Goal: Check status: Check status

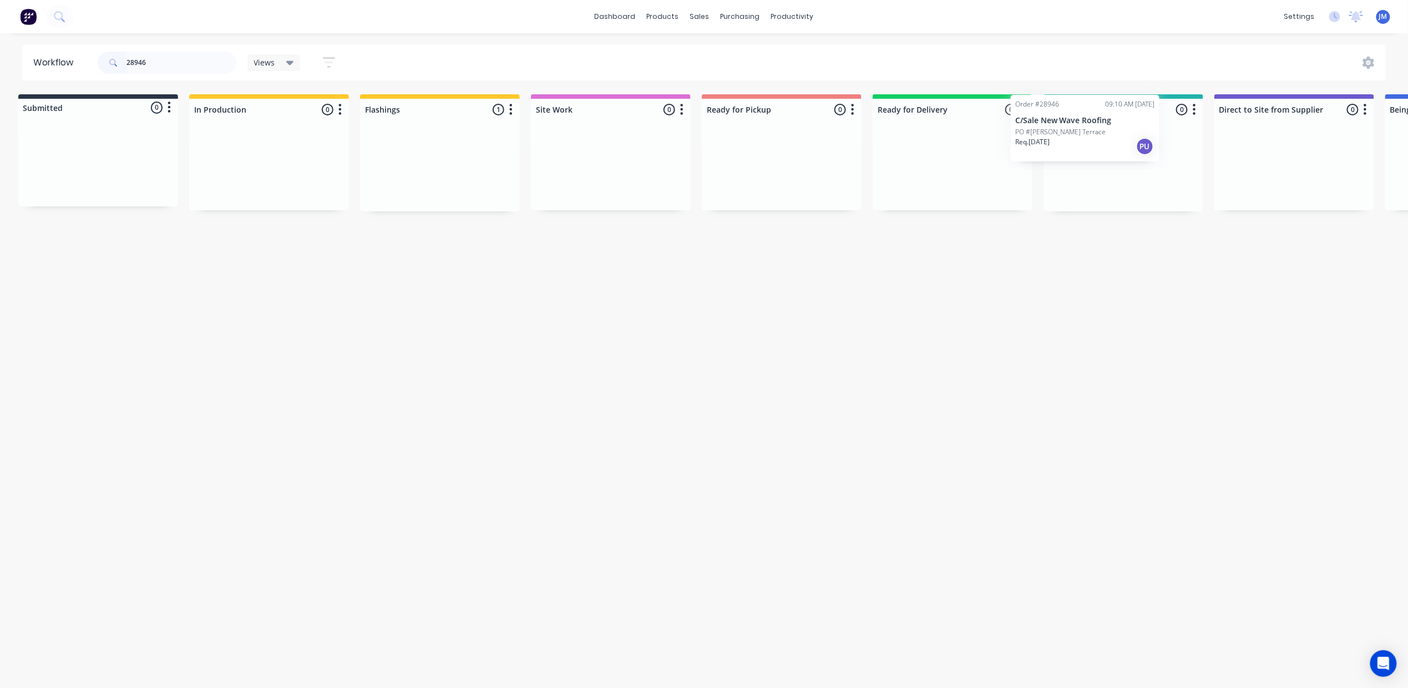
scroll to position [0, 11]
drag, startPoint x: 423, startPoint y: 191, endPoint x: 1084, endPoint y: 140, distance: 663.1
click at [1082, 142] on div "Submitted 0 Status colour #273444 hex #273444 Save Cancel Summaries Total order…" at bounding box center [986, 152] width 2011 height 117
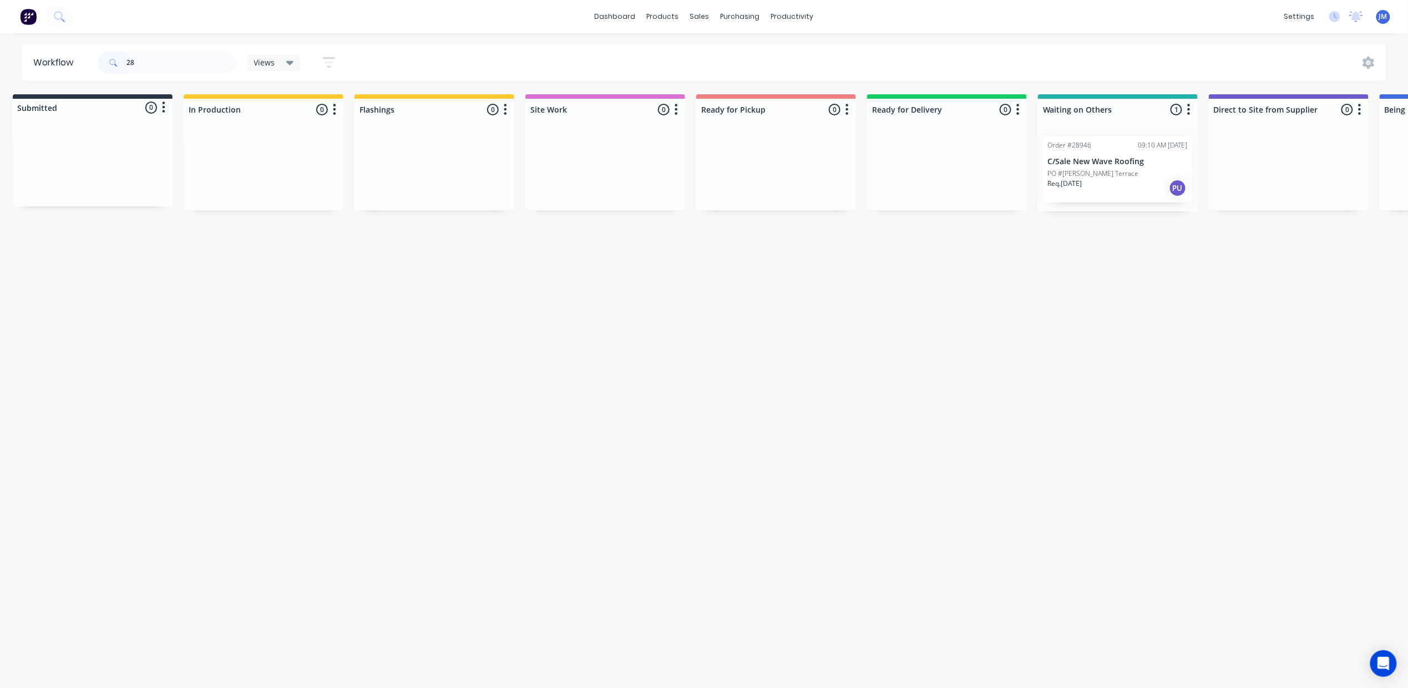
type input "2"
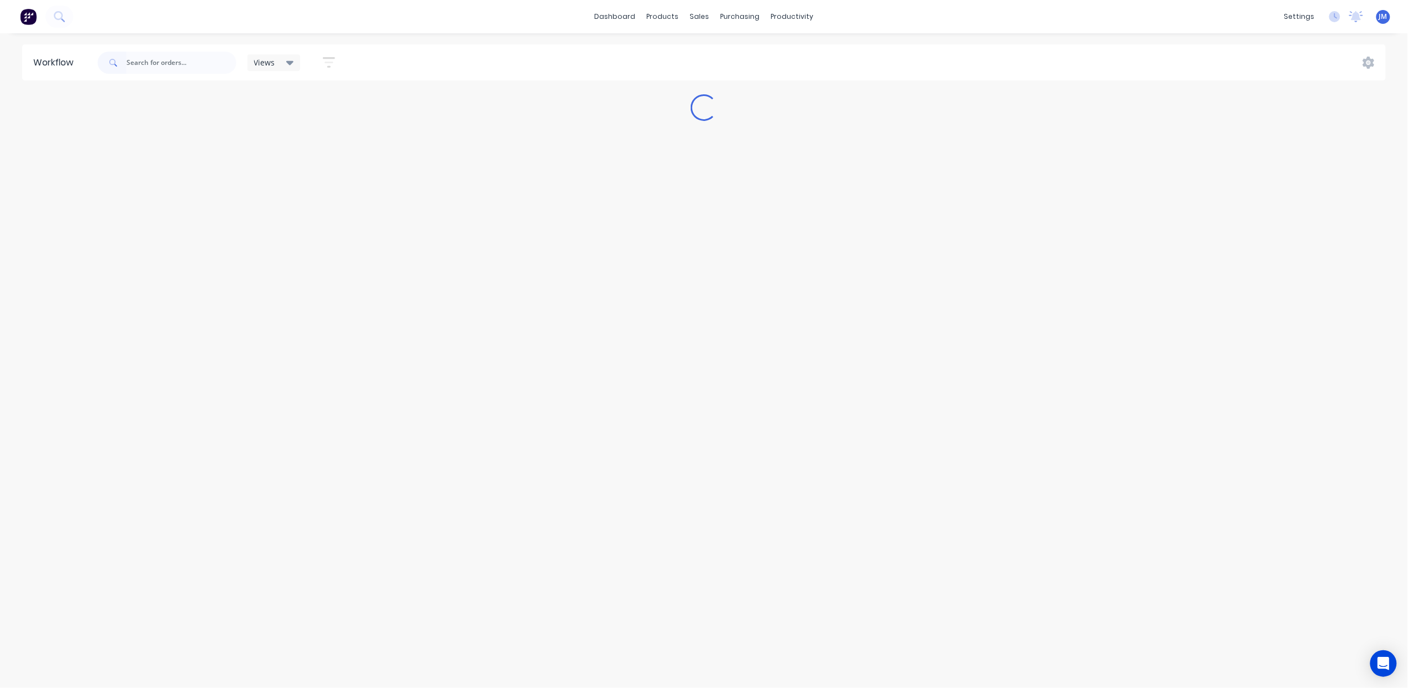
scroll to position [0, 0]
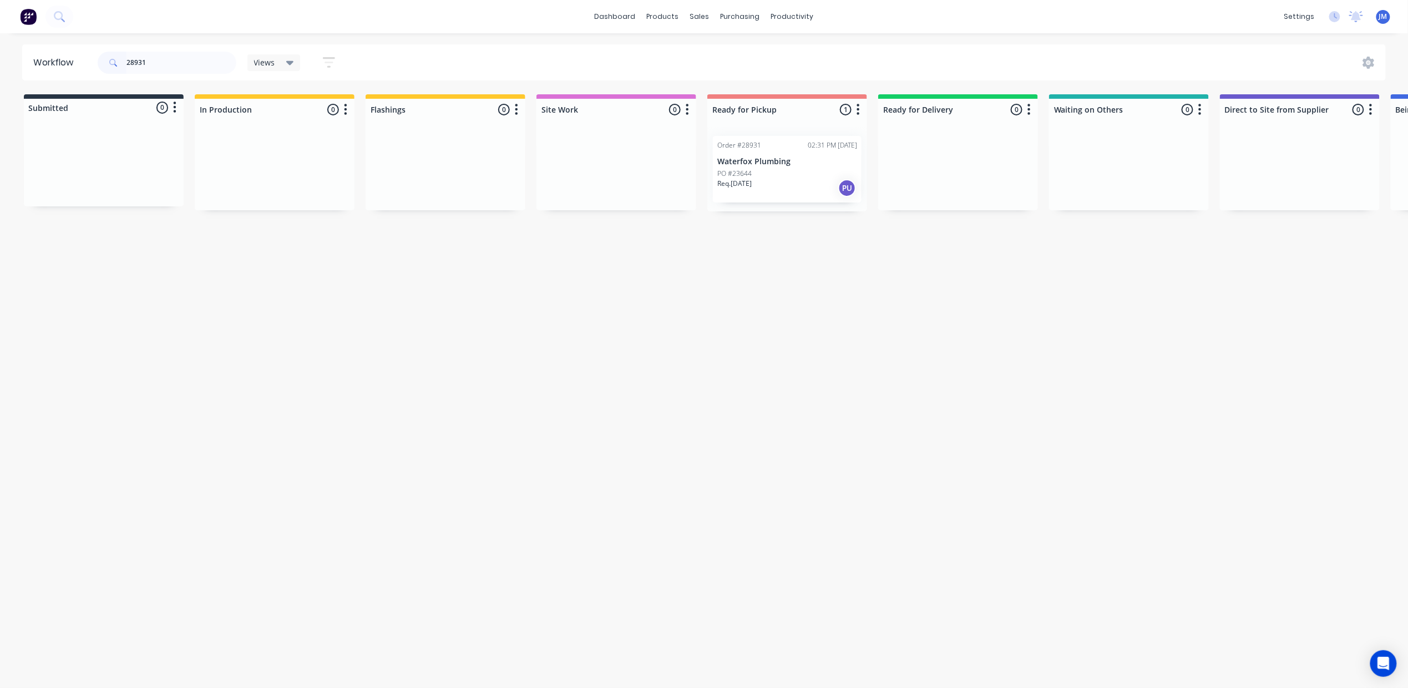
click at [796, 175] on div "PO #23644" at bounding box center [787, 174] width 140 height 10
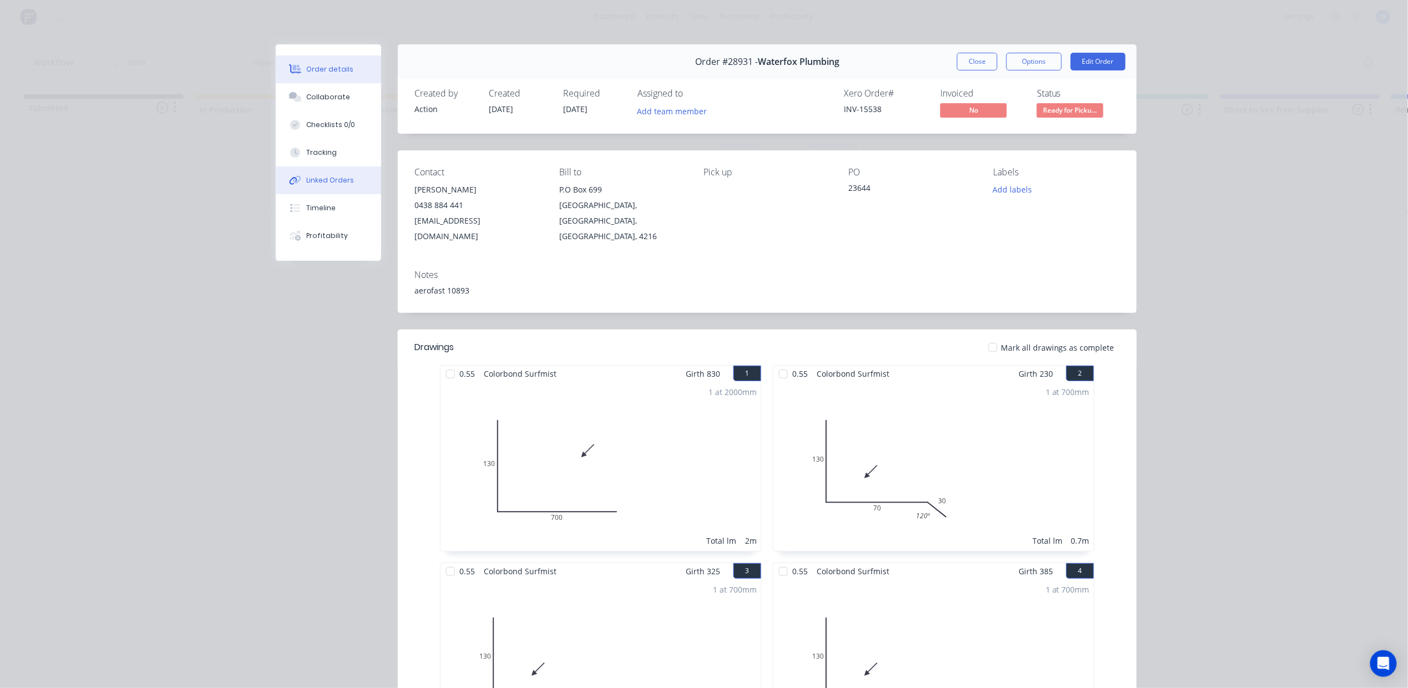
drag, startPoint x: 325, startPoint y: 200, endPoint x: 316, endPoint y: 190, distance: 14.1
click at [320, 193] on div "Order details Collaborate Checklists 0/0 Tracking Linked Orders Timeline Profit…" at bounding box center [328, 152] width 105 height 216
click at [317, 205] on div "Timeline" at bounding box center [321, 208] width 29 height 10
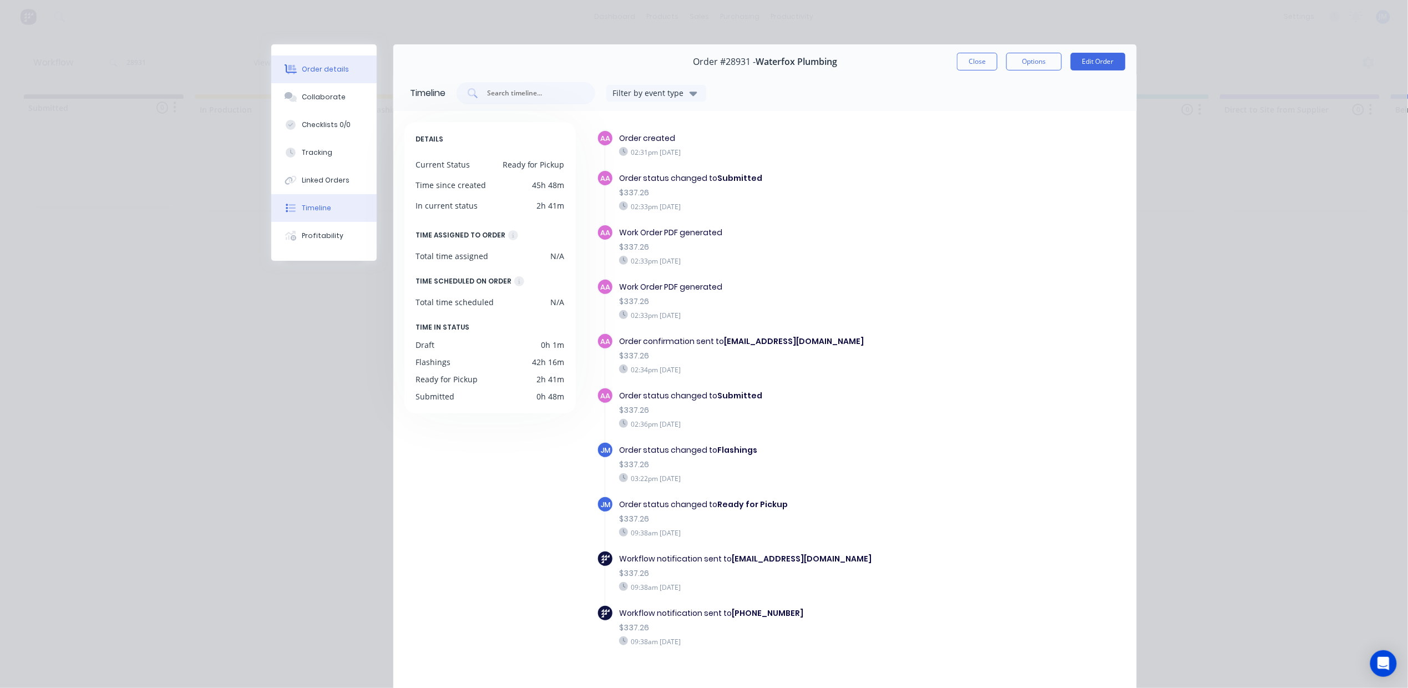
click at [340, 63] on button "Order details" at bounding box center [323, 69] width 105 height 28
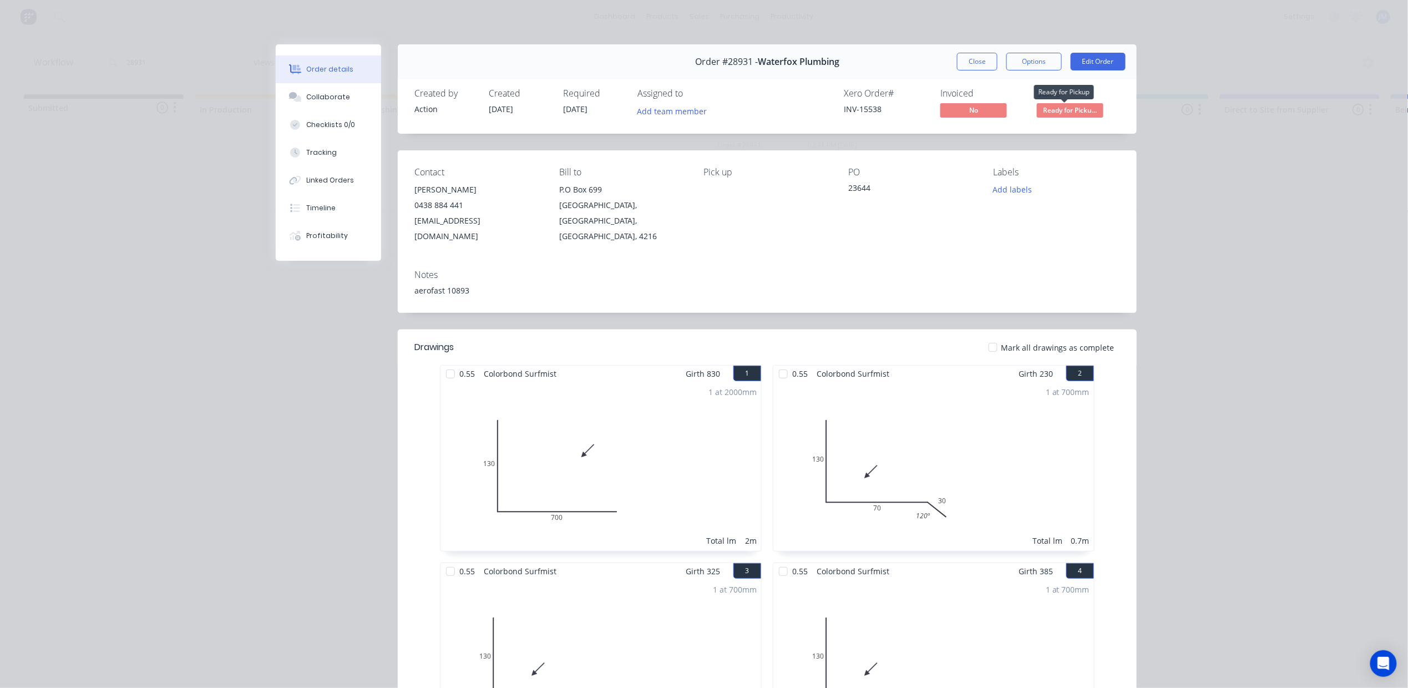
click at [1084, 109] on span "Ready for Picku..." at bounding box center [1070, 110] width 67 height 14
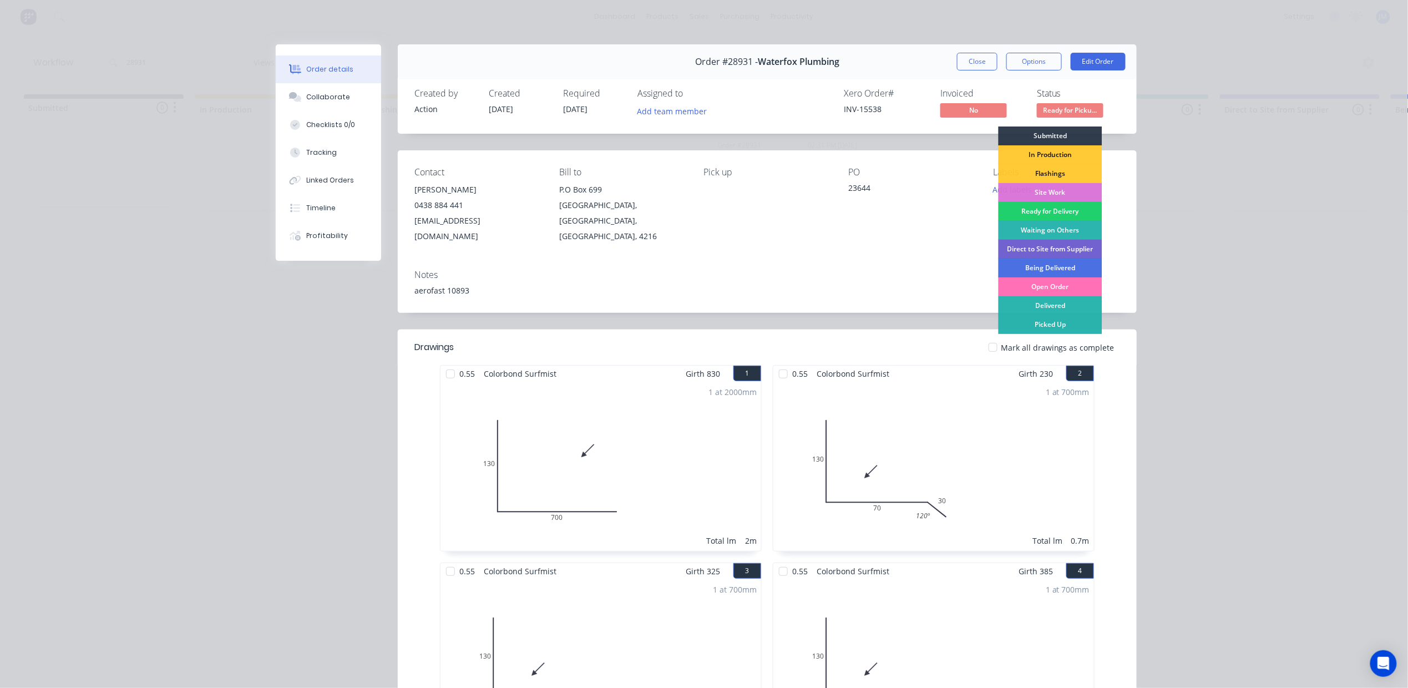
click at [1077, 324] on div "Picked Up" at bounding box center [1050, 324] width 104 height 19
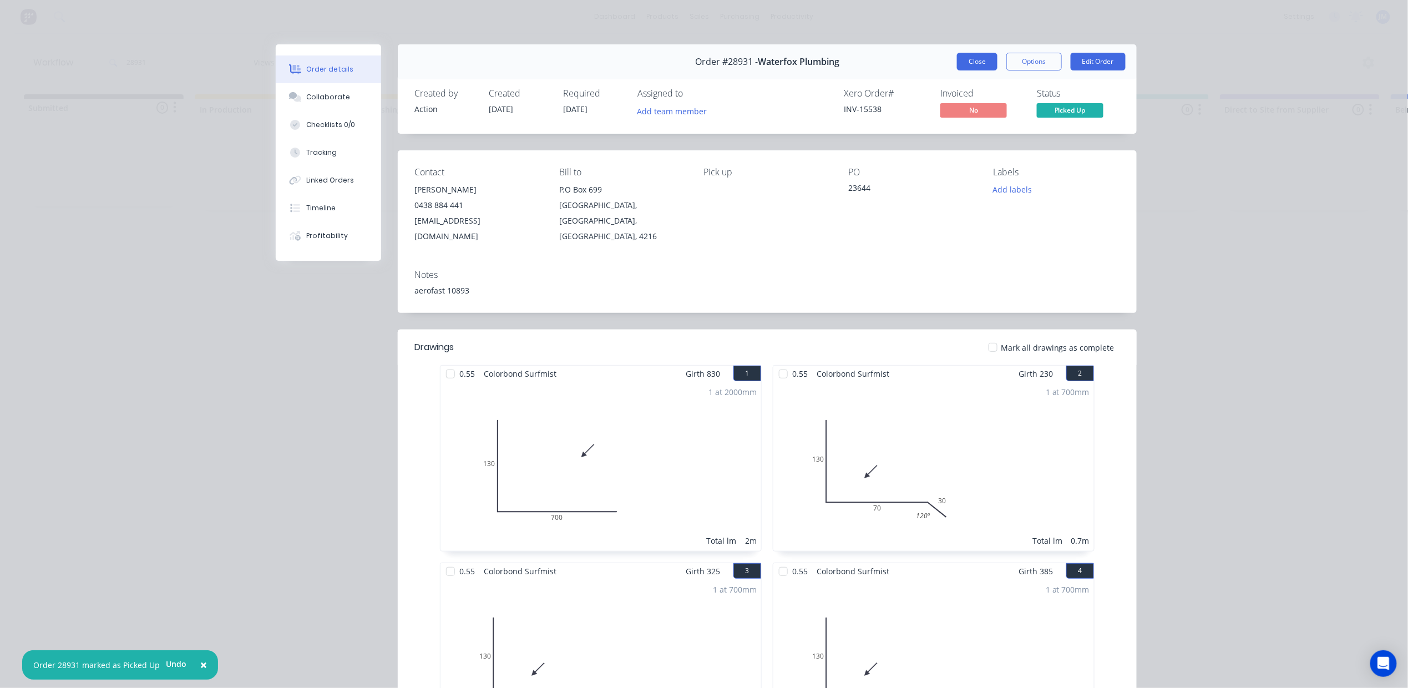
click at [965, 64] on button "Close" at bounding box center [977, 62] width 40 height 18
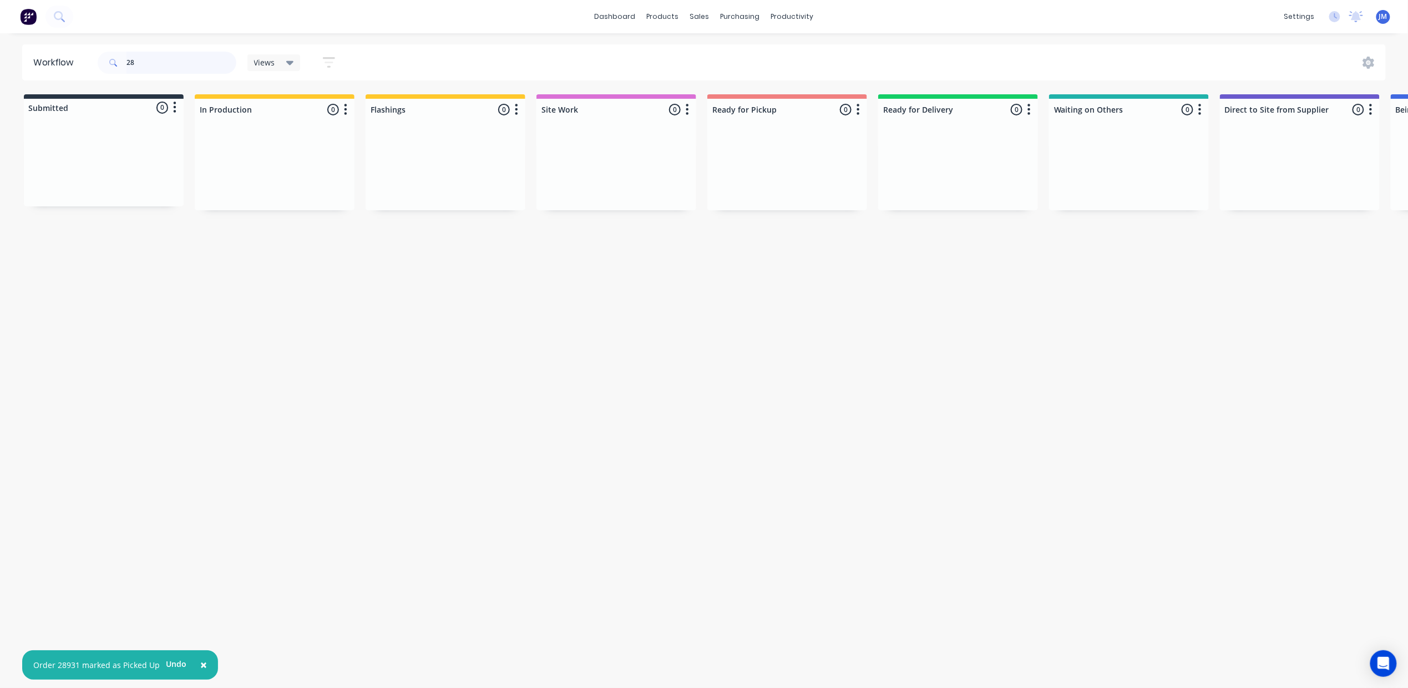
type input "2"
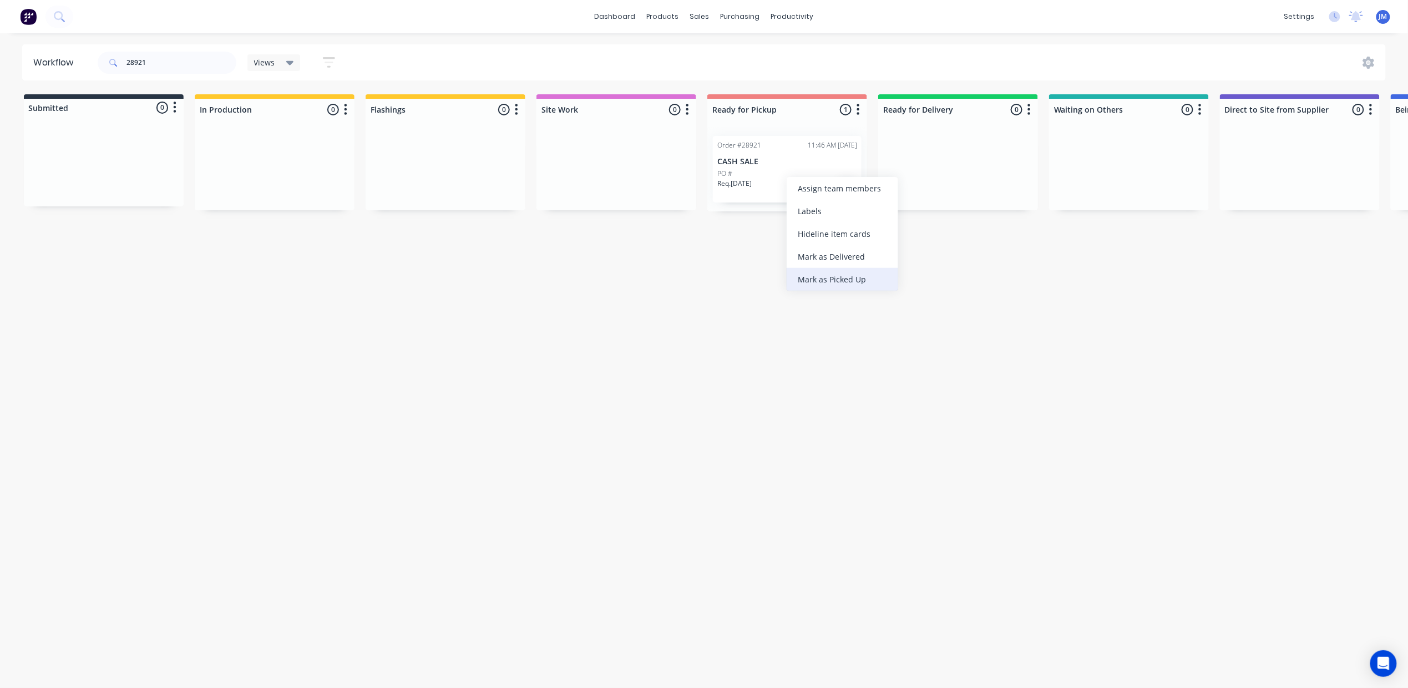
click at [852, 278] on div "Mark as Picked Up" at bounding box center [841, 279] width 111 height 23
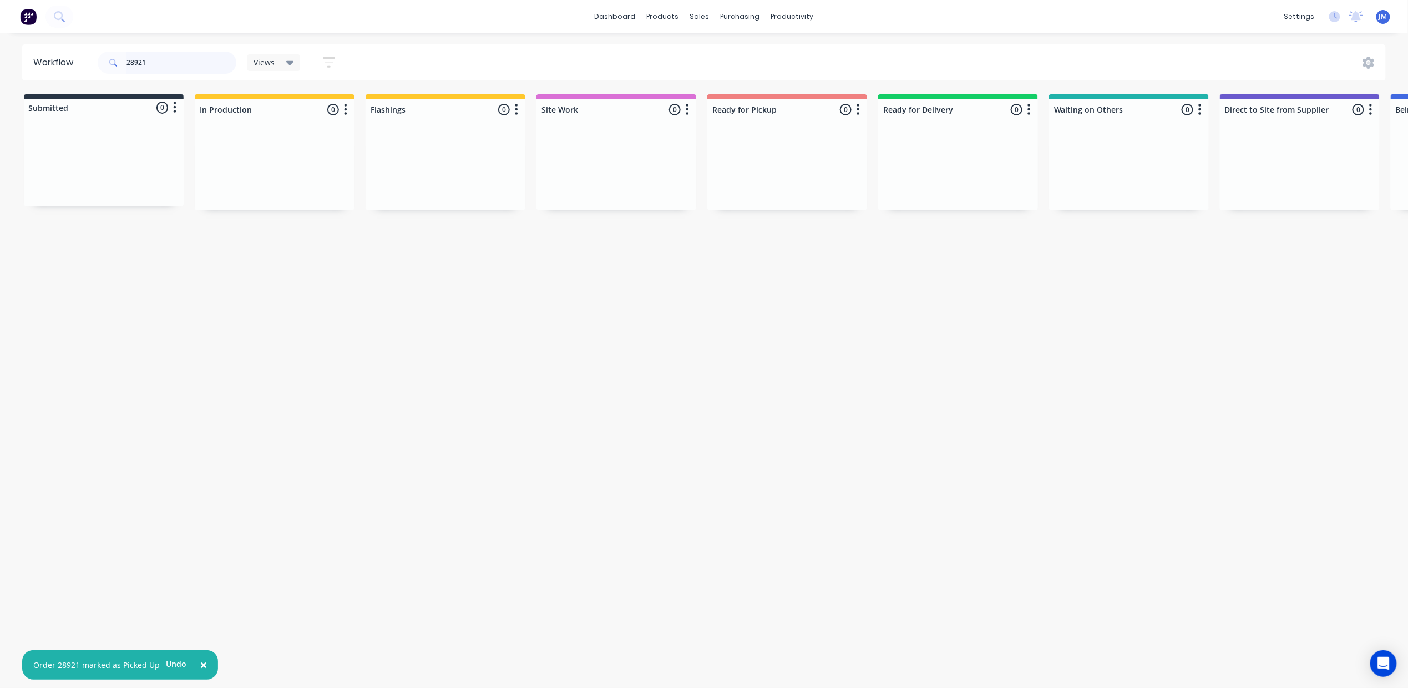
click at [156, 70] on input "28921" at bounding box center [181, 63] width 110 height 22
click at [1140, 276] on div "Mark as Picked Up" at bounding box center [1132, 279] width 111 height 23
click at [172, 659] on button "Undo" at bounding box center [176, 664] width 33 height 17
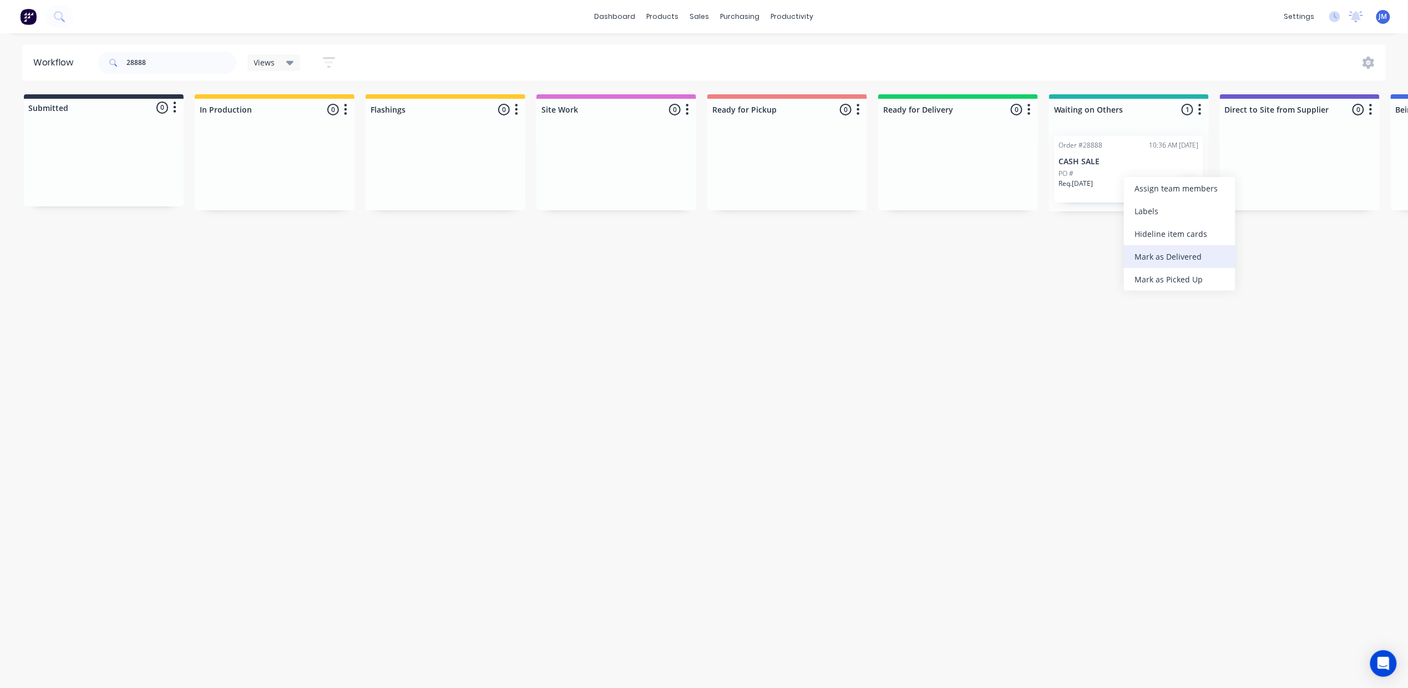
click at [1143, 258] on div "Mark as Delivered" at bounding box center [1179, 256] width 111 height 23
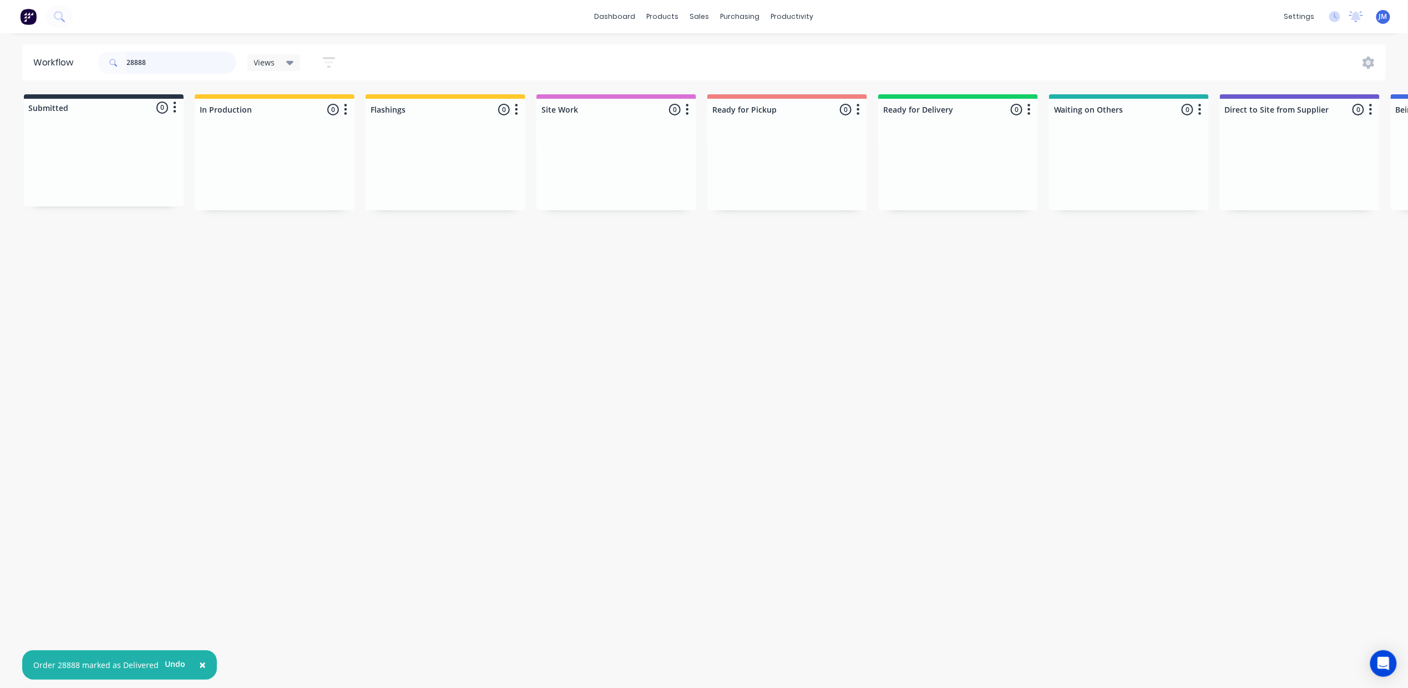
drag, startPoint x: 175, startPoint y: 62, endPoint x: 185, endPoint y: 58, distance: 10.7
click at [176, 62] on input "28888" at bounding box center [181, 63] width 110 height 22
click at [1168, 260] on div "Mark as Delivered" at bounding box center [1195, 266] width 111 height 23
click at [182, 70] on input "28901" at bounding box center [181, 63] width 110 height 22
click at [809, 180] on div "Req. [DATE] PU" at bounding box center [787, 188] width 140 height 19
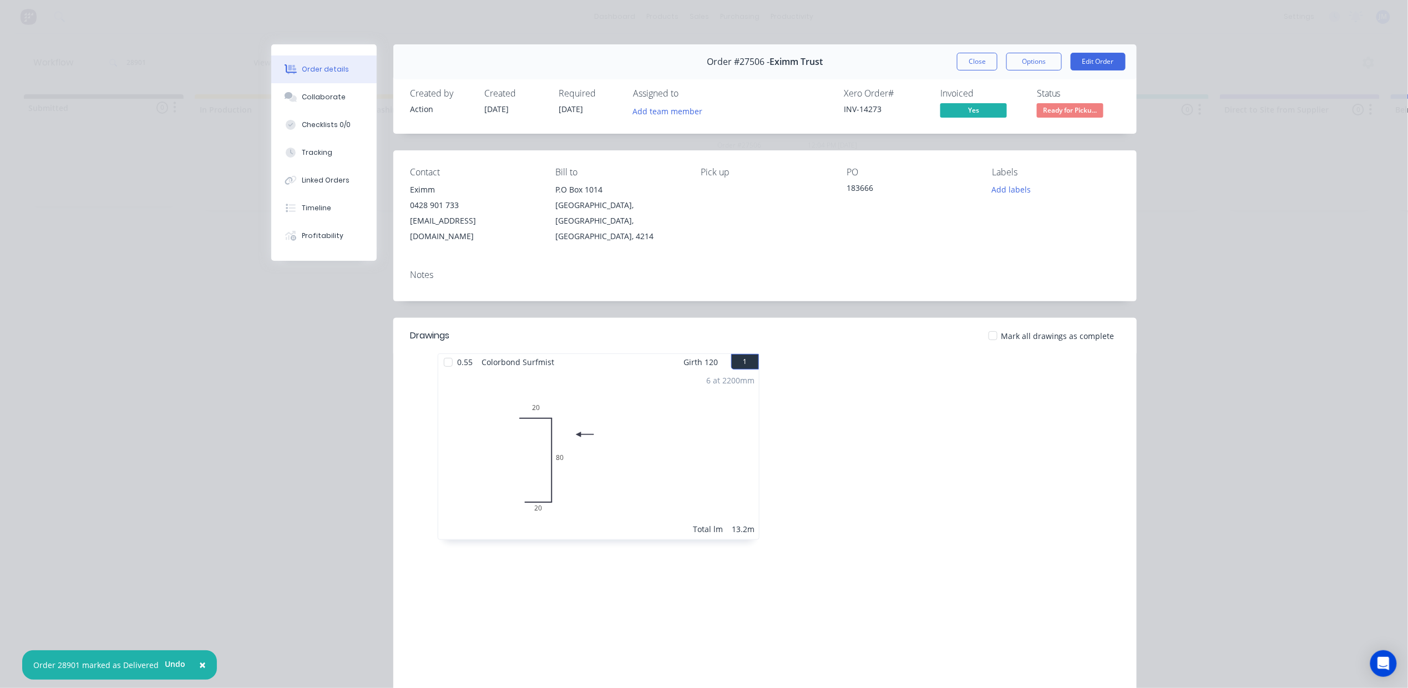
click at [963, 61] on button "Close" at bounding box center [977, 62] width 40 height 18
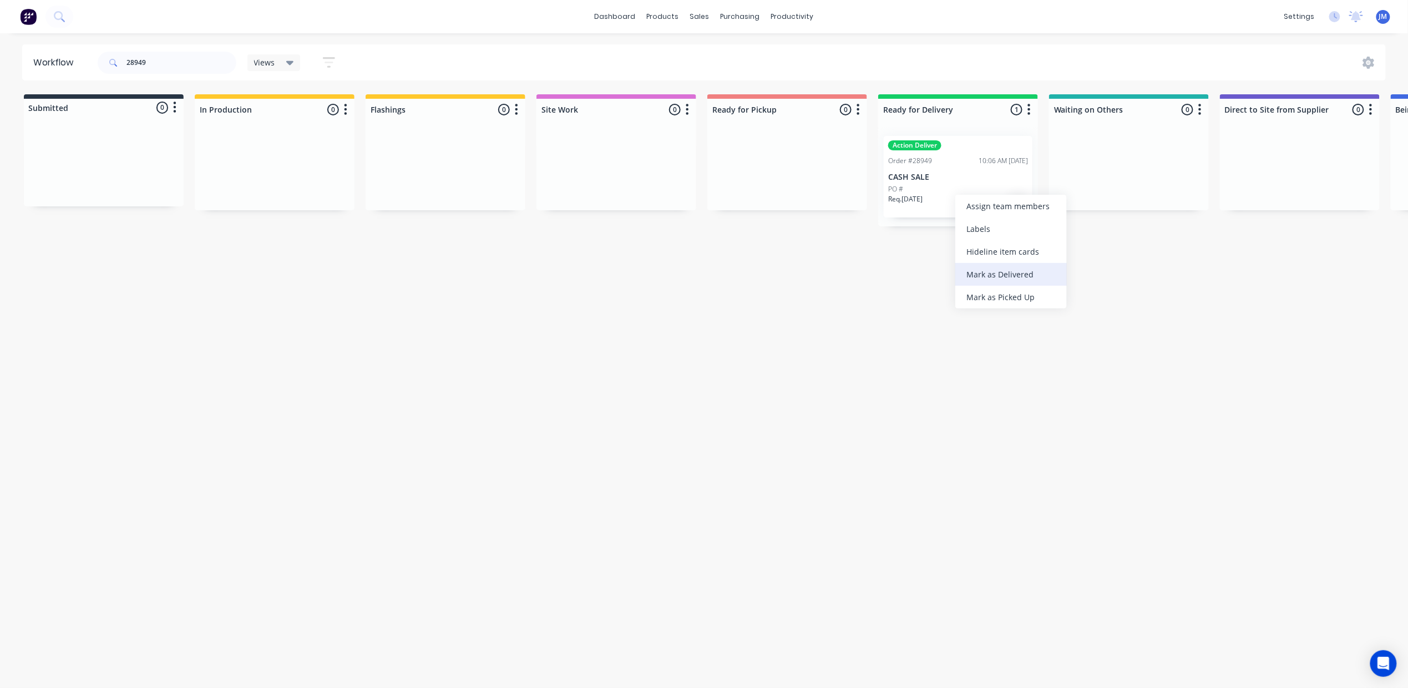
click at [997, 276] on div "Mark as Delivered" at bounding box center [1010, 274] width 111 height 23
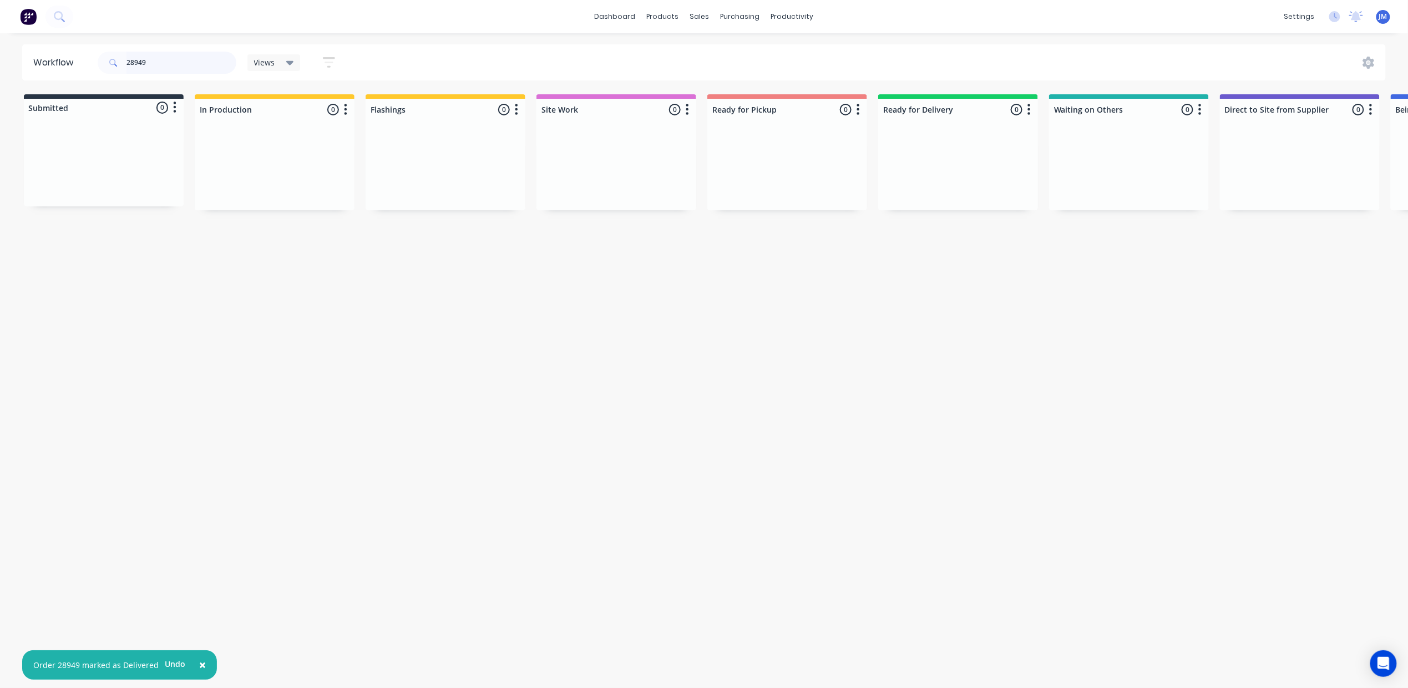
drag, startPoint x: 177, startPoint y: 57, endPoint x: 238, endPoint y: 74, distance: 63.5
click at [180, 58] on input "28949" at bounding box center [181, 63] width 110 height 22
drag, startPoint x: 1116, startPoint y: 180, endPoint x: 793, endPoint y: 171, distance: 323.5
click at [809, 182] on div "Submitted 0 Status colour #273444 hex #273444 Save Cancel Summaries Total order…" at bounding box center [992, 152] width 2011 height 117
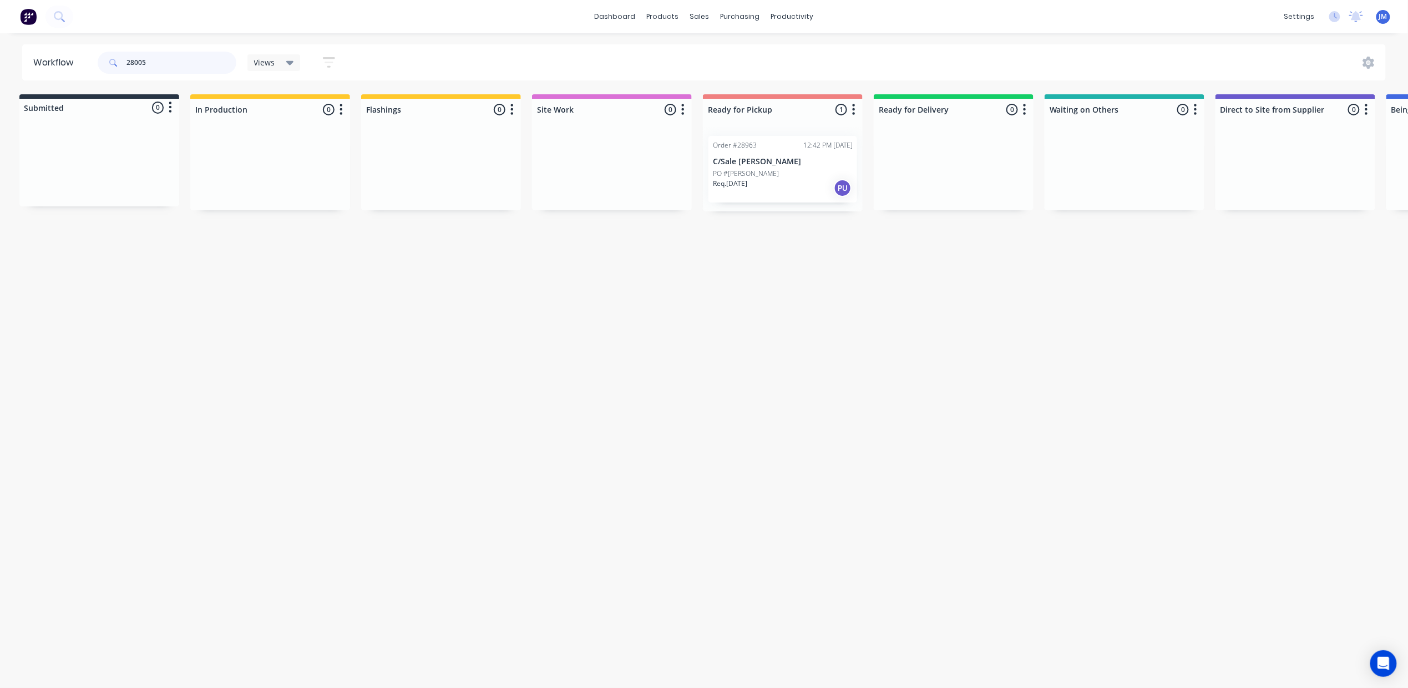
scroll to position [0, 0]
drag, startPoint x: 171, startPoint y: 185, endPoint x: 435, endPoint y: 186, distance: 264.6
click at [440, 196] on div "Submitted 1 Status colour #273444 hex #273444 Save Cancel Summaries Total order…" at bounding box center [997, 152] width 2011 height 117
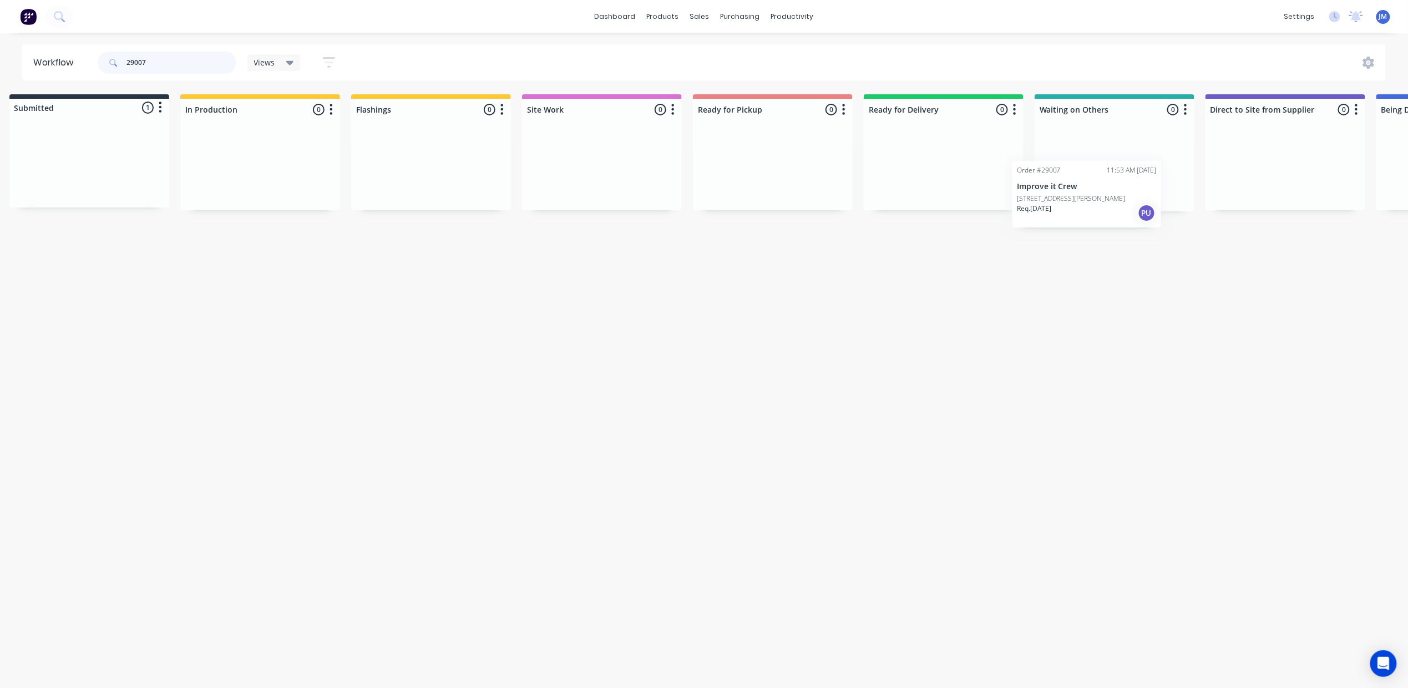
drag, startPoint x: 60, startPoint y: 165, endPoint x: 1041, endPoint y: 180, distance: 980.7
click at [1046, 189] on div "Submitted 1 Status colour #273444 hex #273444 Save Cancel Summaries Total order…" at bounding box center [982, 152] width 2011 height 117
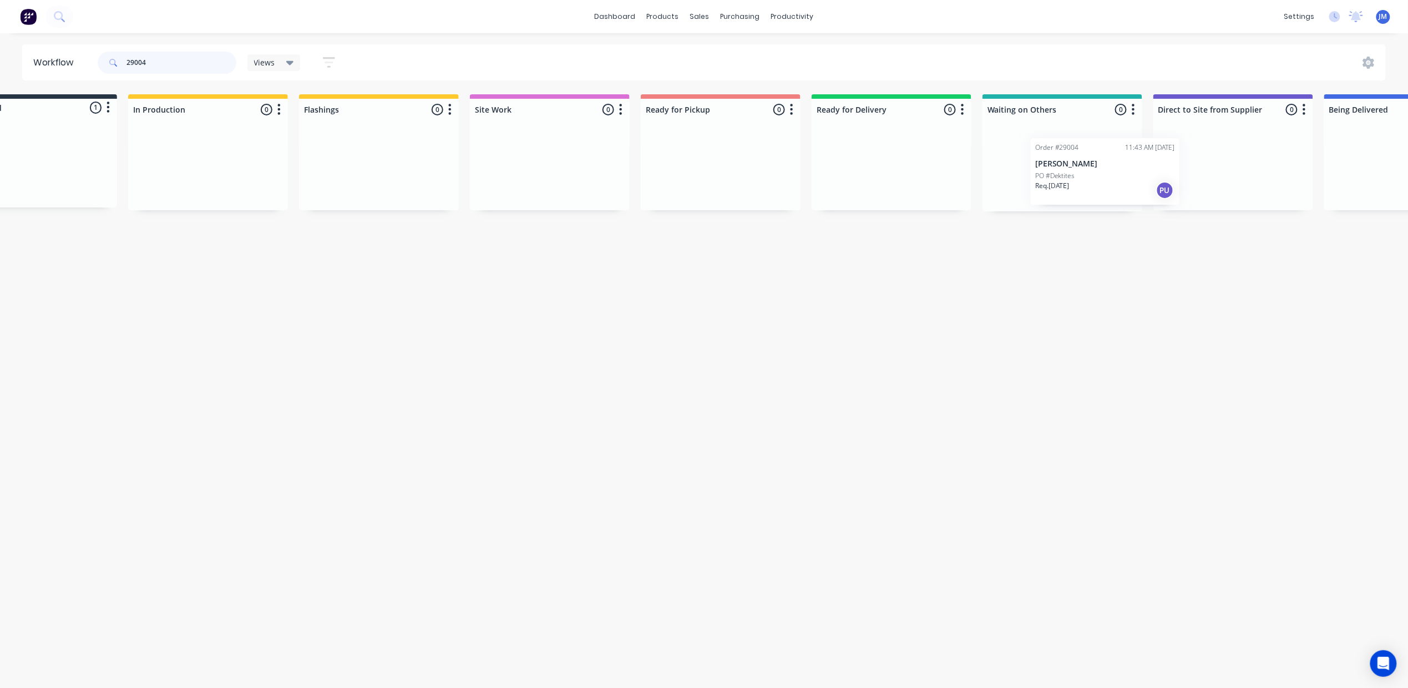
scroll to position [0, 70]
drag, startPoint x: 313, startPoint y: 185, endPoint x: 1026, endPoint y: 158, distance: 712.7
click at [1023, 173] on div "Submitted 1 Status colour #273444 hex #273444 Save Cancel Summaries Total order…" at bounding box center [927, 152] width 2011 height 117
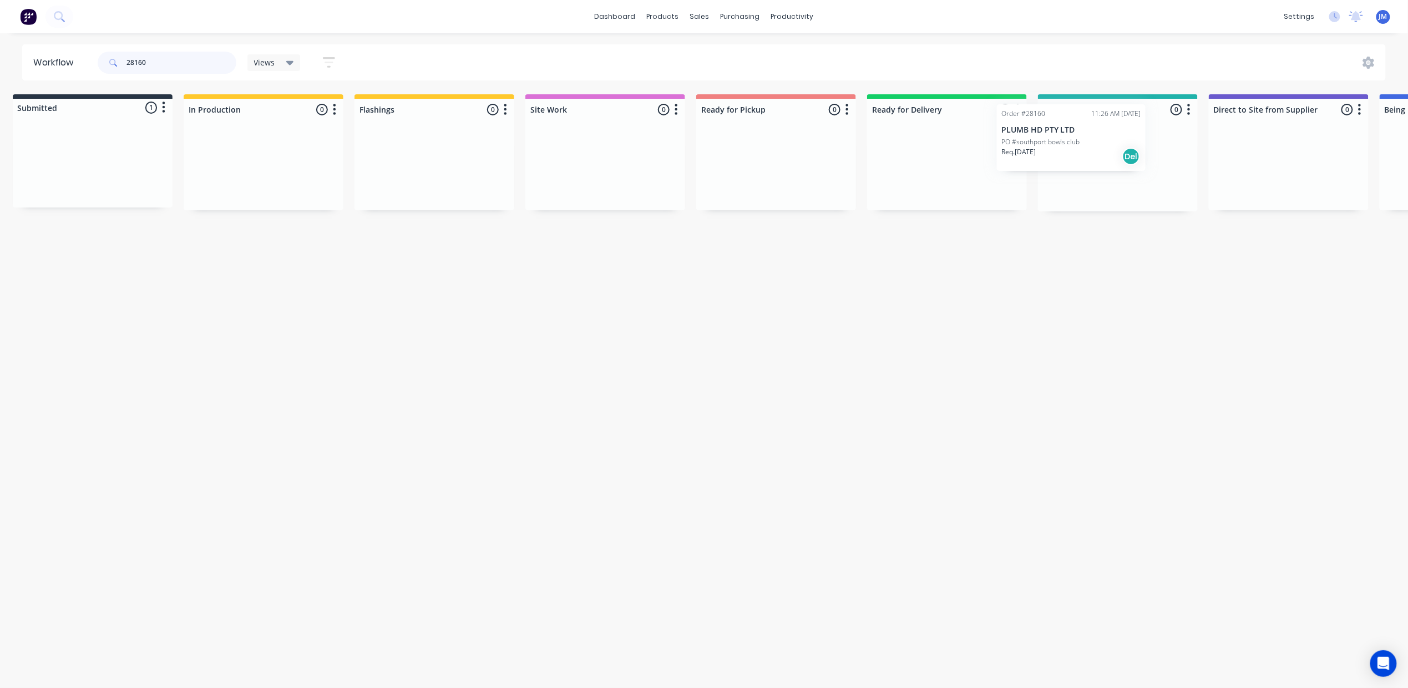
drag, startPoint x: 87, startPoint y: 169, endPoint x: 1041, endPoint y: 129, distance: 954.8
click at [1041, 133] on div "Submitted 1 Status colour #273444 hex #273444 Save Cancel Summaries Total order…" at bounding box center [986, 152] width 2011 height 117
type input "2"
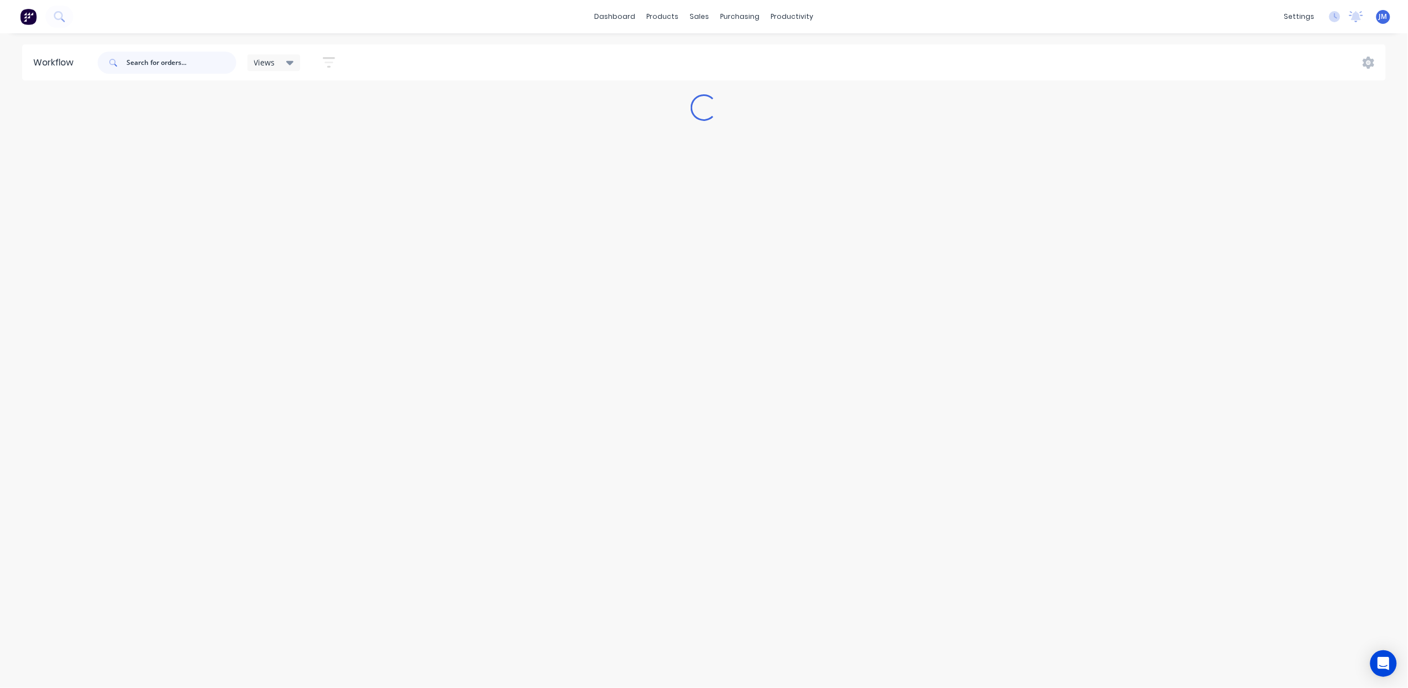
scroll to position [0, 0]
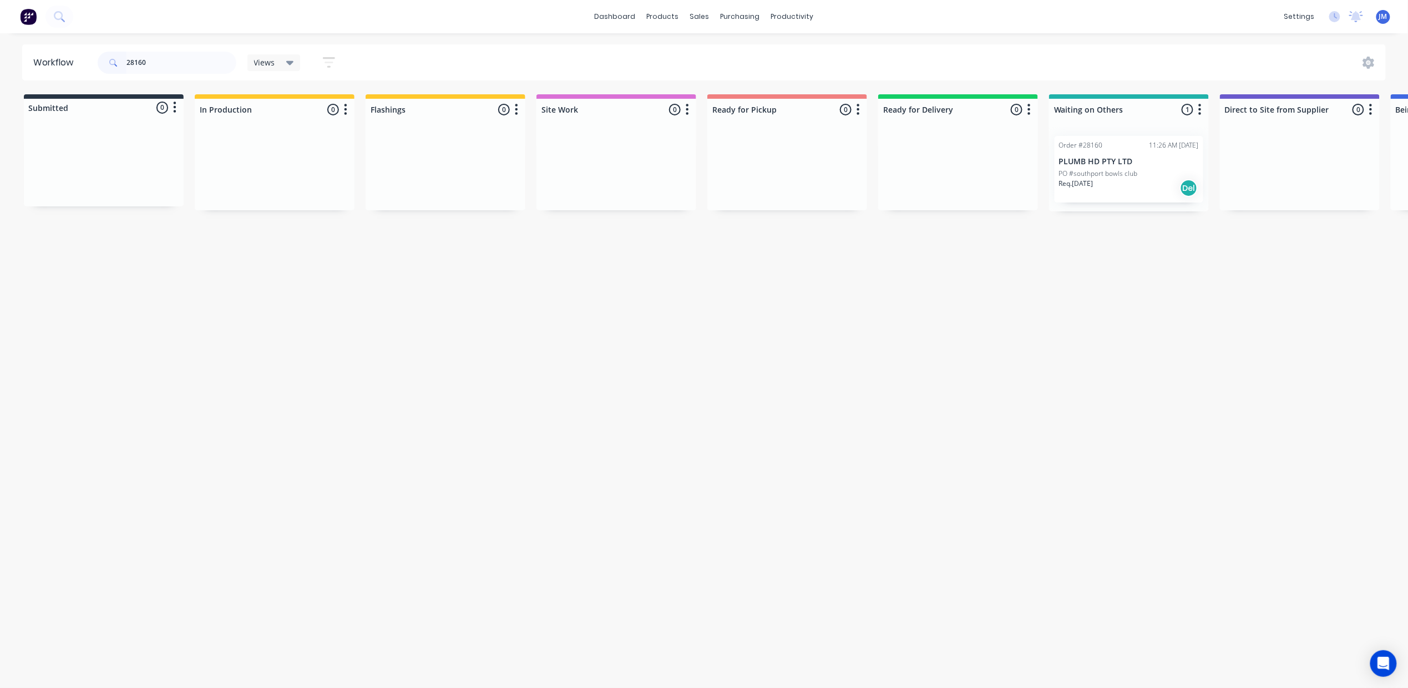
click at [1127, 183] on div "Req. [DATE] Del" at bounding box center [1129, 188] width 140 height 19
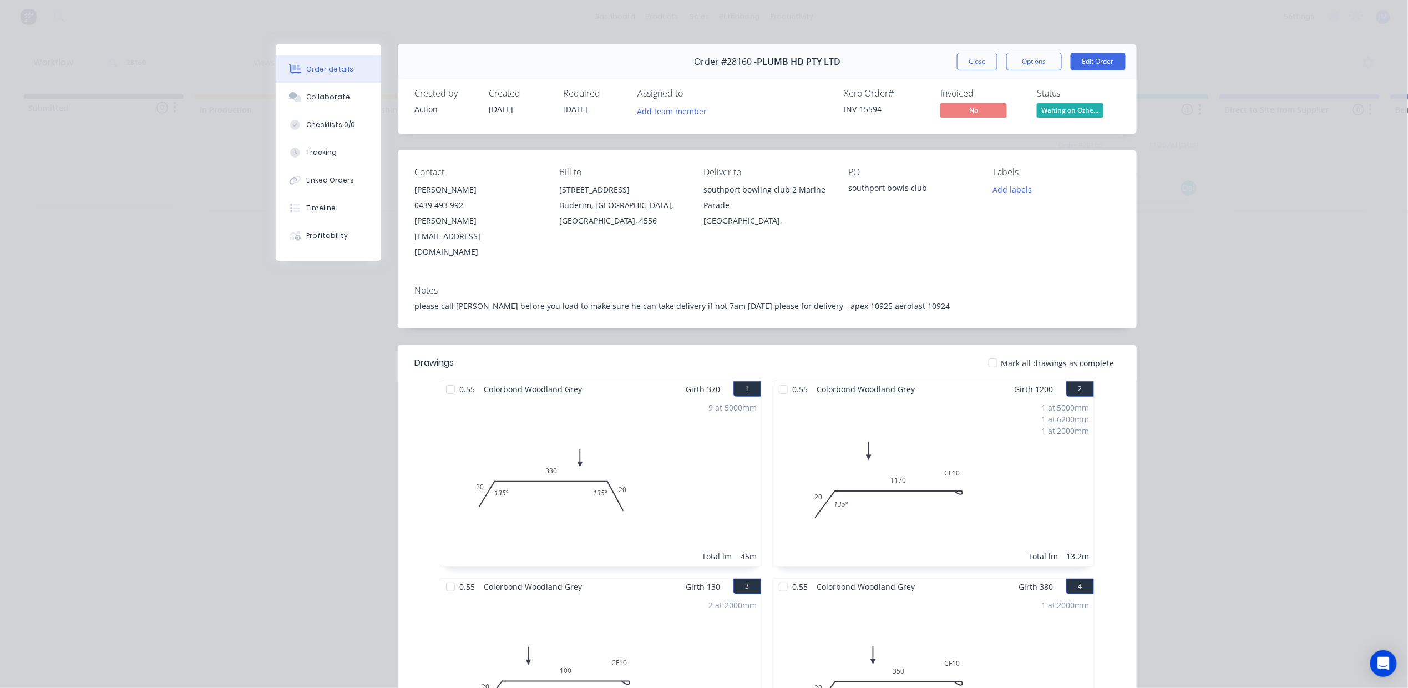
drag, startPoint x: 973, startPoint y: 62, endPoint x: 980, endPoint y: 59, distance: 7.4
click at [975, 61] on button "Close" at bounding box center [977, 62] width 40 height 18
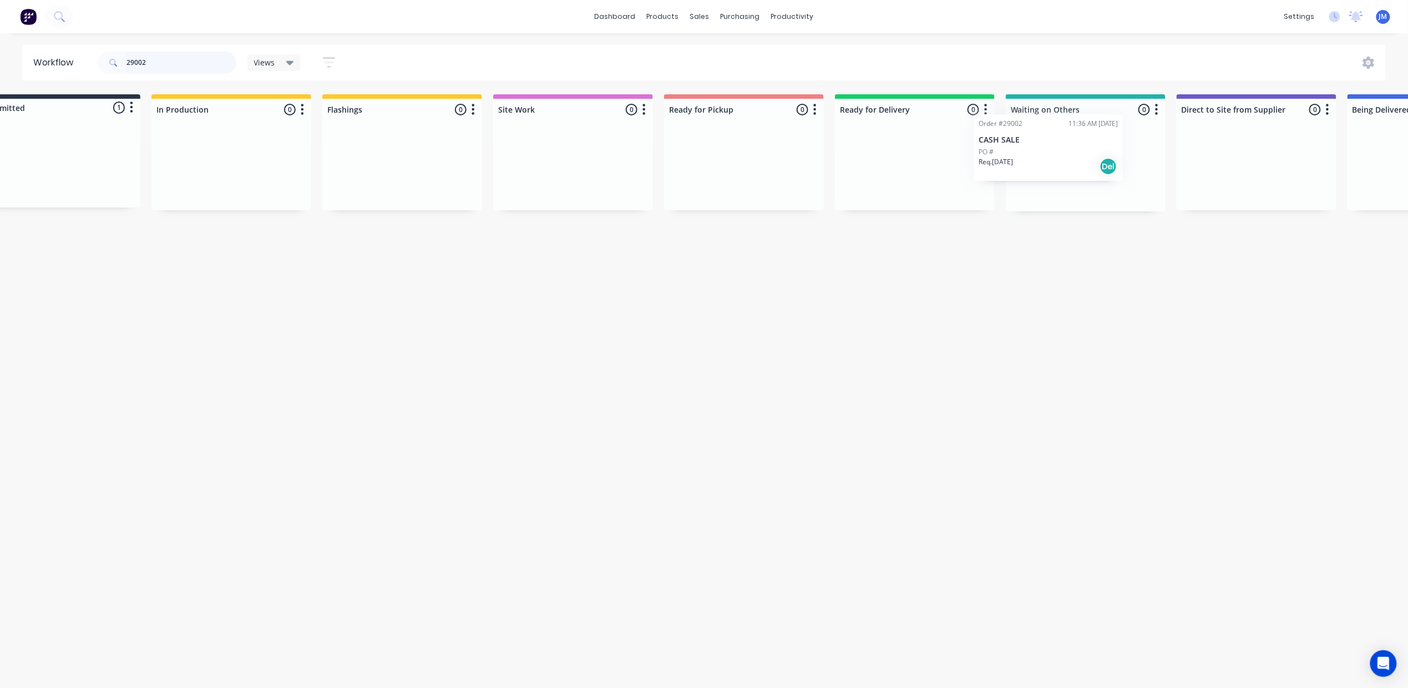
scroll to position [0, 45]
drag, startPoint x: 106, startPoint y: 177, endPoint x: 1060, endPoint y: 158, distance: 954.2
click at [1060, 158] on div "Submitted 1 Status colour #273444 hex #273444 Save Cancel Summaries Total order…" at bounding box center [952, 152] width 2011 height 117
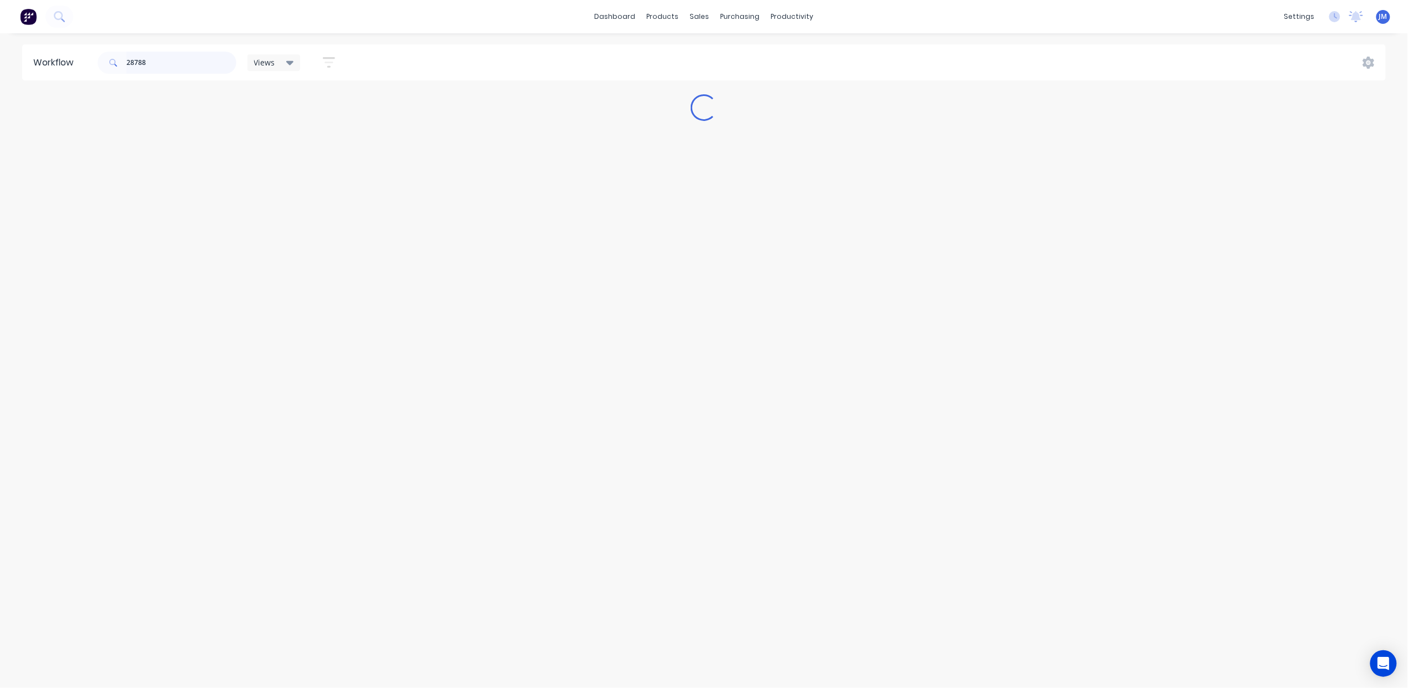
scroll to position [0, 0]
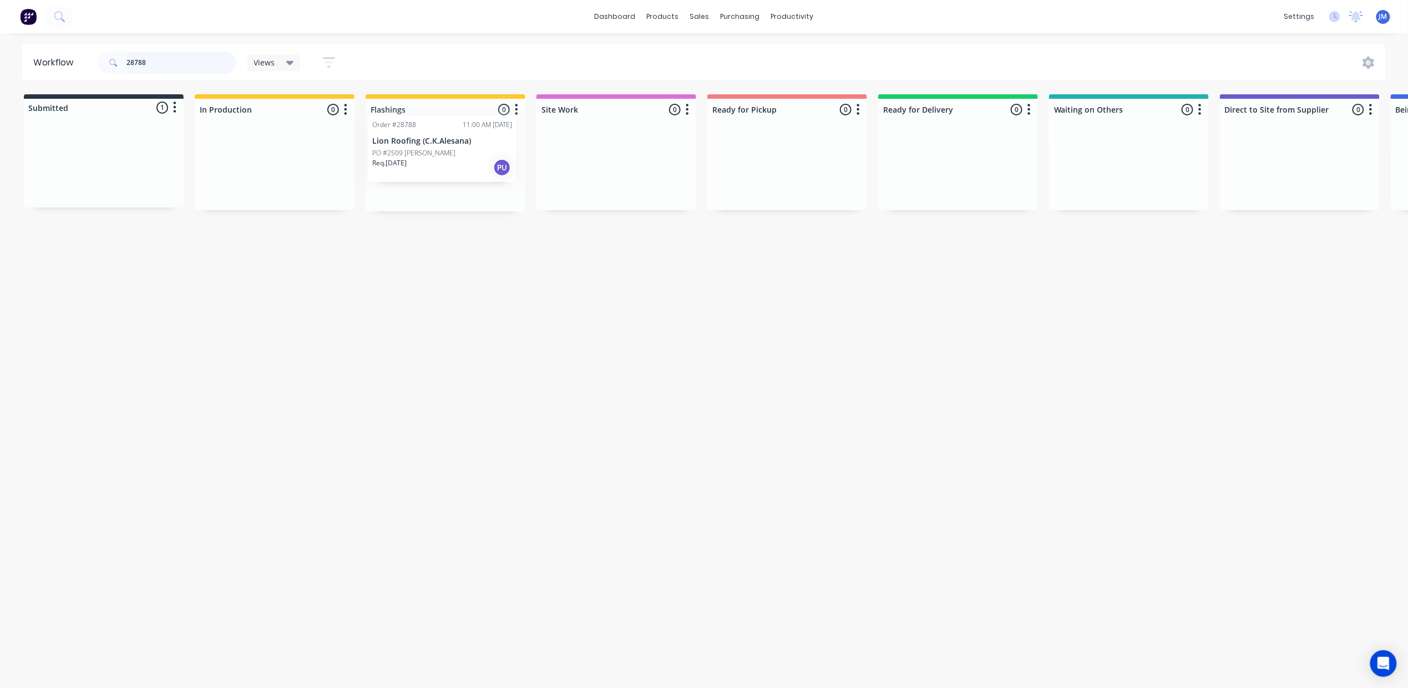
drag, startPoint x: 82, startPoint y: 173, endPoint x: 411, endPoint y: 155, distance: 329.4
click at [411, 156] on div "Submitted 1 Status colour #273444 hex #273444 Save Cancel Summaries Total order…" at bounding box center [997, 152] width 2011 height 117
type input "2"
drag, startPoint x: 88, startPoint y: 167, endPoint x: 682, endPoint y: 143, distance: 595.1
click at [1112, 145] on div "Submitted 1 Status colour #273444 hex #273444 Save Cancel Summaries Total order…" at bounding box center [997, 160] width 2011 height 132
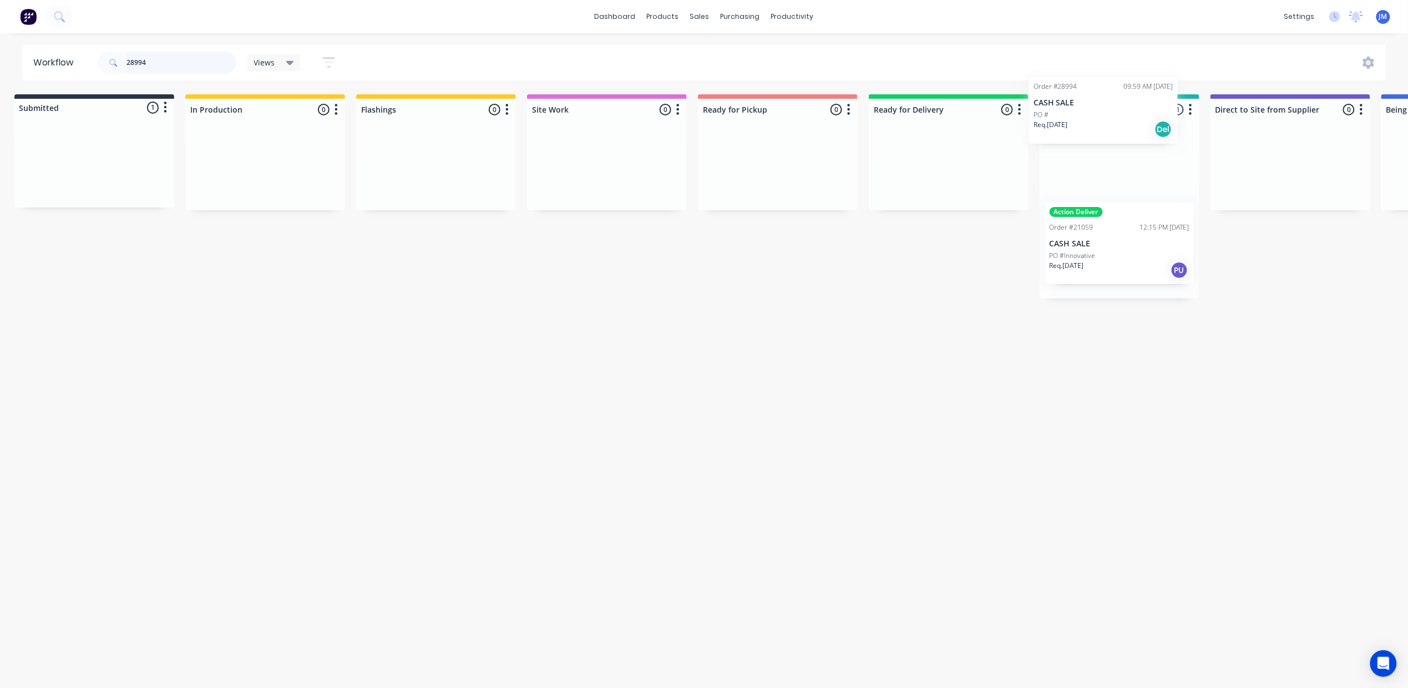
drag, startPoint x: 83, startPoint y: 176, endPoint x: 1088, endPoint y: 123, distance: 1005.9
click at [1088, 123] on div "Submitted 1 Status colour #273444 hex #273444 Save Cancel Summaries Total order…" at bounding box center [987, 196] width 2011 height 204
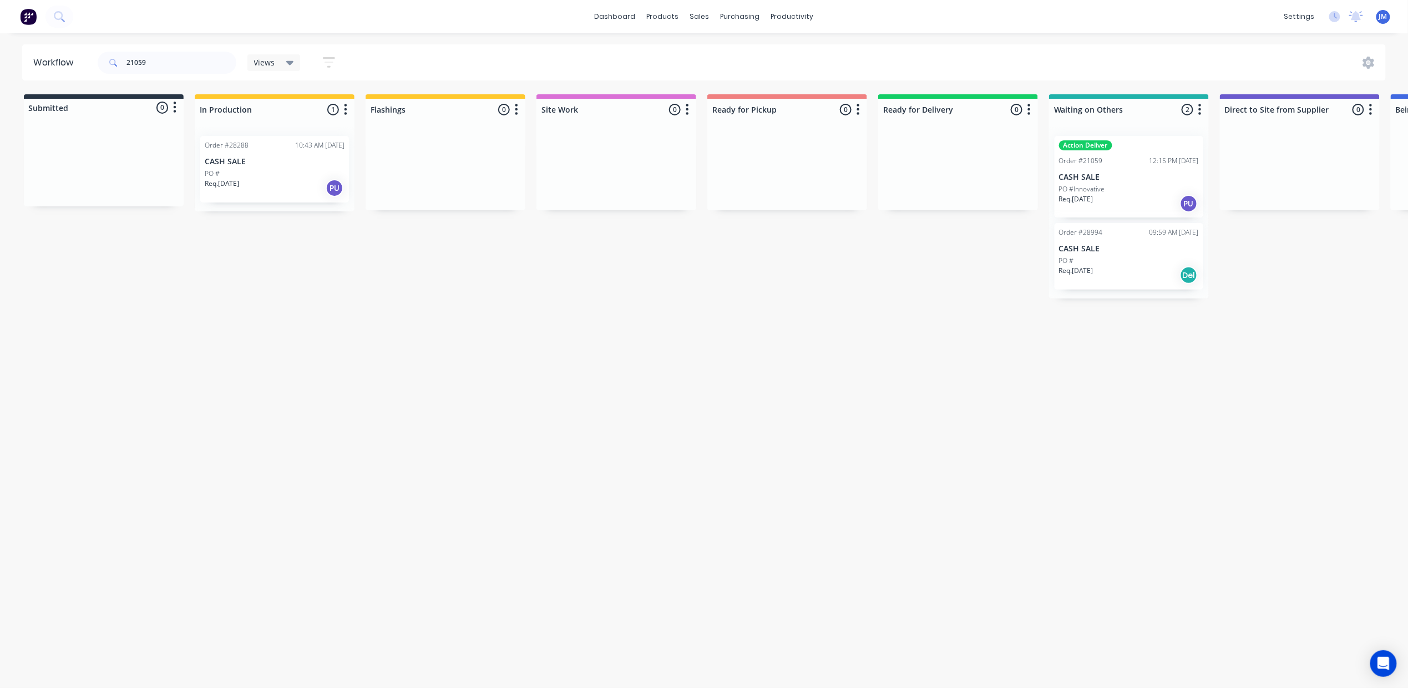
click at [1097, 183] on div "Action Deliver Order #21059 12:15 PM [DATE] CASH SALE PO #Innovative Req. [DATE…" at bounding box center [1128, 177] width 149 height 82
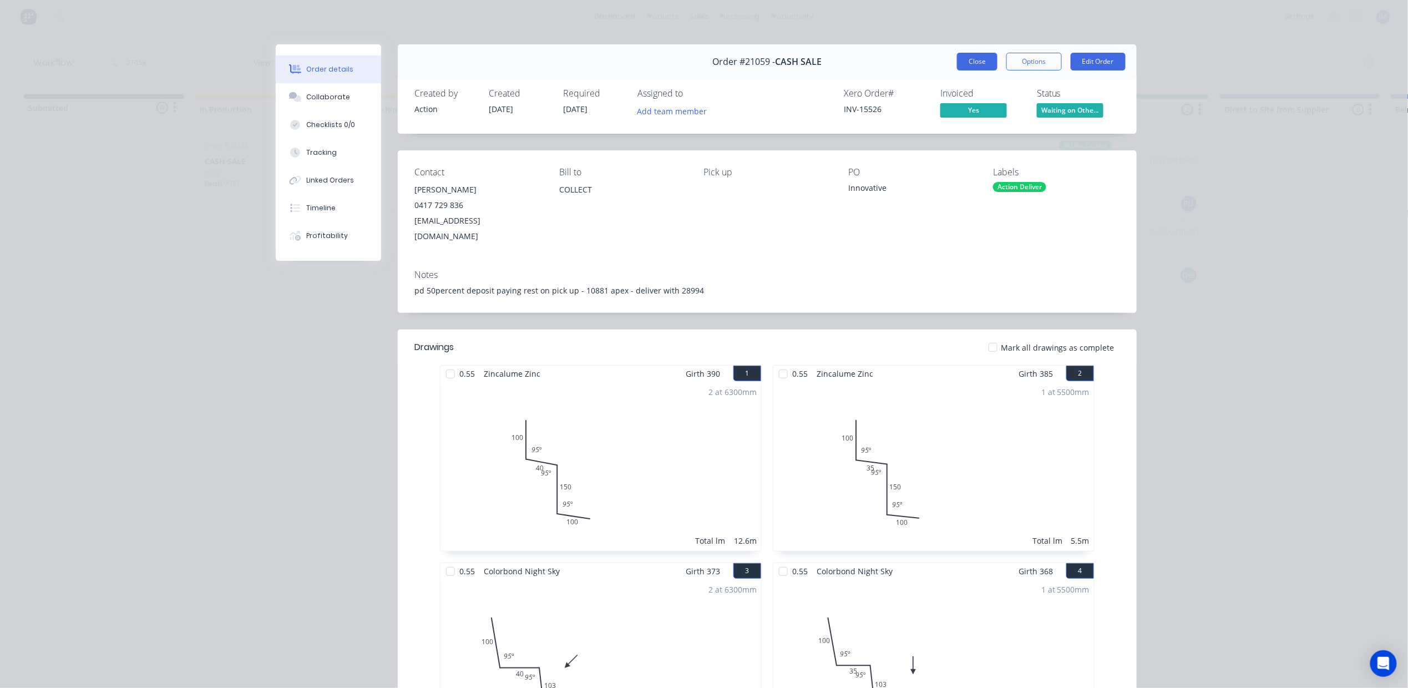
click at [958, 60] on button "Close" at bounding box center [977, 62] width 40 height 18
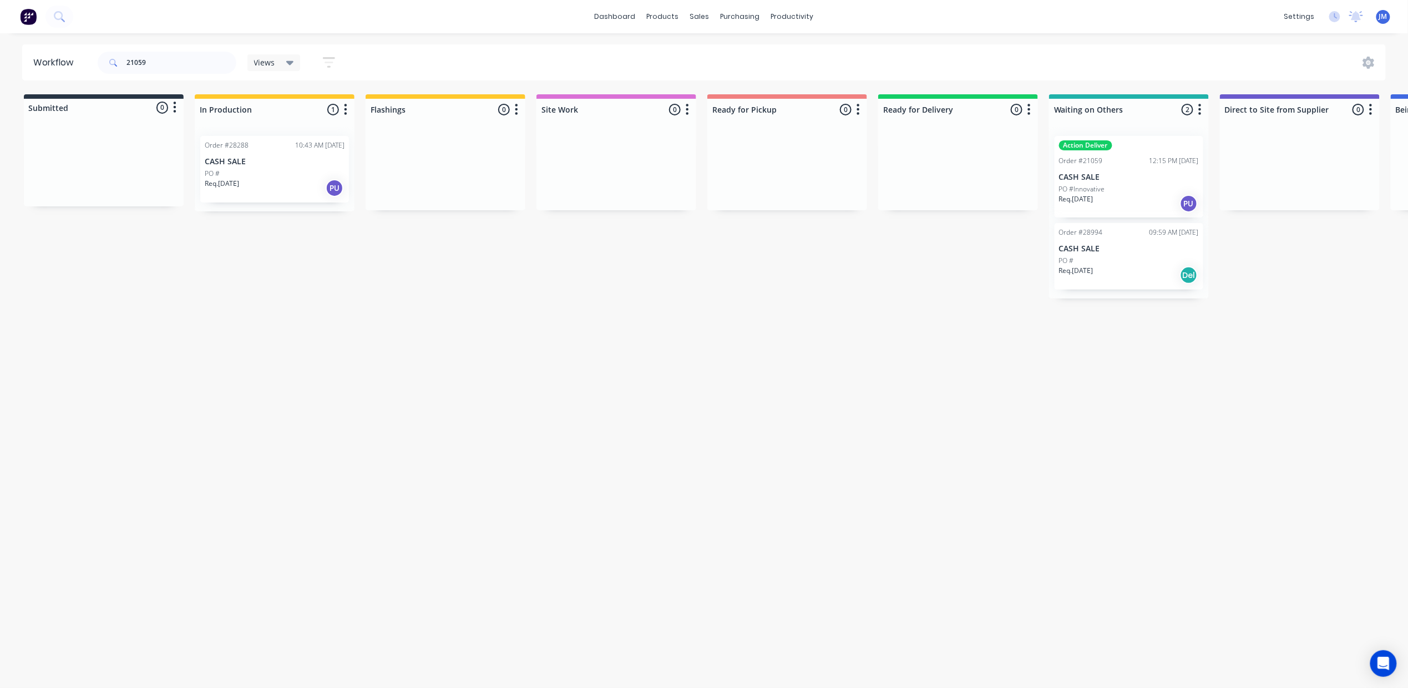
click at [1093, 182] on div "Action Deliver Order #21059 12:15 PM [DATE] CASH SALE PO #Innovative Req. [DATE…" at bounding box center [1128, 177] width 149 height 82
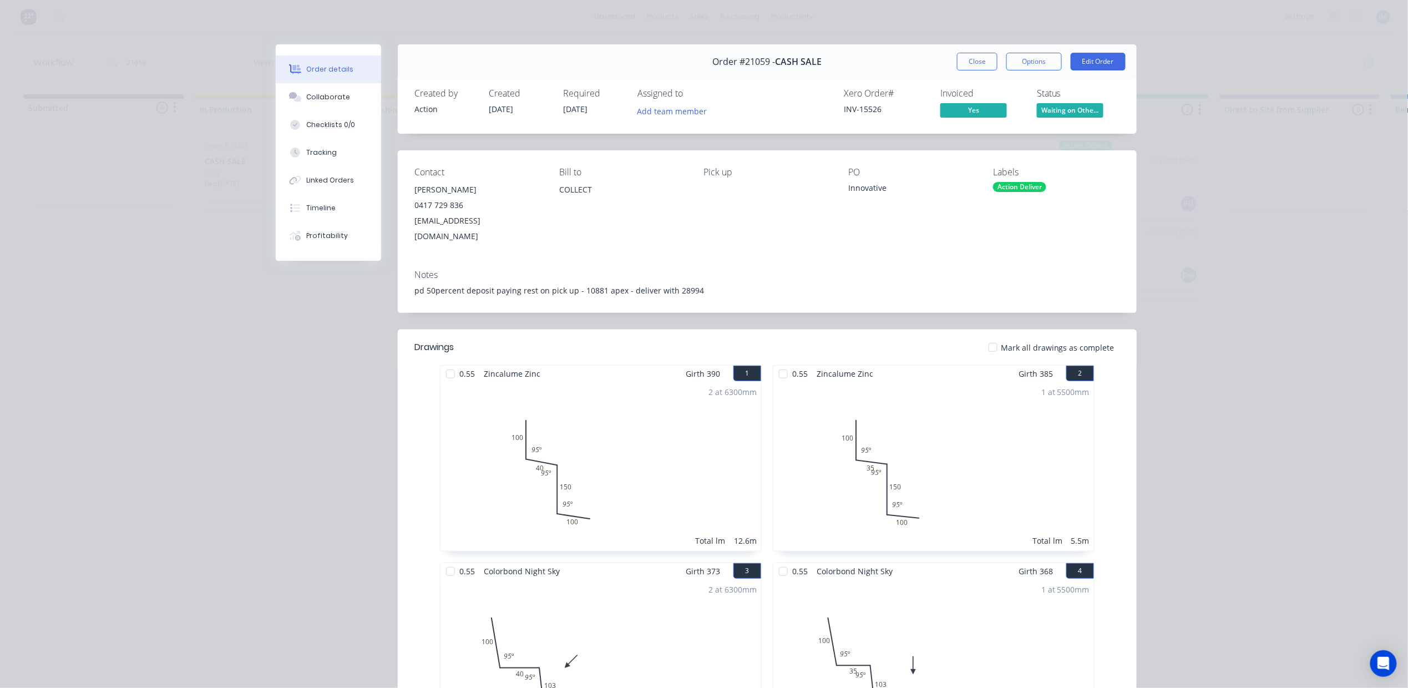
drag, startPoint x: 961, startPoint y: 54, endPoint x: 951, endPoint y: 61, distance: 12.0
click at [961, 57] on button "Close" at bounding box center [977, 62] width 40 height 18
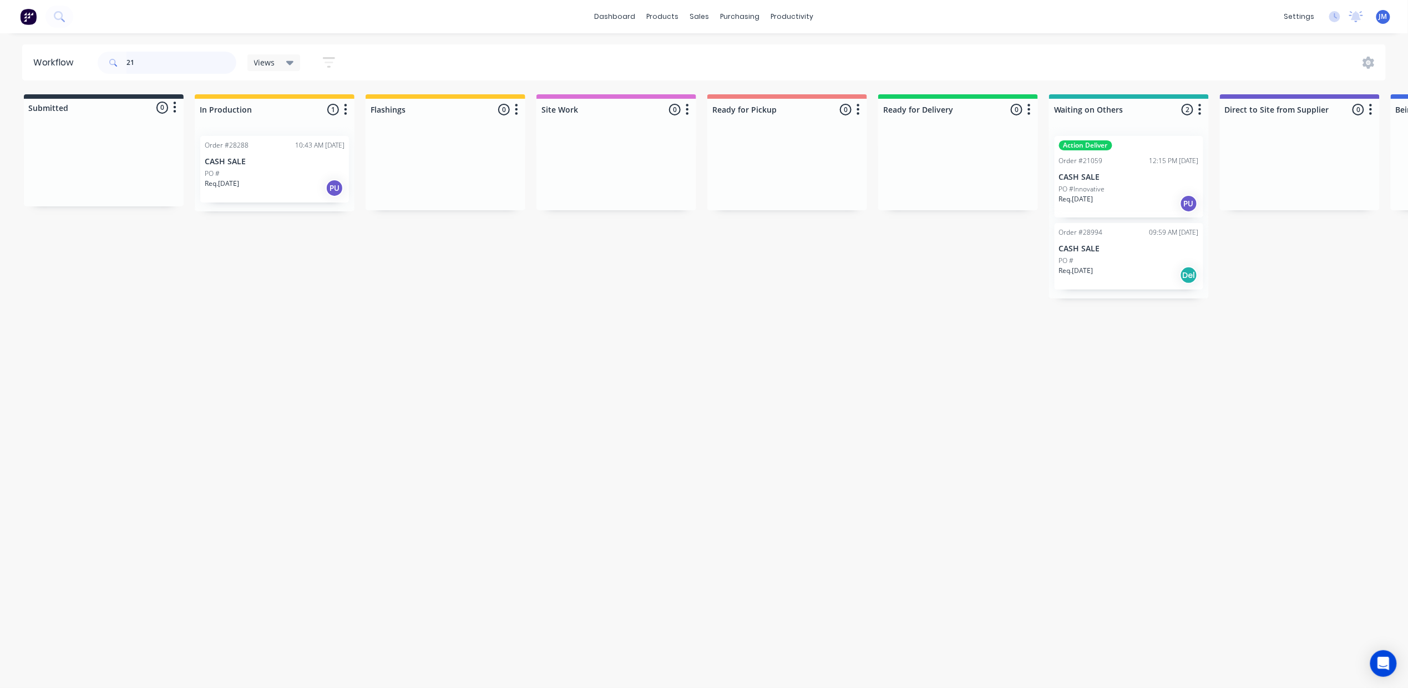
type input "2"
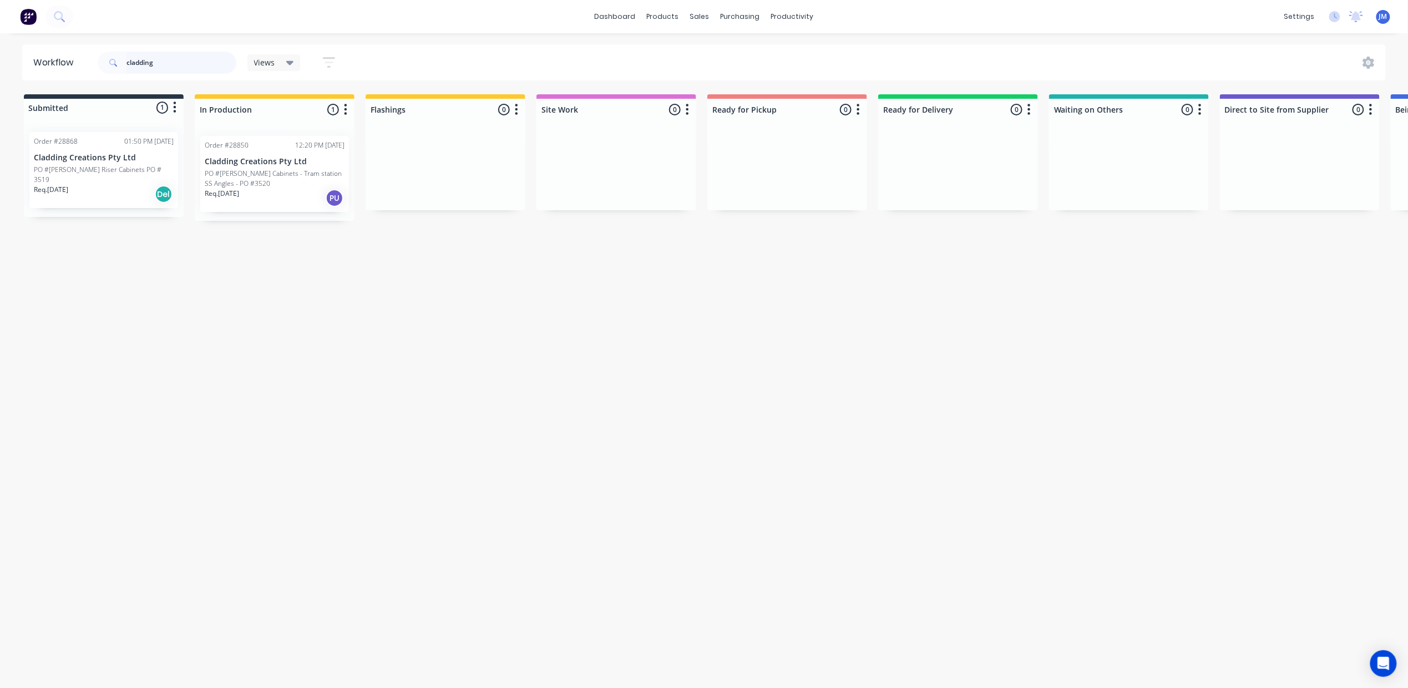
drag, startPoint x: 286, startPoint y: 179, endPoint x: 309, endPoint y: 184, distance: 23.4
click at [291, 179] on div "Order #28850 12:20 PM [DATE] Cladding Creations Pty Ltd PO #[PERSON_NAME] Cabin…" at bounding box center [275, 174] width 160 height 94
drag, startPoint x: 273, startPoint y: 182, endPoint x: 291, endPoint y: 196, distance: 22.9
click at [291, 200] on div "Order #28850 12:20 PM [DATE] Cladding Creations Pty Ltd PO #[PERSON_NAME] Cabin…" at bounding box center [275, 174] width 160 height 94
click at [293, 200] on div "Req. [DATE] PU" at bounding box center [275, 198] width 140 height 19
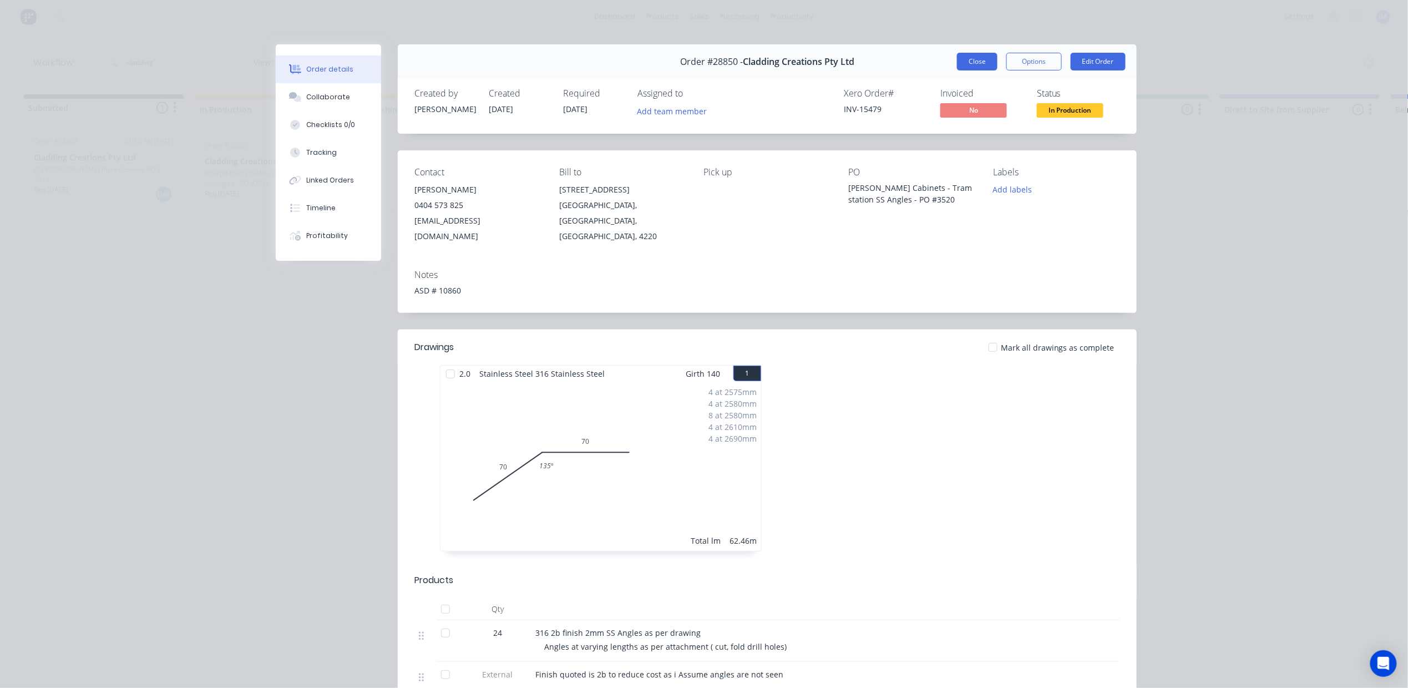
click at [967, 60] on button "Close" at bounding box center [977, 62] width 40 height 18
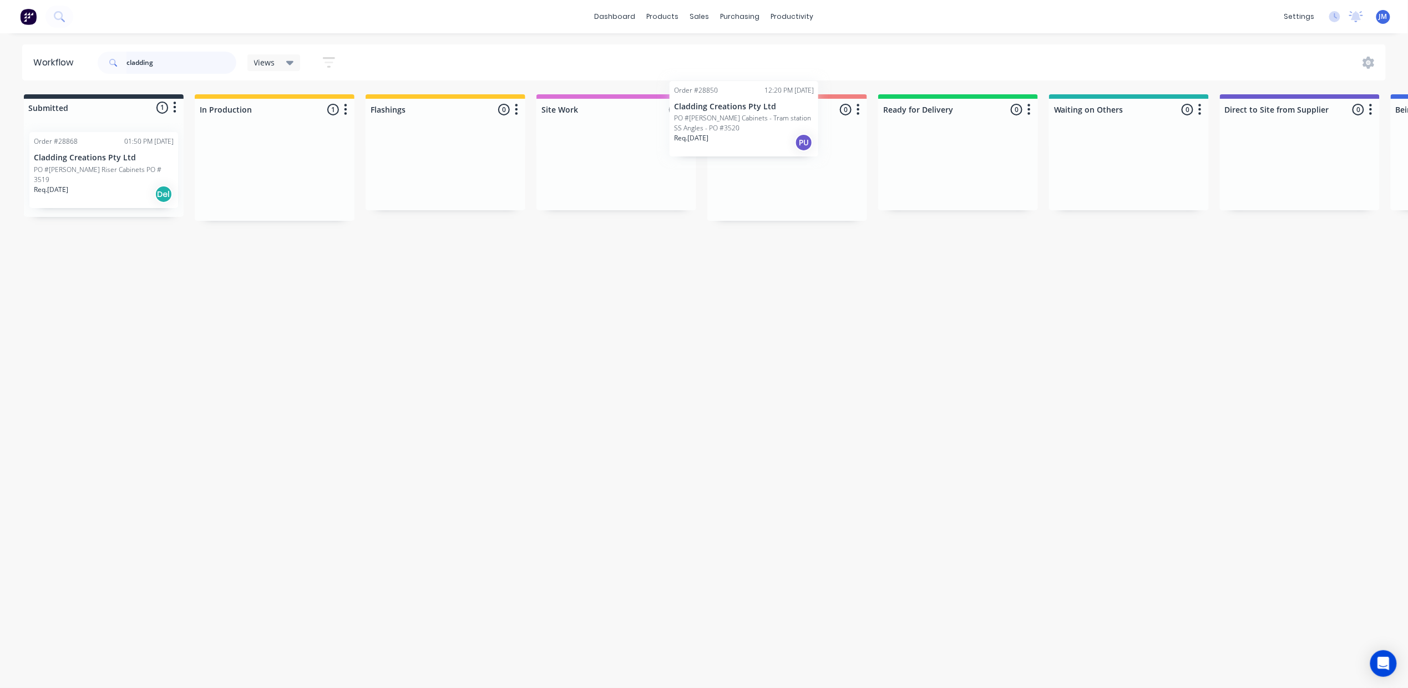
drag, startPoint x: 236, startPoint y: 198, endPoint x: 699, endPoint y: 143, distance: 467.0
click at [708, 140] on div "Submitted 1 Status colour #273444 hex #273444 Save Cancel Summaries Total order…" at bounding box center [997, 157] width 2011 height 126
type input "c"
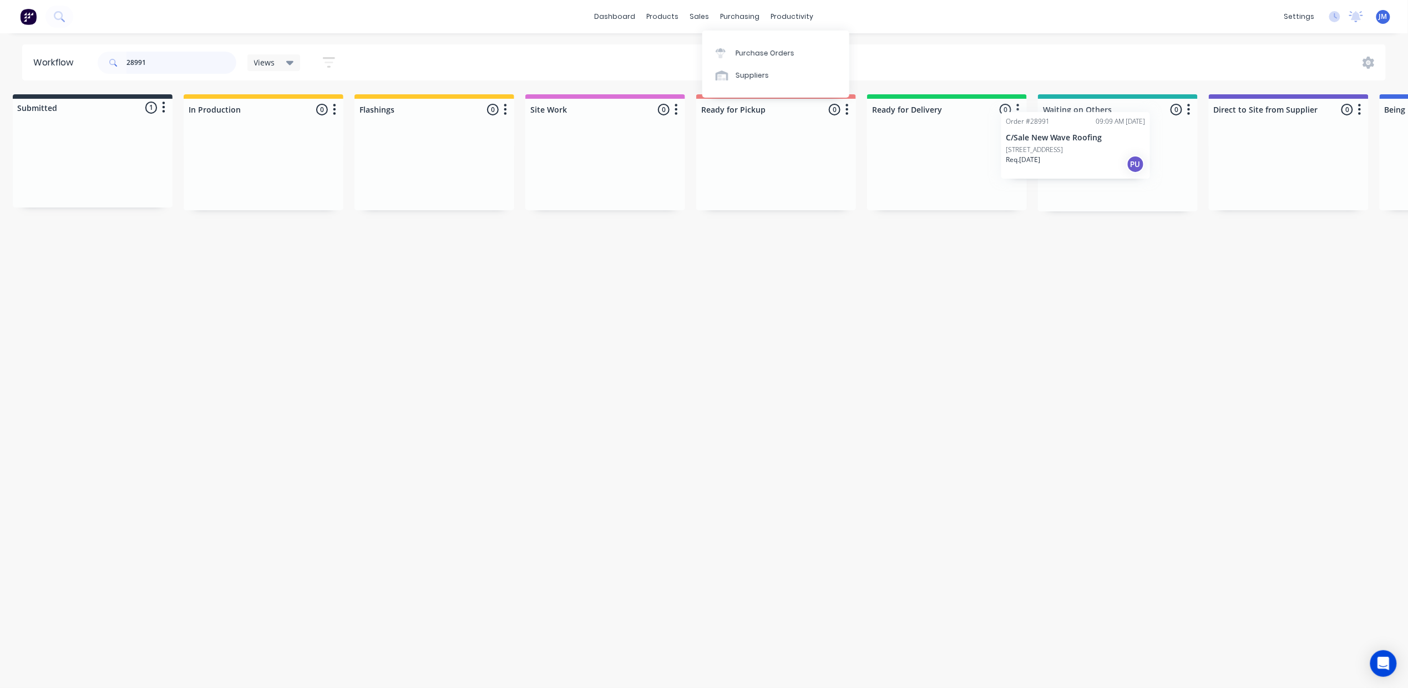
drag, startPoint x: 74, startPoint y: 164, endPoint x: 1076, endPoint y: 127, distance: 1002.4
click at [1076, 127] on div "Submitted 1 Status colour #273444 hex #273444 Save Cancel Summaries Total order…" at bounding box center [986, 152] width 2011 height 117
type input "2"
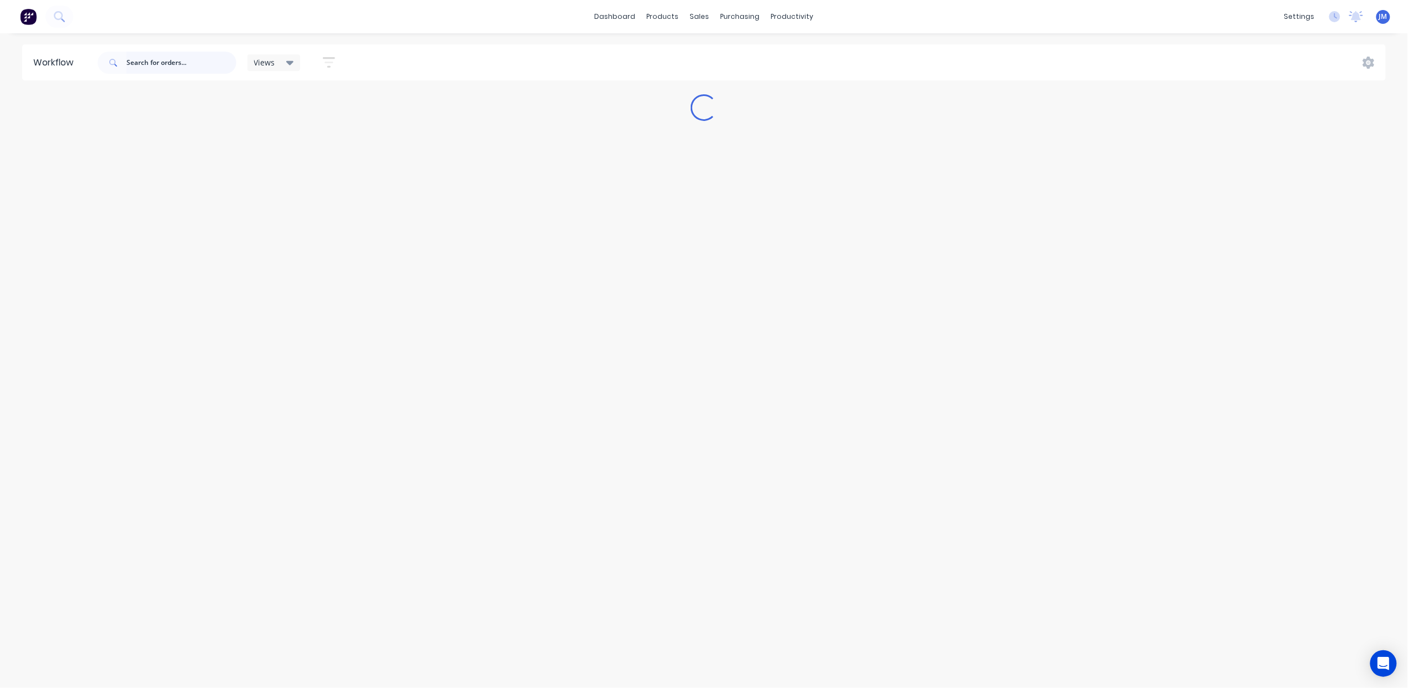
scroll to position [0, 0]
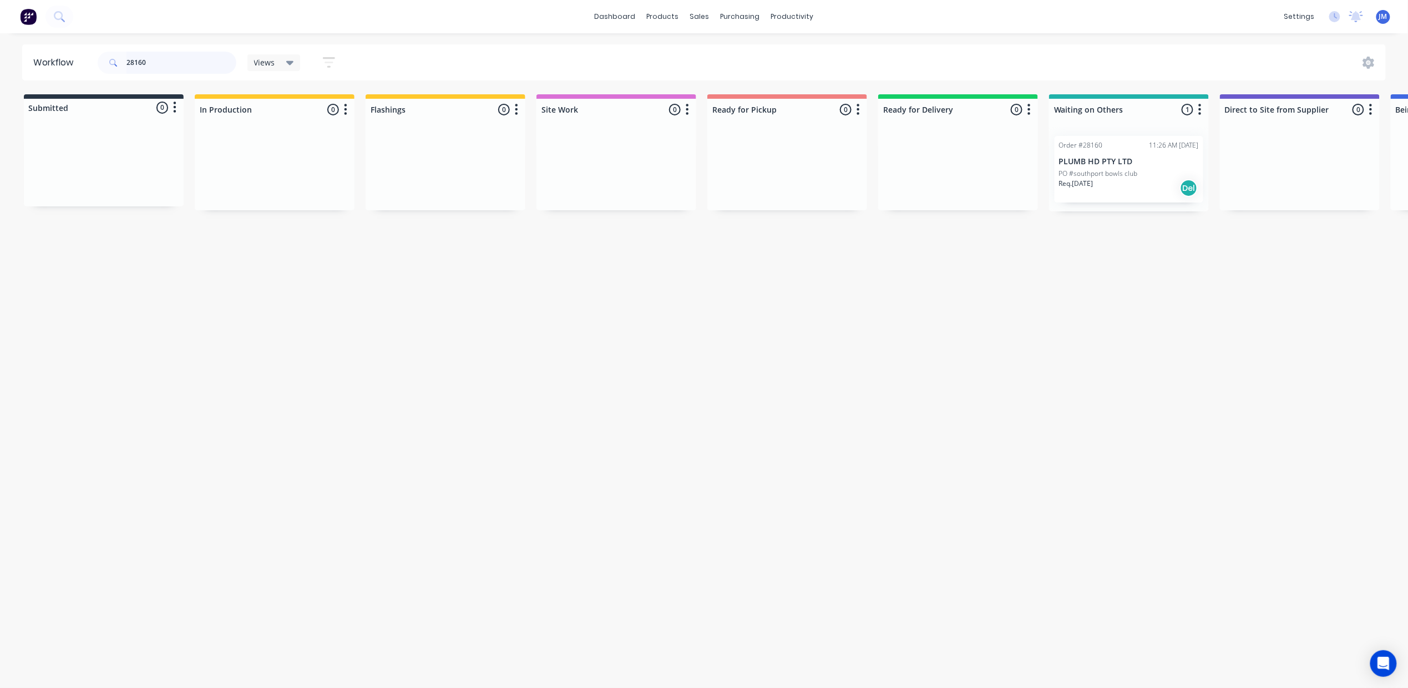
click at [1068, 171] on div "Order #28160 11:26 AM [DATE] PLUMB HD PTY LTD PO #southport bowls club Req. [DA…" at bounding box center [1129, 169] width 160 height 84
click at [1069, 171] on p "PO #southport bowls club" at bounding box center [1098, 174] width 79 height 10
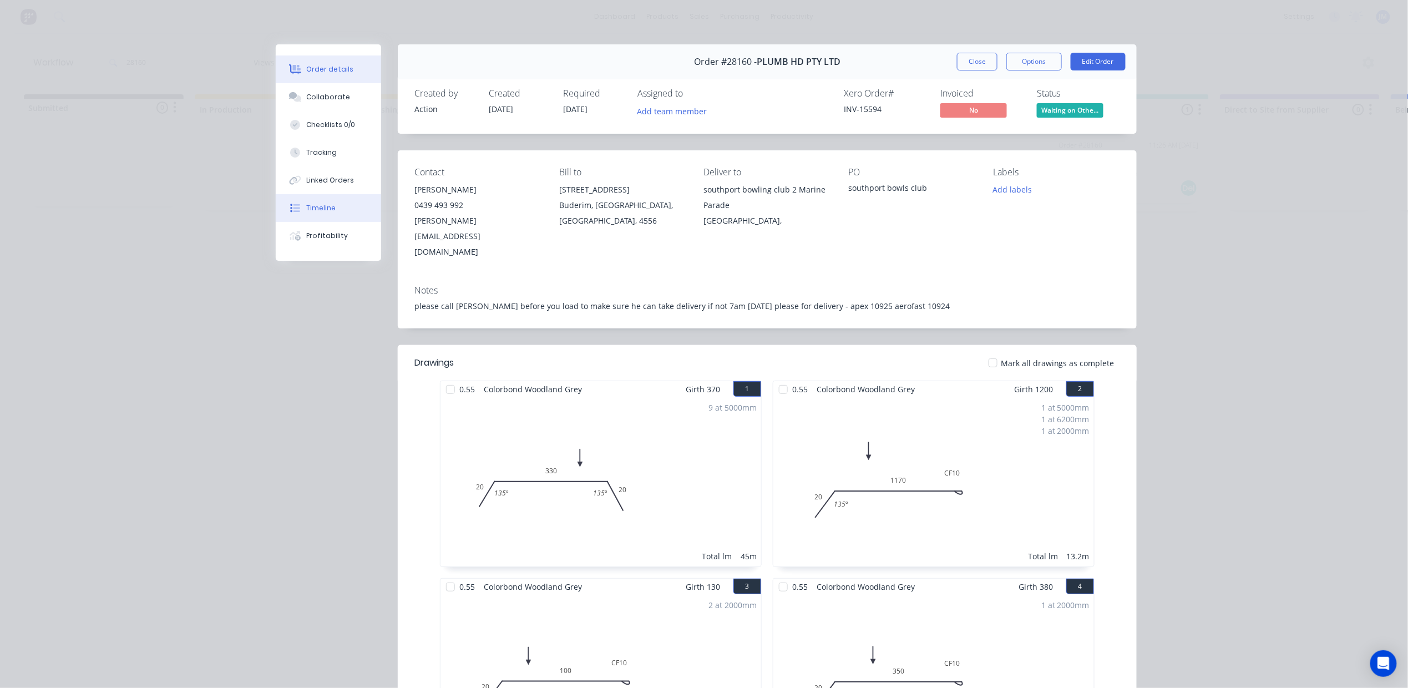
click at [338, 211] on button "Timeline" at bounding box center [328, 208] width 105 height 28
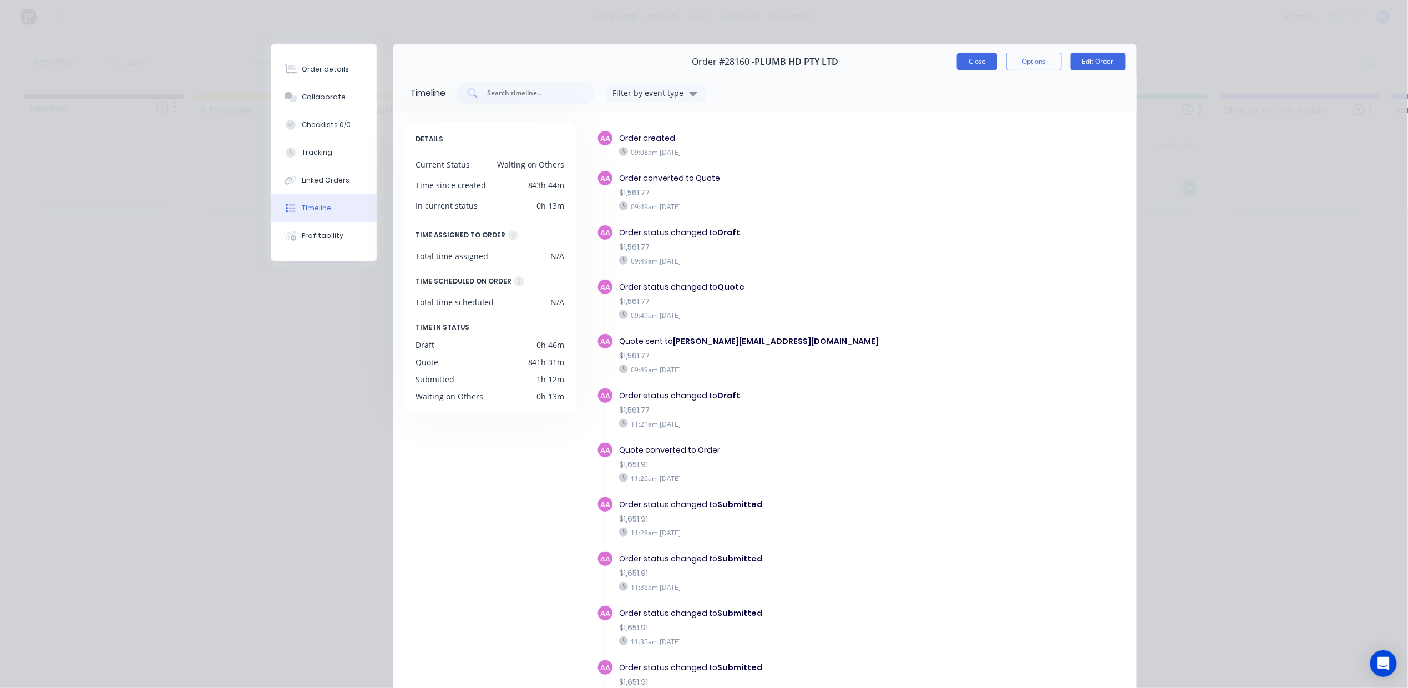
drag, startPoint x: 973, startPoint y: 51, endPoint x: 977, endPoint y: 56, distance: 6.3
click at [974, 51] on div "Order #28160 - PLUMB HD PTY LTD Close Options Edit Order" at bounding box center [764, 61] width 743 height 35
click at [977, 58] on button "Close" at bounding box center [977, 62] width 40 height 18
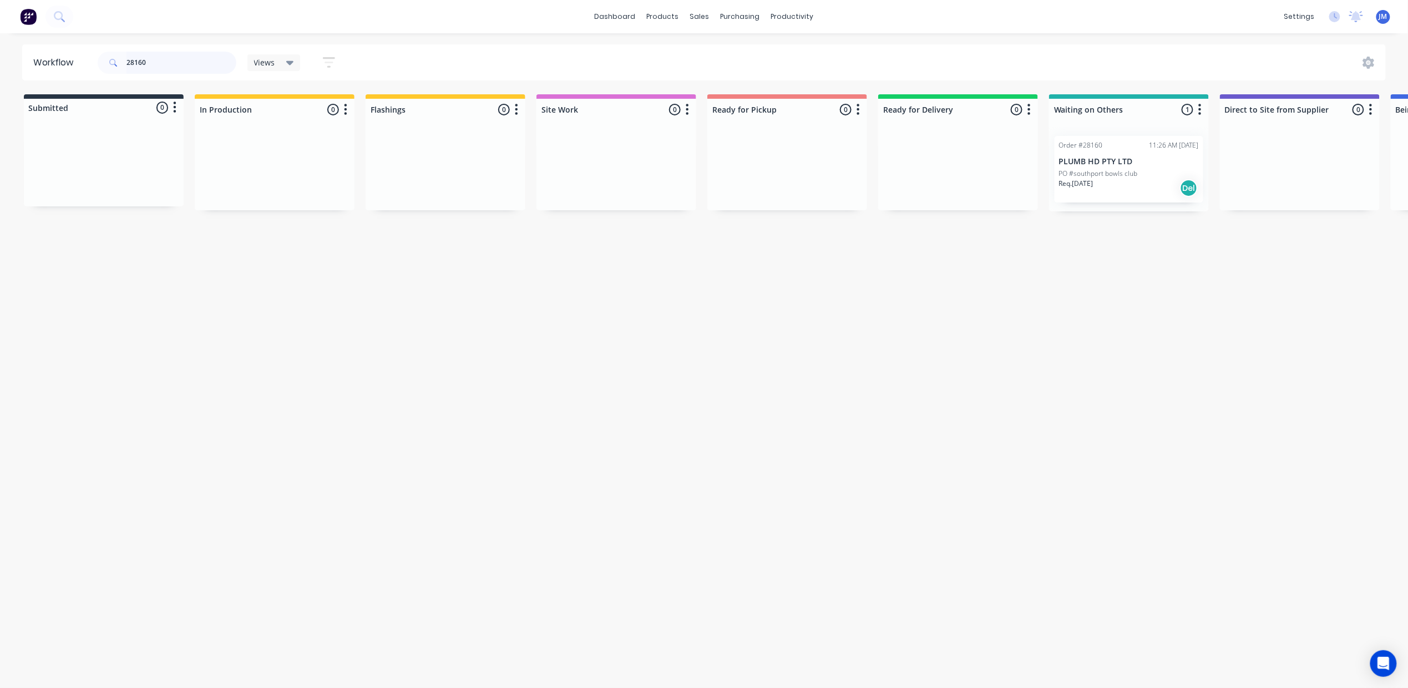
click at [159, 67] on input "28160" at bounding box center [181, 63] width 110 height 22
type input "2"
drag, startPoint x: 455, startPoint y: 180, endPoint x: 795, endPoint y: 161, distance: 340.5
click at [795, 161] on div "Submitted 0 Status colour #273444 hex #273444 Save Cancel Summaries Total order…" at bounding box center [997, 152] width 2011 height 117
click at [794, 267] on div "Mark as Picked Up" at bounding box center [795, 266] width 111 height 23
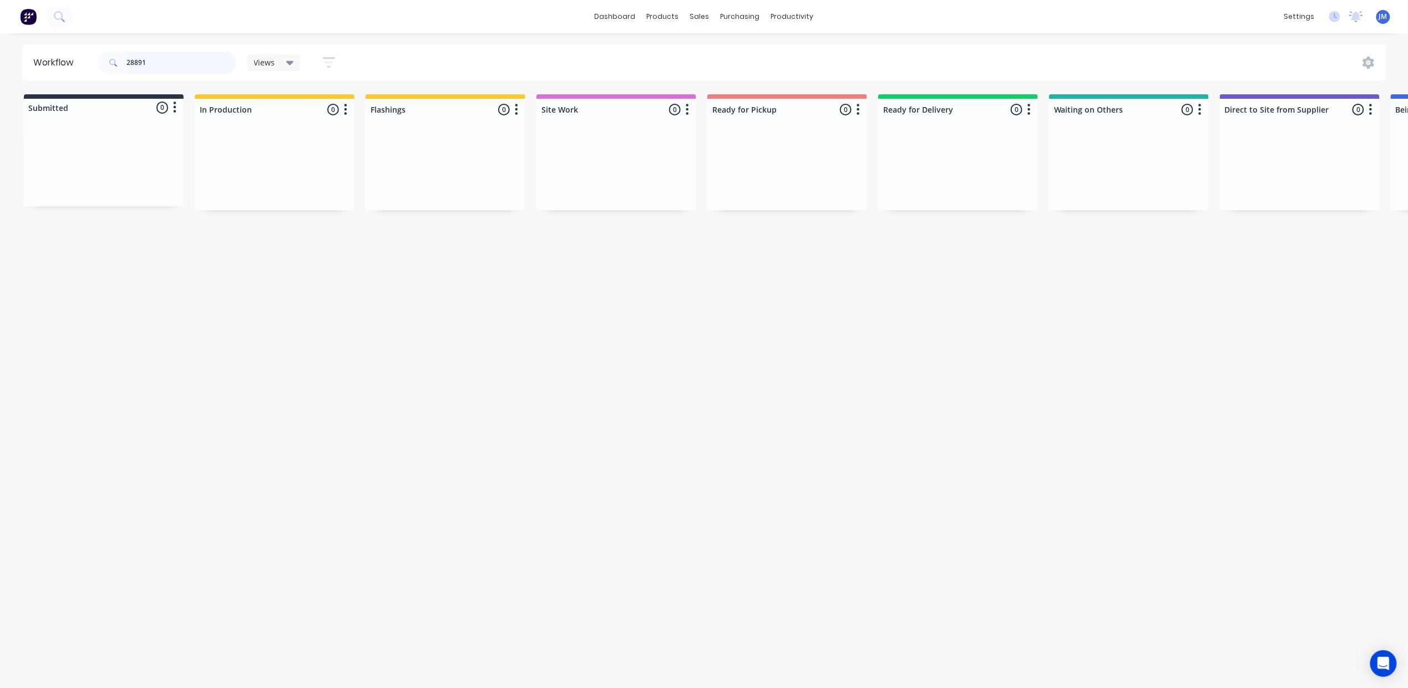
click at [168, 63] on input "28891" at bounding box center [181, 63] width 110 height 22
type input "2"
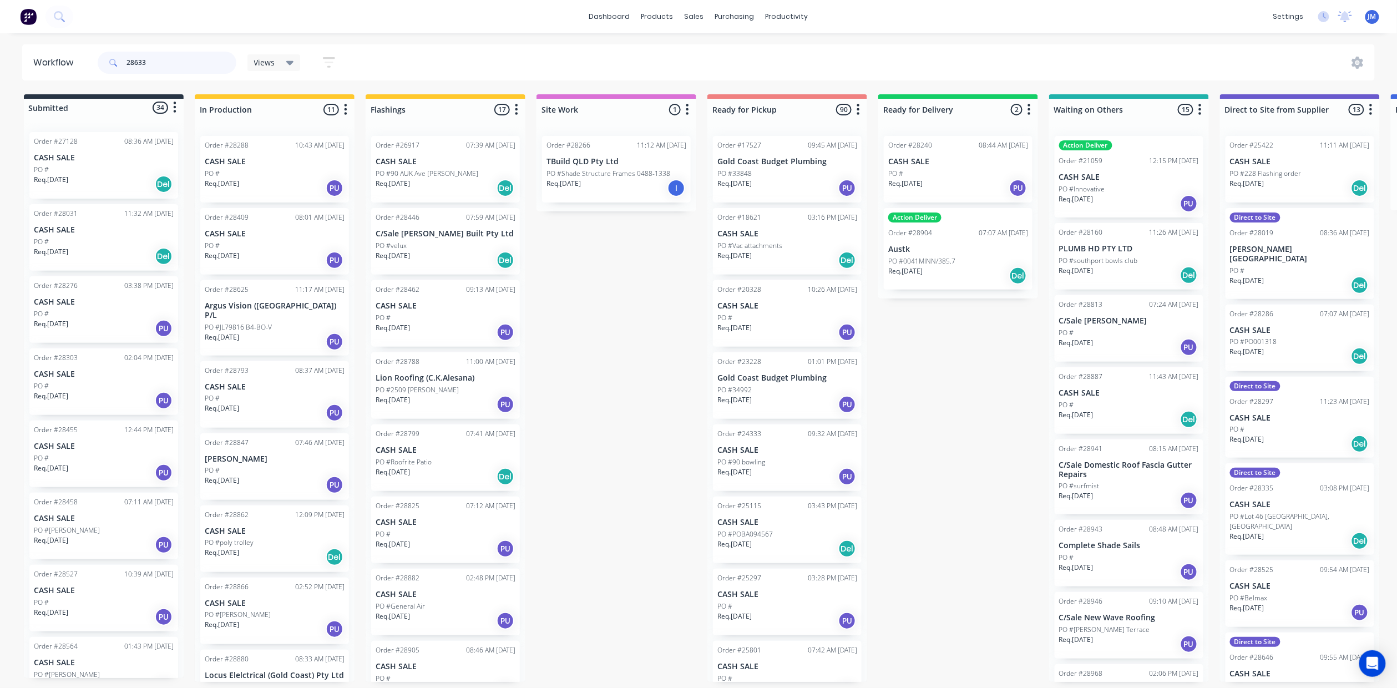
type input "28633"
click at [293, 65] on icon at bounding box center [290, 63] width 8 height 12
click at [471, 69] on div "28633 Views Save new view None (Default) edit Show/Hide statuses Show line item…" at bounding box center [735, 62] width 1280 height 33
click at [723, 52] on div "Sales Orders" at bounding box center [735, 53] width 45 height 10
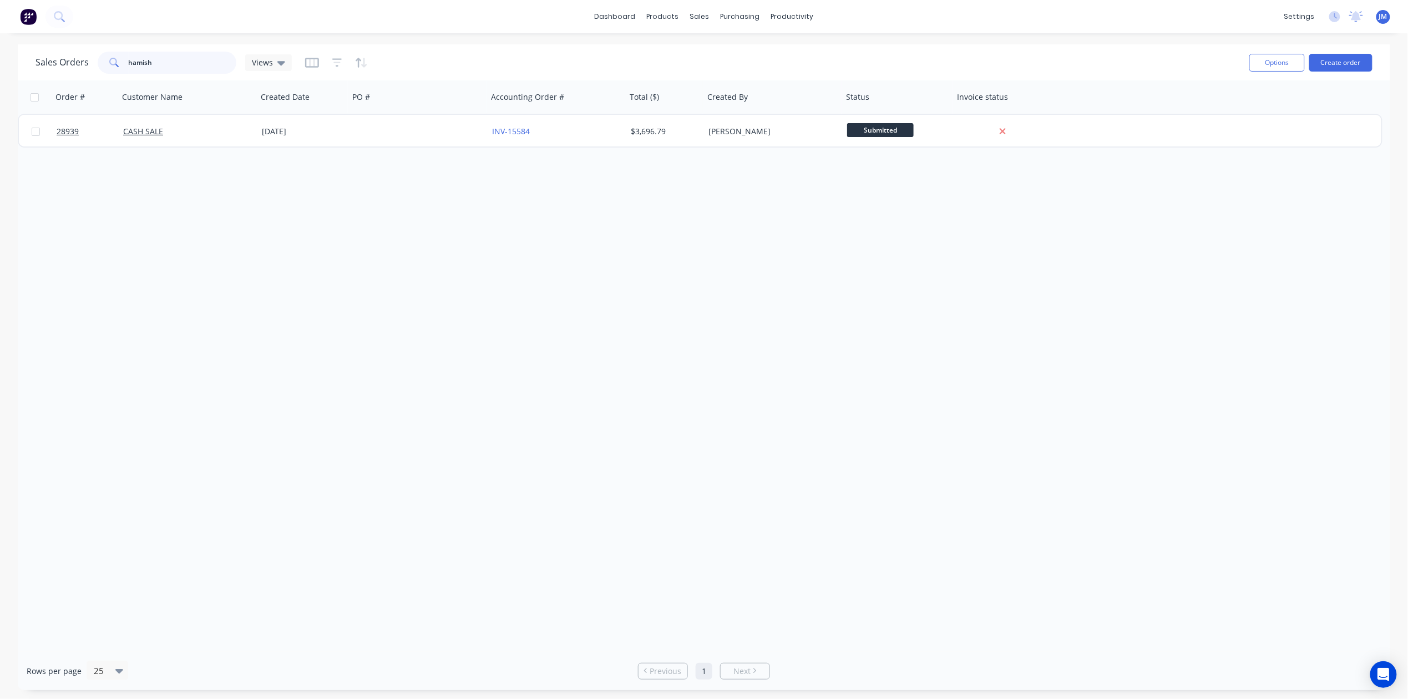
click at [165, 54] on input "hamish" at bounding box center [183, 63] width 108 height 22
type input "h"
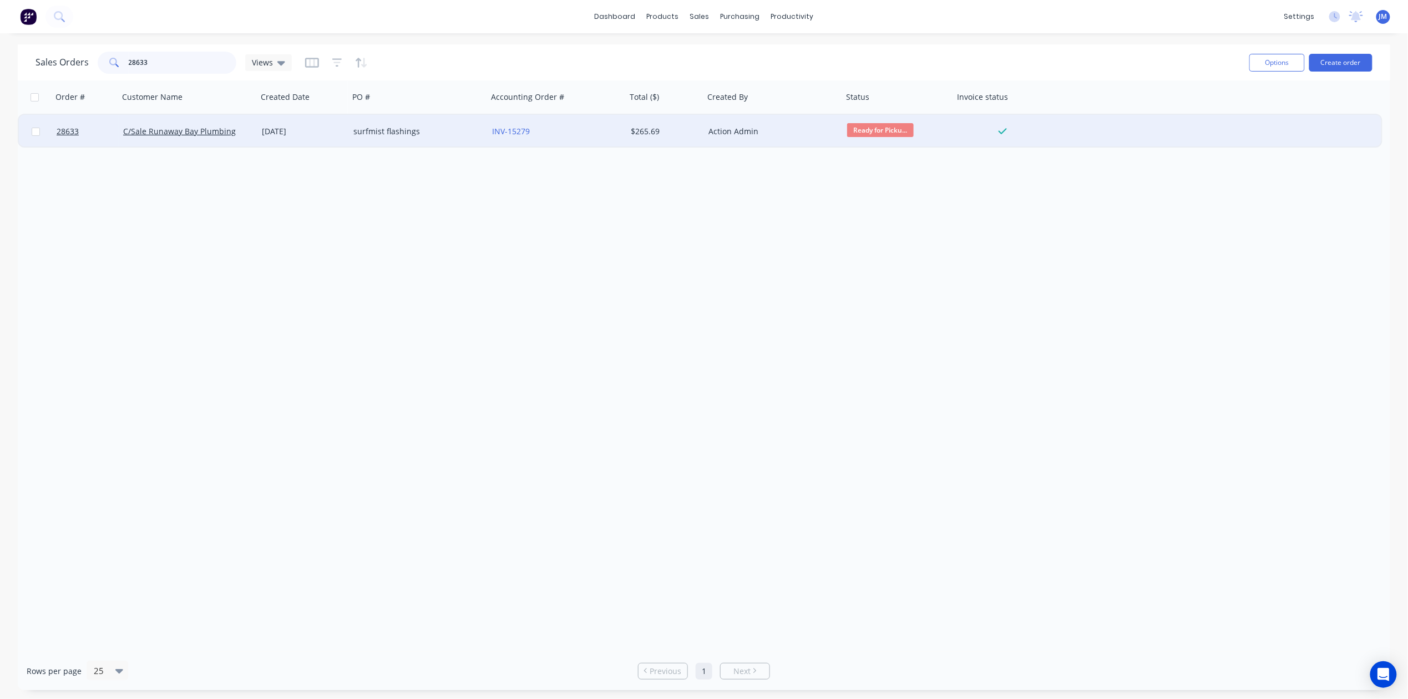
type input "28633"
click at [806, 136] on div "Action Admin" at bounding box center [769, 131] width 123 height 11
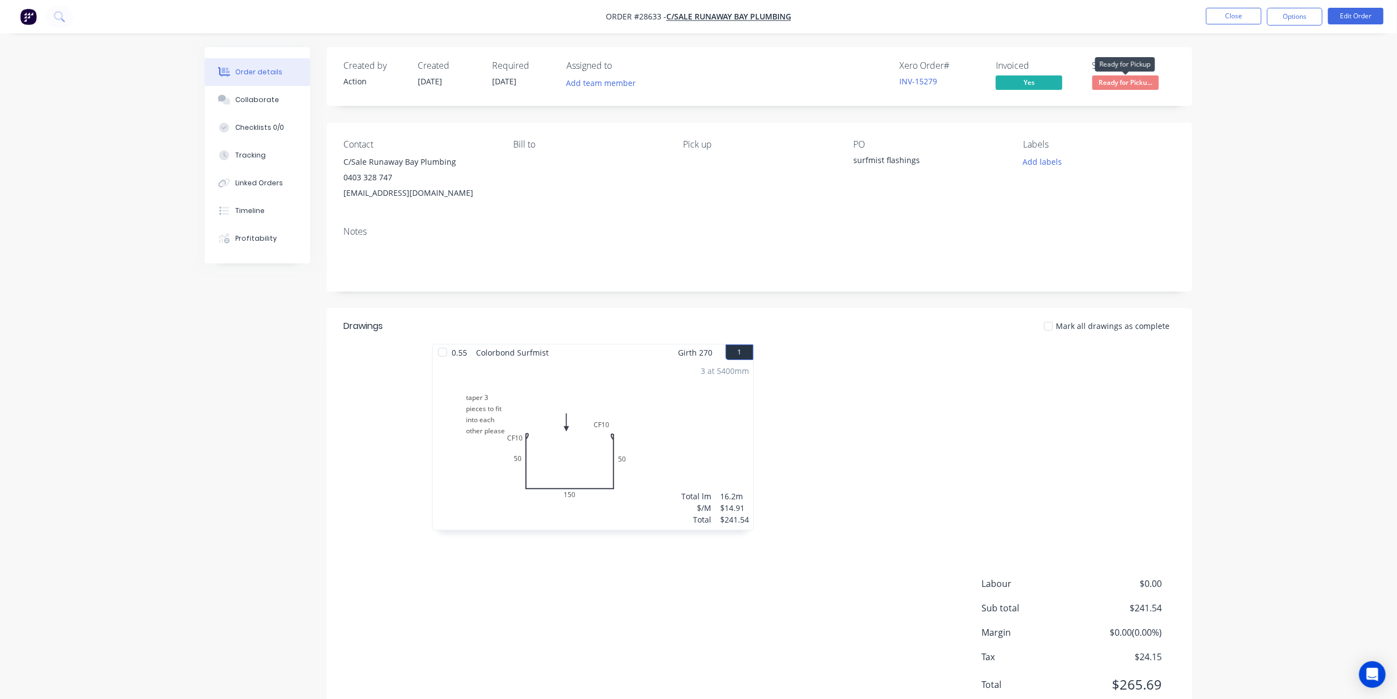
click at [1119, 80] on span "Ready for Picku..." at bounding box center [1125, 82] width 67 height 14
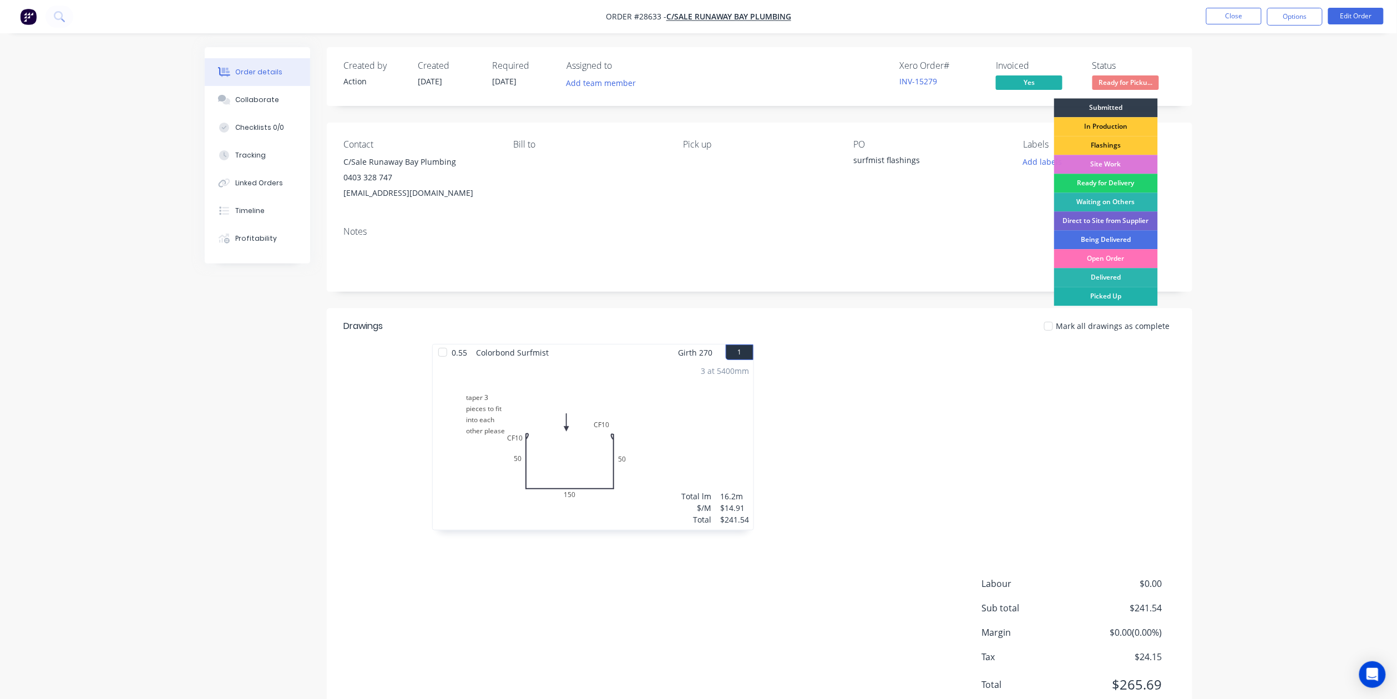
click at [1120, 293] on div "Picked Up" at bounding box center [1106, 296] width 104 height 19
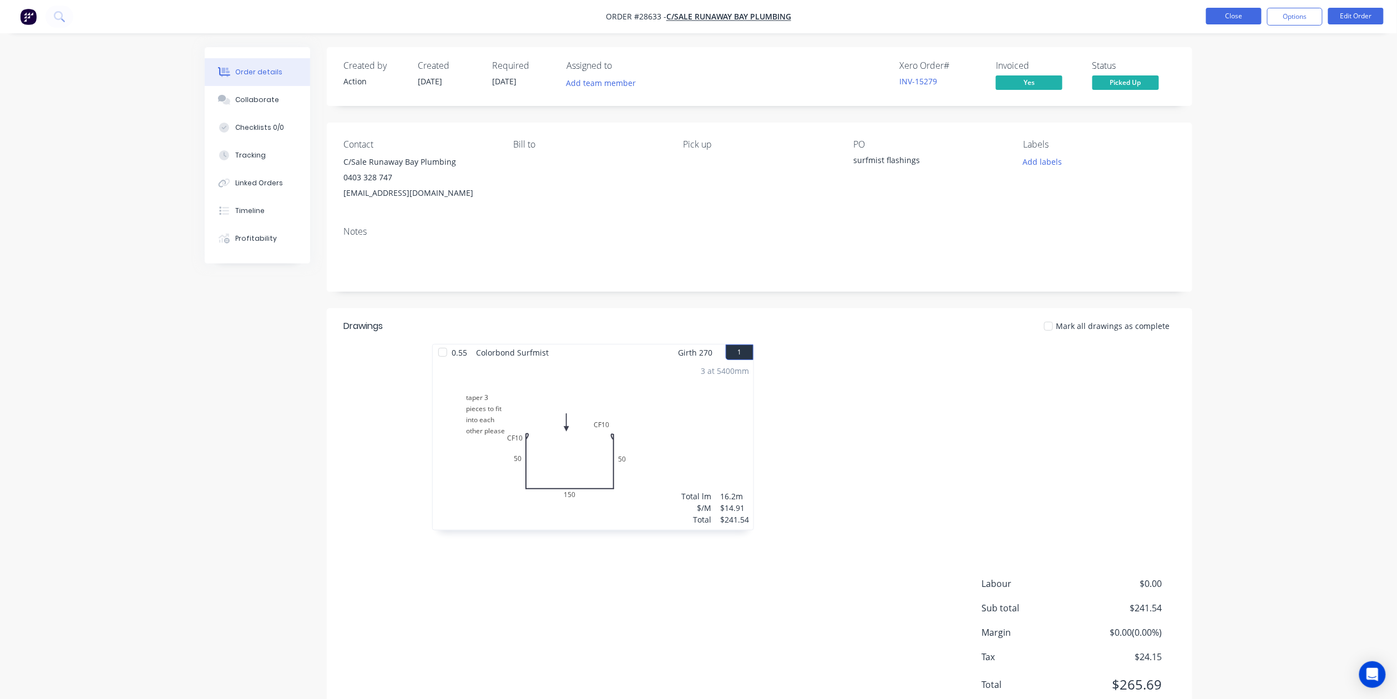
click at [1217, 17] on button "Close" at bounding box center [1233, 16] width 55 height 17
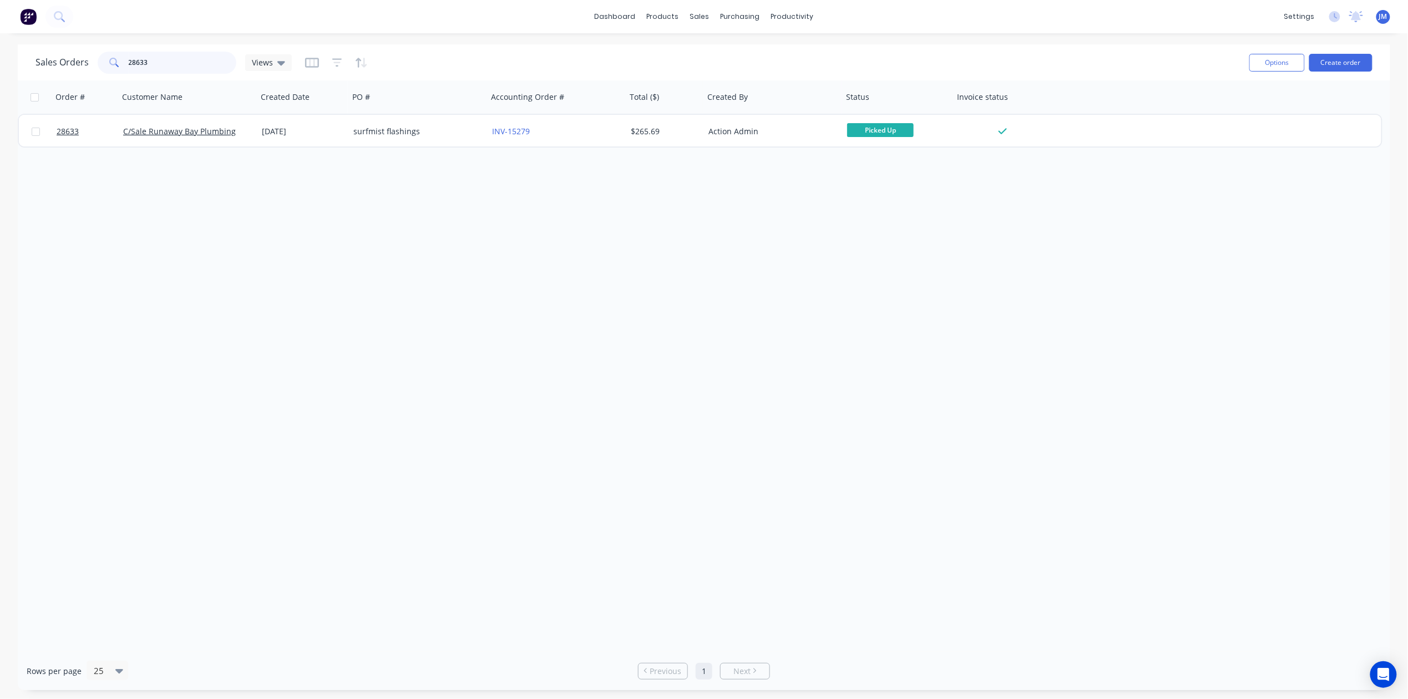
click at [164, 60] on input "28633" at bounding box center [183, 63] width 108 height 22
type input "2"
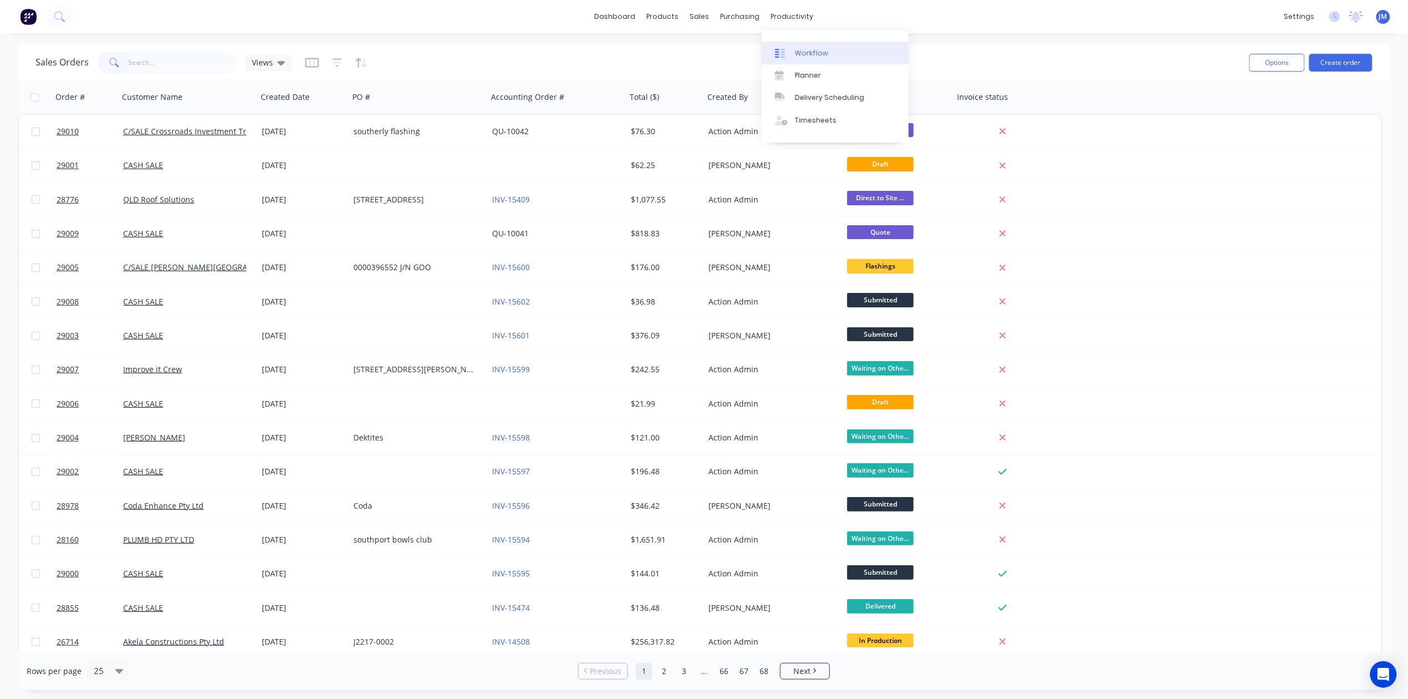
click at [802, 51] on div "Workflow" at bounding box center [811, 53] width 33 height 10
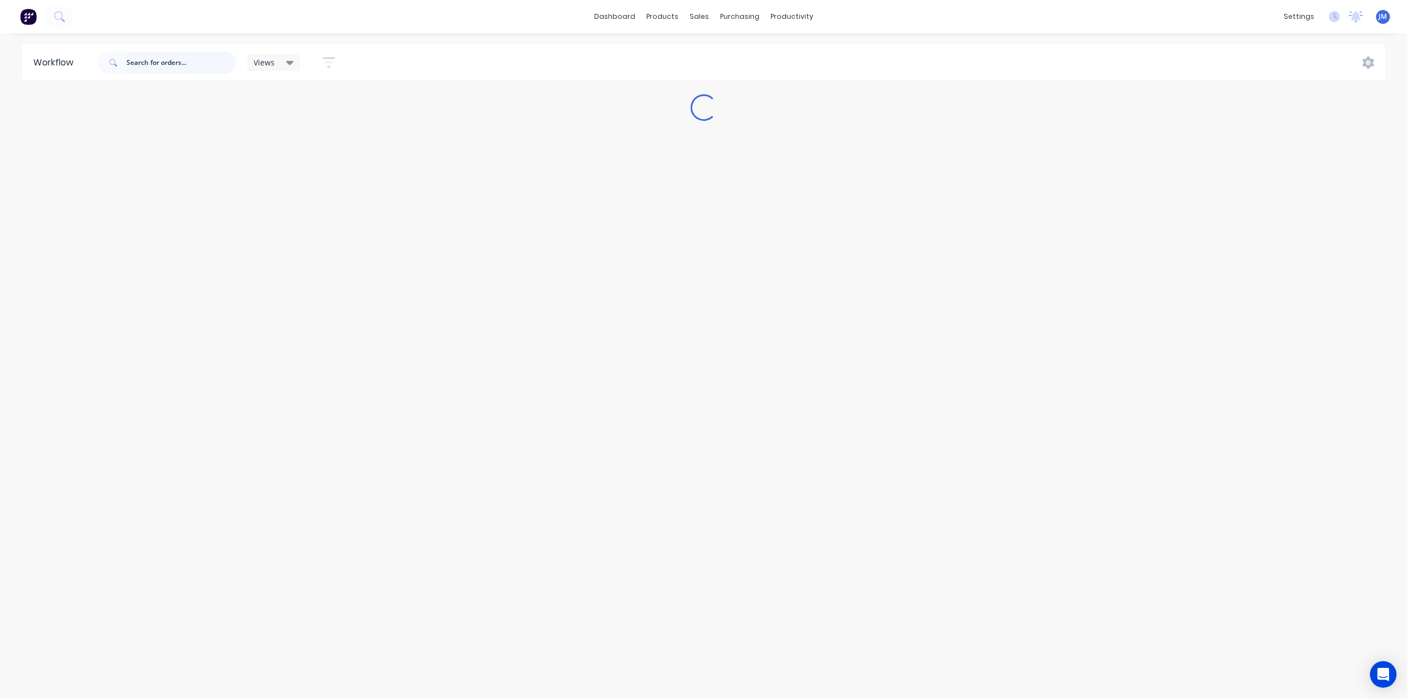
click at [165, 71] on input "text" at bounding box center [181, 63] width 110 height 22
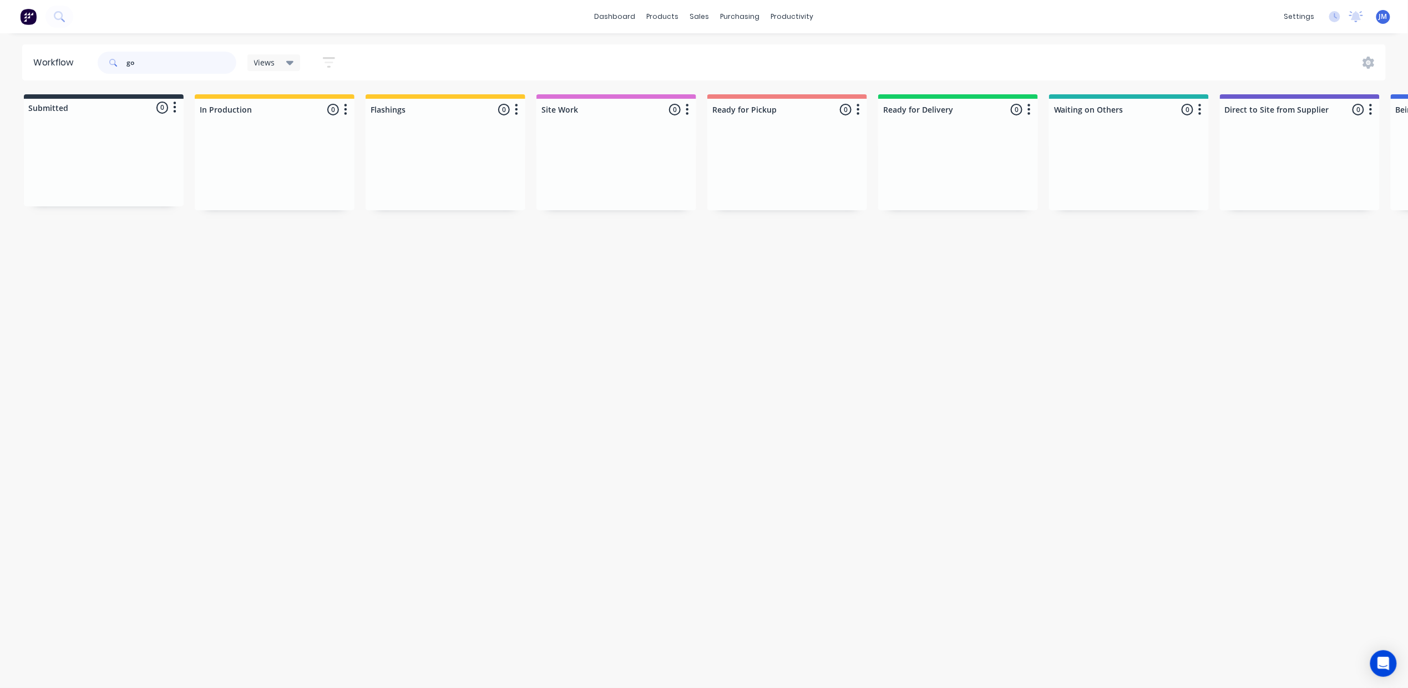
type input "g"
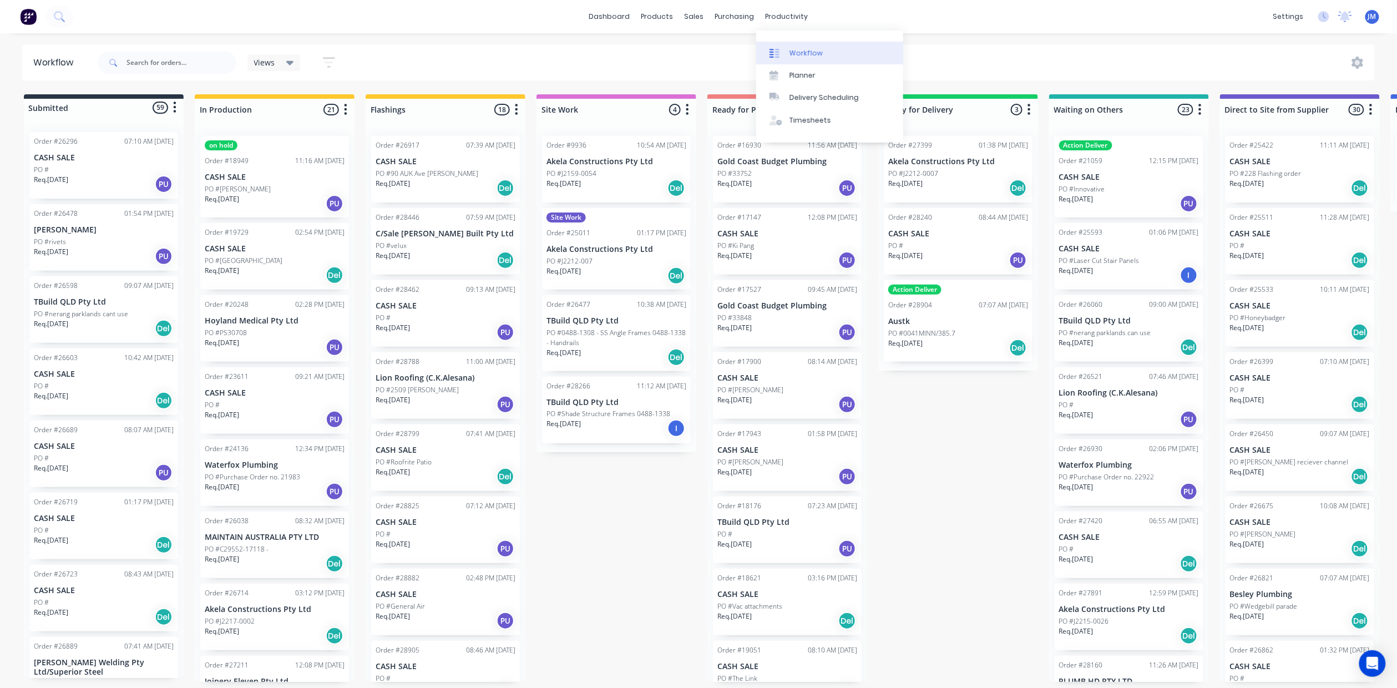
drag, startPoint x: 791, startPoint y: 50, endPoint x: 772, endPoint y: 65, distance: 24.1
click at [791, 51] on div "Workflow" at bounding box center [805, 53] width 33 height 10
click at [156, 62] on input "text" at bounding box center [181, 63] width 110 height 22
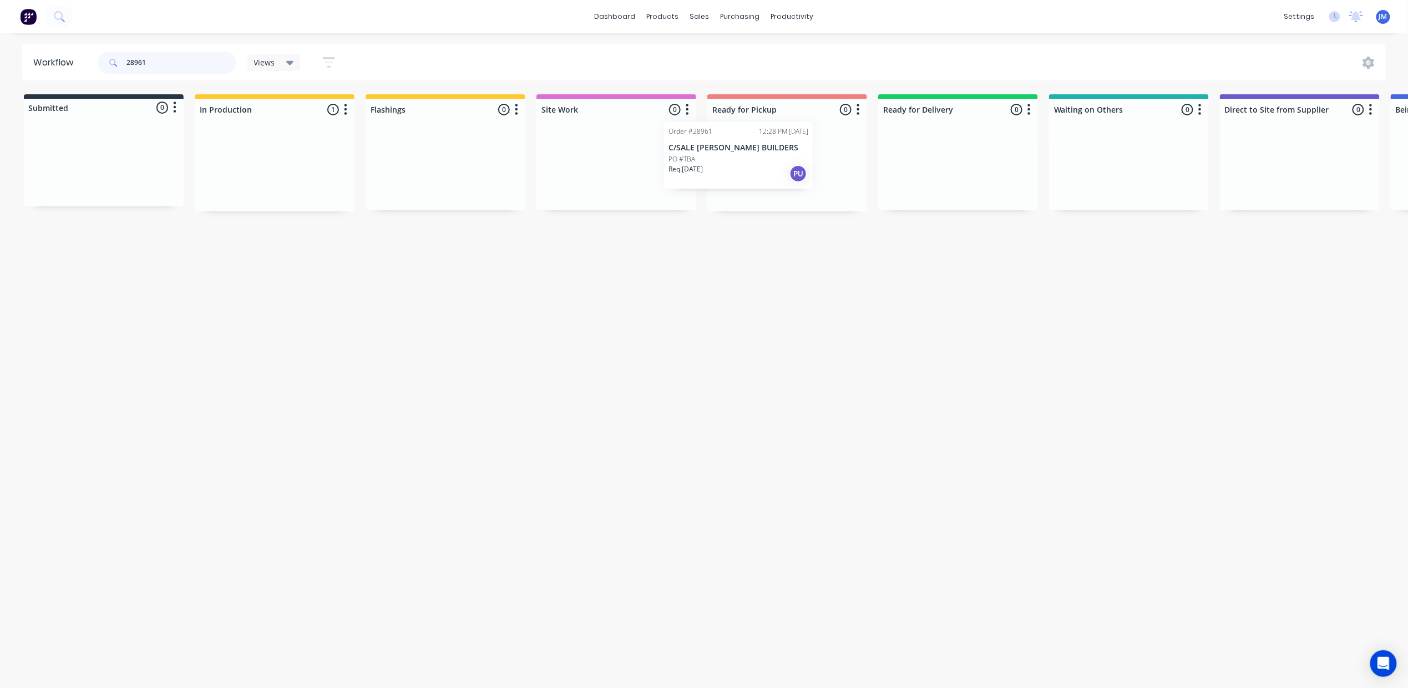
drag, startPoint x: 442, startPoint y: 172, endPoint x: 833, endPoint y: 145, distance: 392.5
click at [734, 154] on div "Submitted 0 Status colour #273444 hex #273444 Save Cancel Summaries Total order…" at bounding box center [997, 152] width 2011 height 117
type input "2"
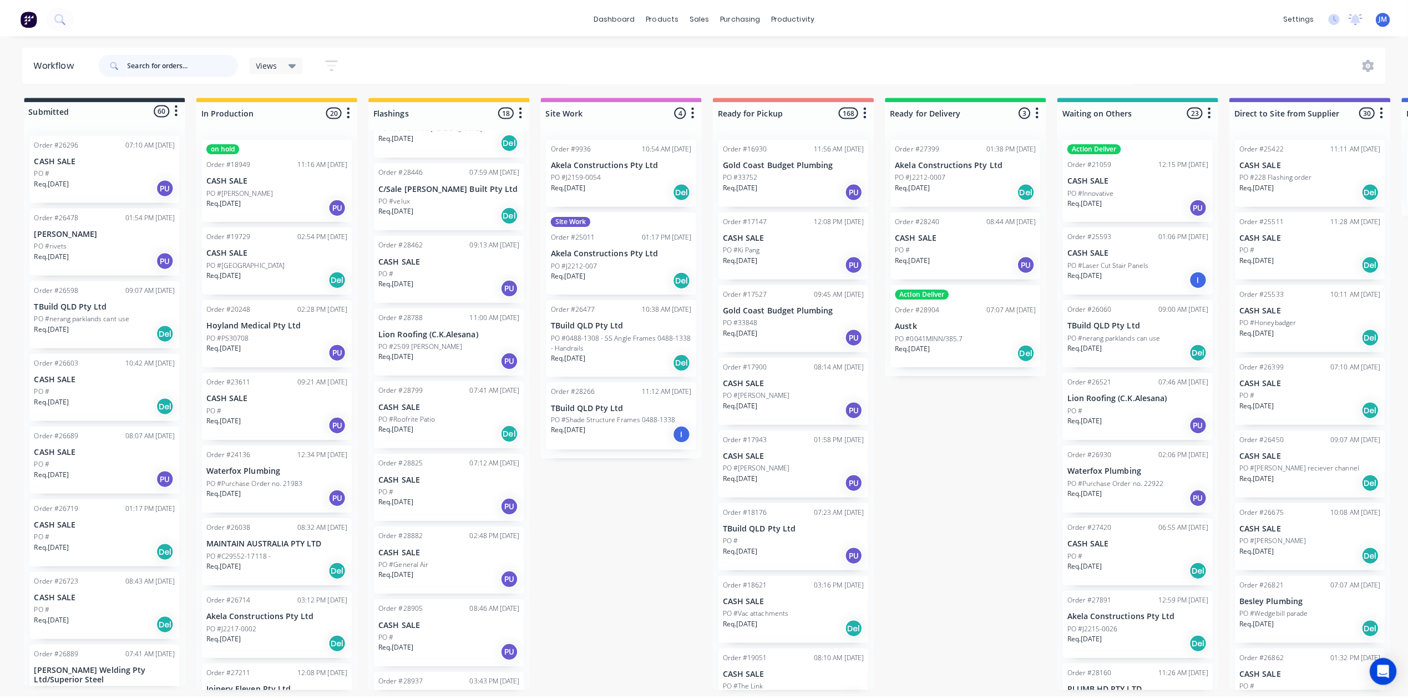
scroll to position [74, 0]
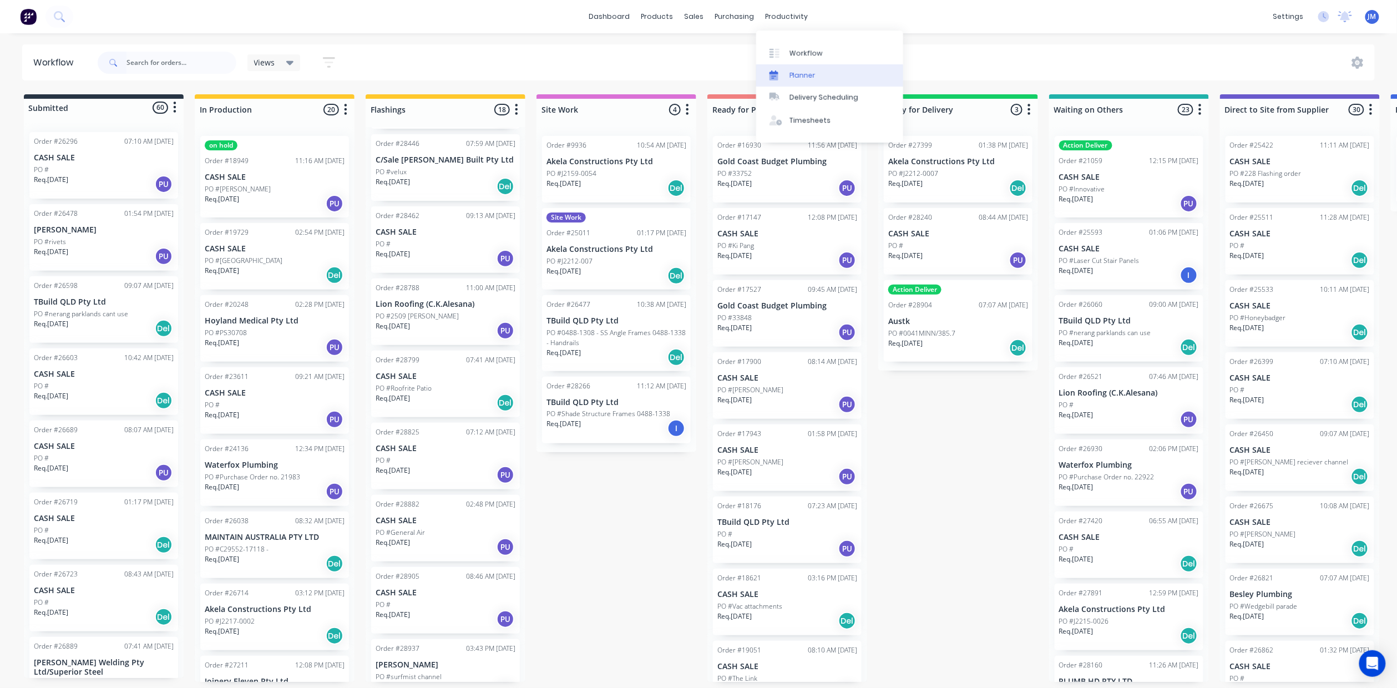
click at [793, 64] on link "Planner" at bounding box center [829, 75] width 147 height 22
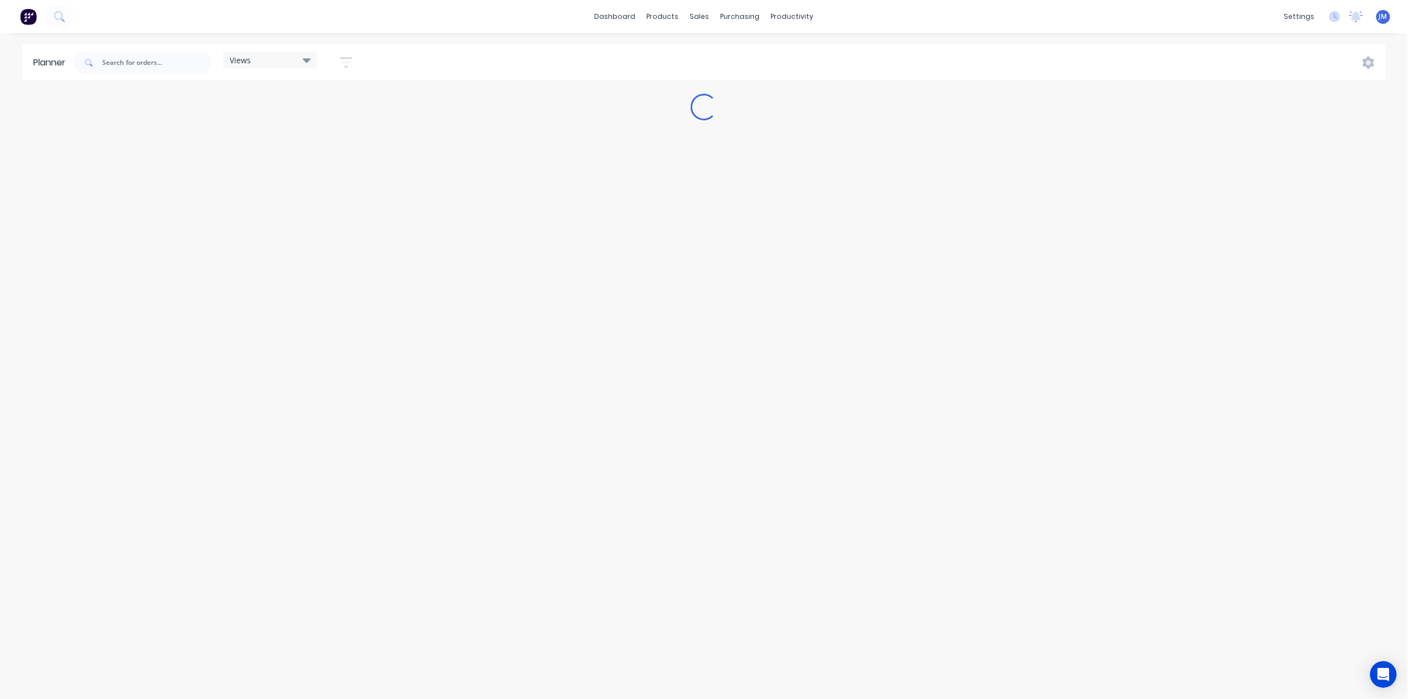
click at [781, 49] on div "Views Save new view None (Default) edit Show/Hide users Show/Hide orders Filter…" at bounding box center [728, 62] width 1315 height 33
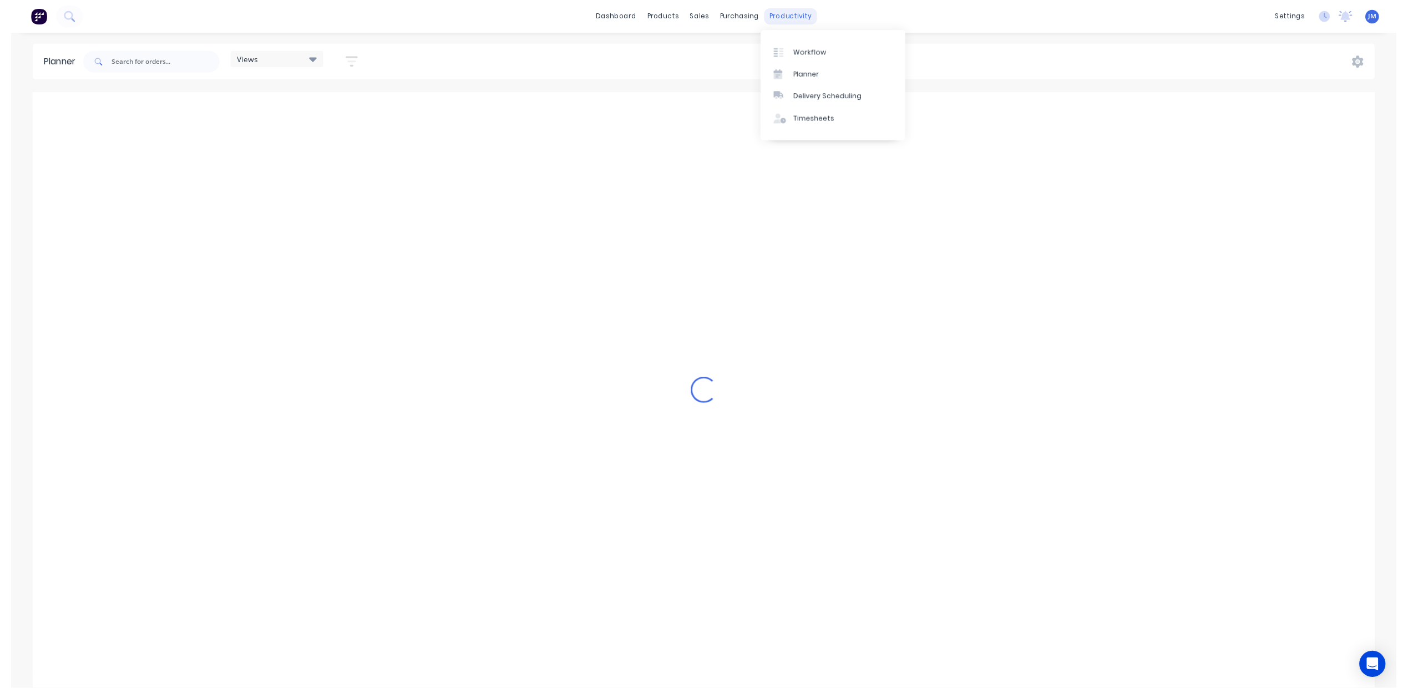
scroll to position [0, 2308]
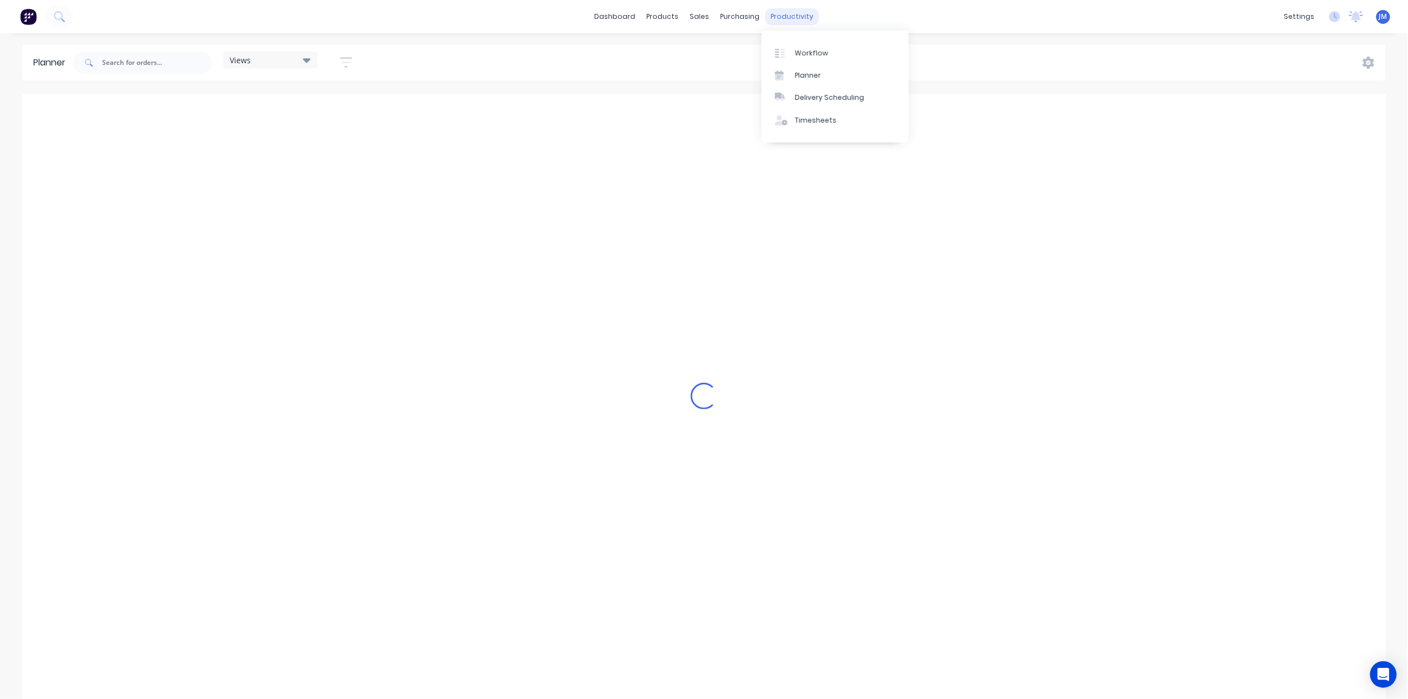
click at [794, 14] on div "productivity" at bounding box center [792, 16] width 54 height 17
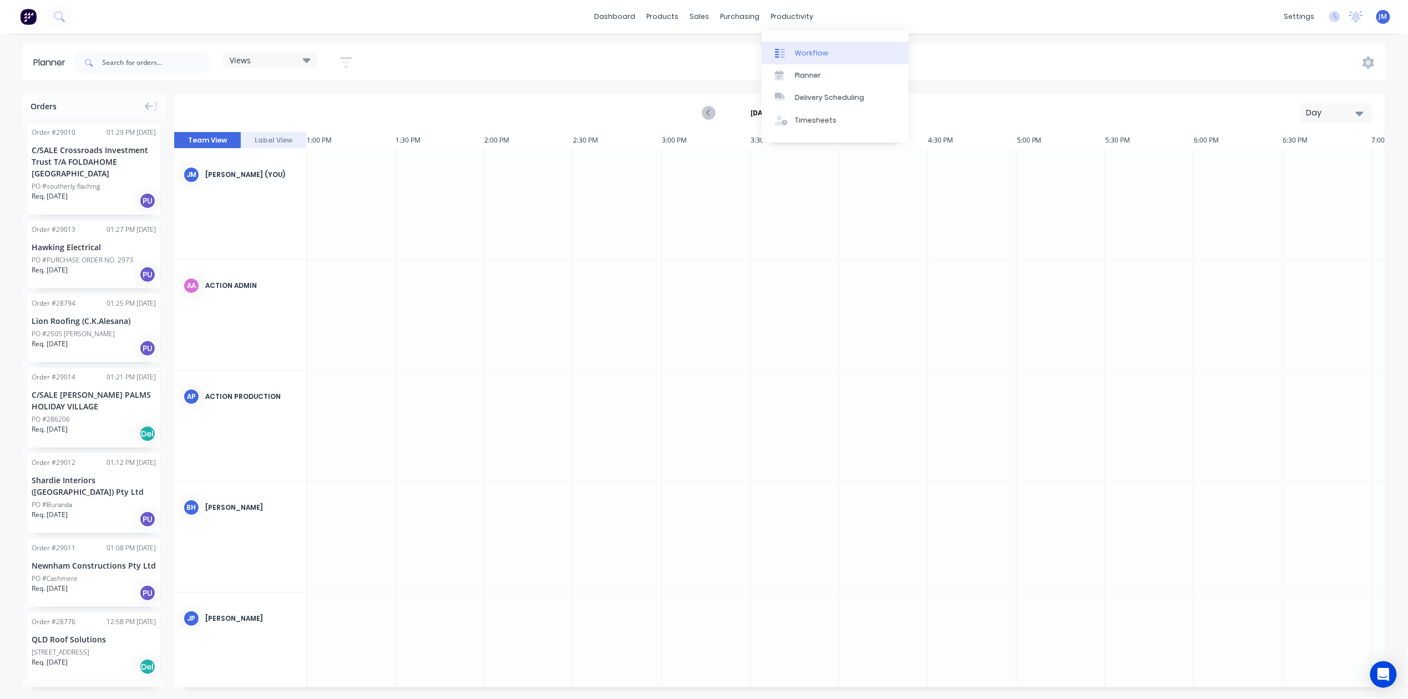
click at [813, 53] on div "Workflow" at bounding box center [811, 53] width 33 height 10
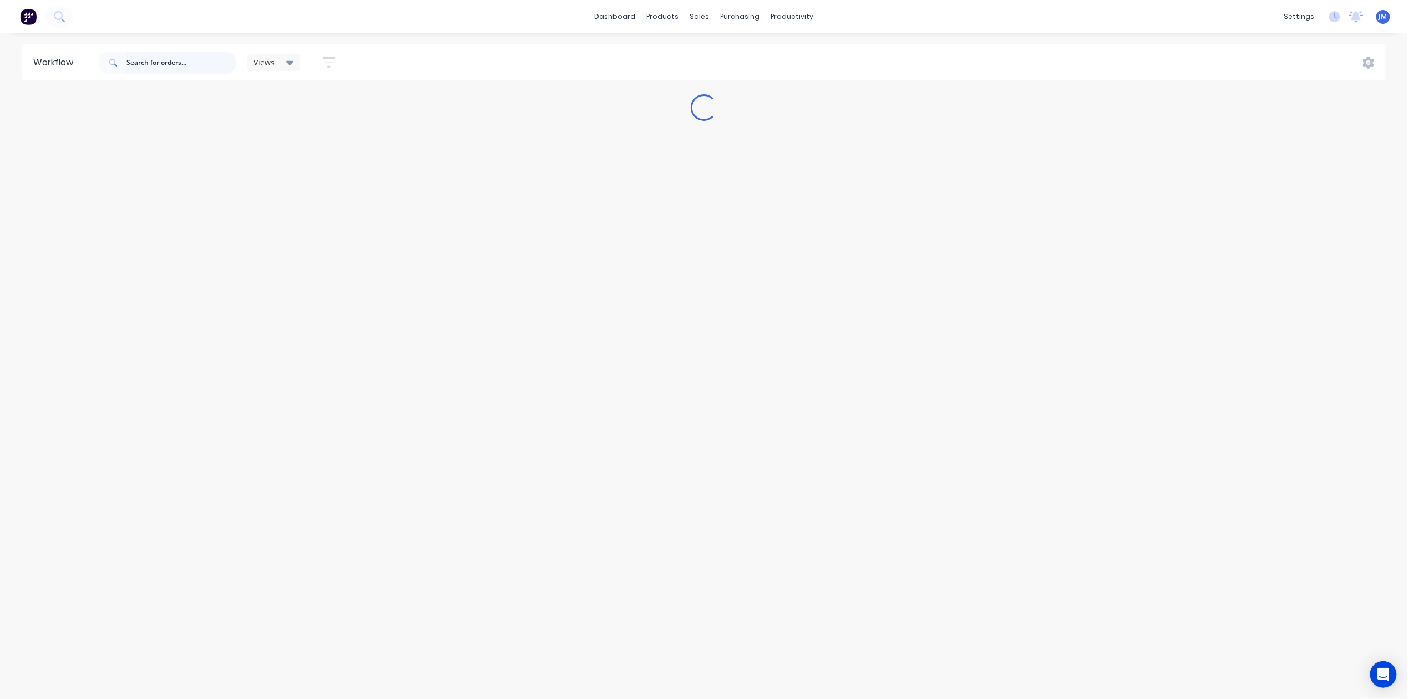
click at [217, 54] on input "text" at bounding box center [181, 63] width 110 height 22
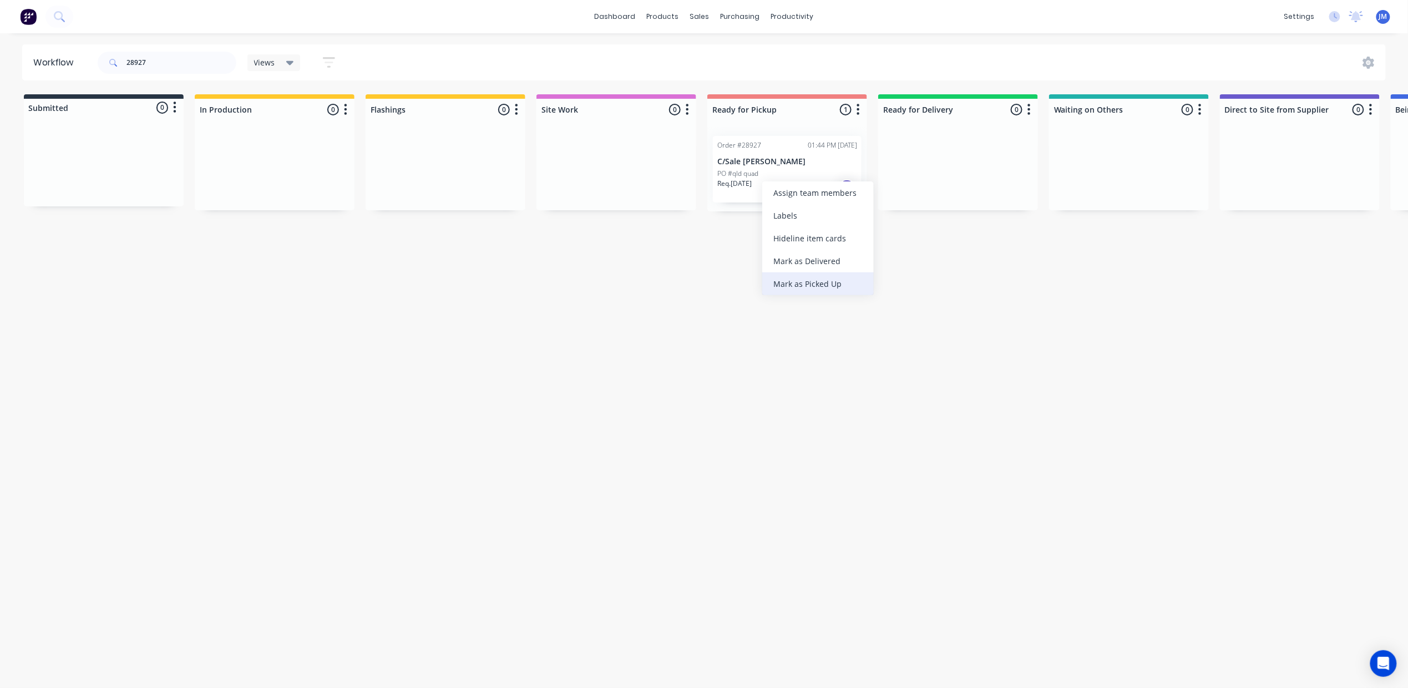
click at [821, 280] on div "Mark as Picked Up" at bounding box center [817, 283] width 111 height 23
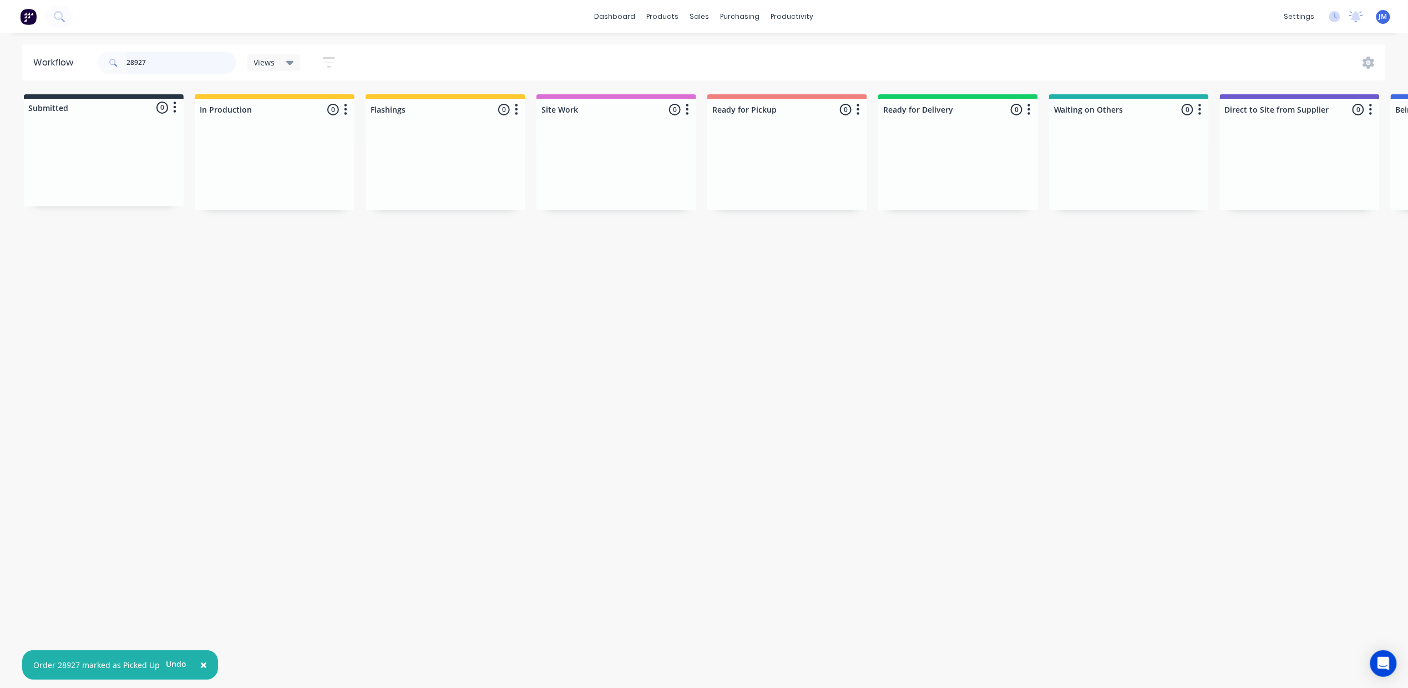
click at [165, 63] on input "28927" at bounding box center [181, 63] width 110 height 22
type input "2"
drag, startPoint x: 182, startPoint y: 190, endPoint x: 456, endPoint y: 173, distance: 273.9
click at [456, 173] on div "Submitted 1 Status colour #273444 hex #273444 Save Cancel Summaries Total order…" at bounding box center [997, 152] width 2011 height 117
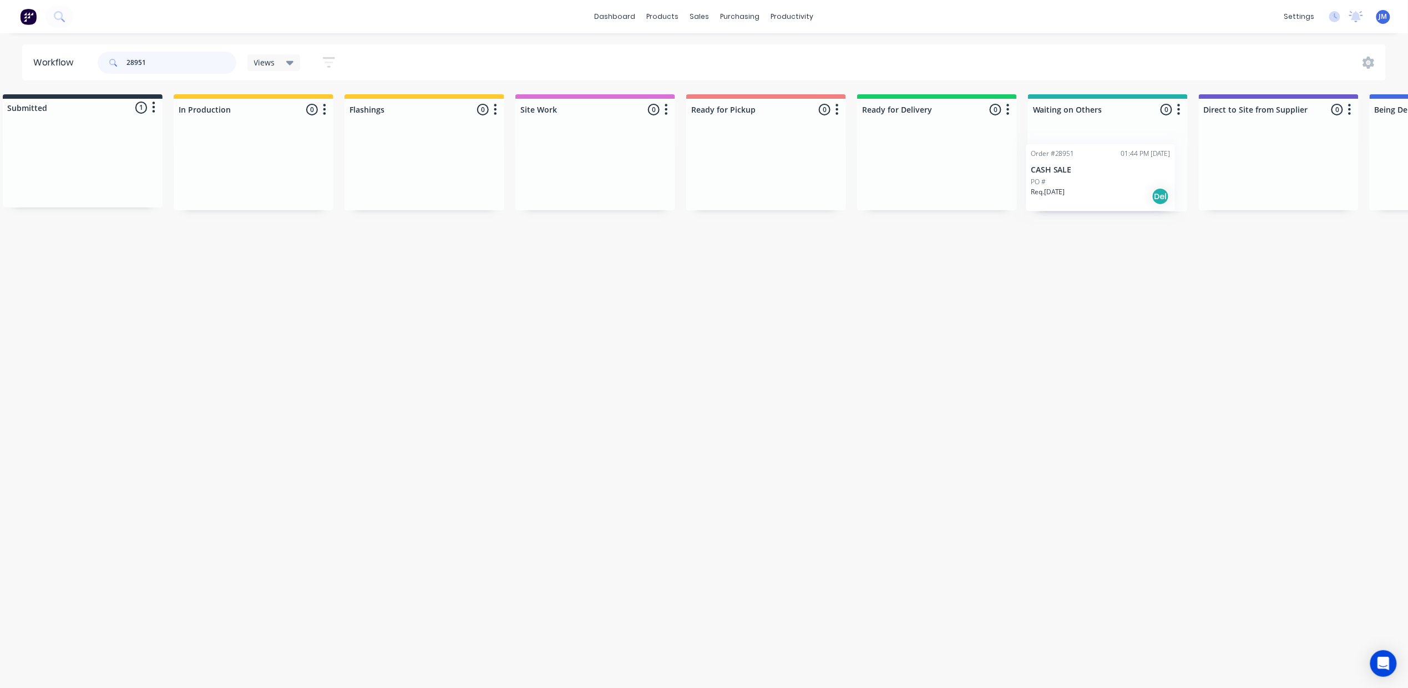
scroll to position [0, 23]
drag, startPoint x: 52, startPoint y: 165, endPoint x: 1031, endPoint y: 140, distance: 979.3
click at [1056, 169] on div "Submitted 1 Status colour #273444 hex #273444 Save Cancel Summaries Total order…" at bounding box center [973, 152] width 2011 height 117
click at [1077, 163] on p "CASH SALE" at bounding box center [1106, 161] width 140 height 9
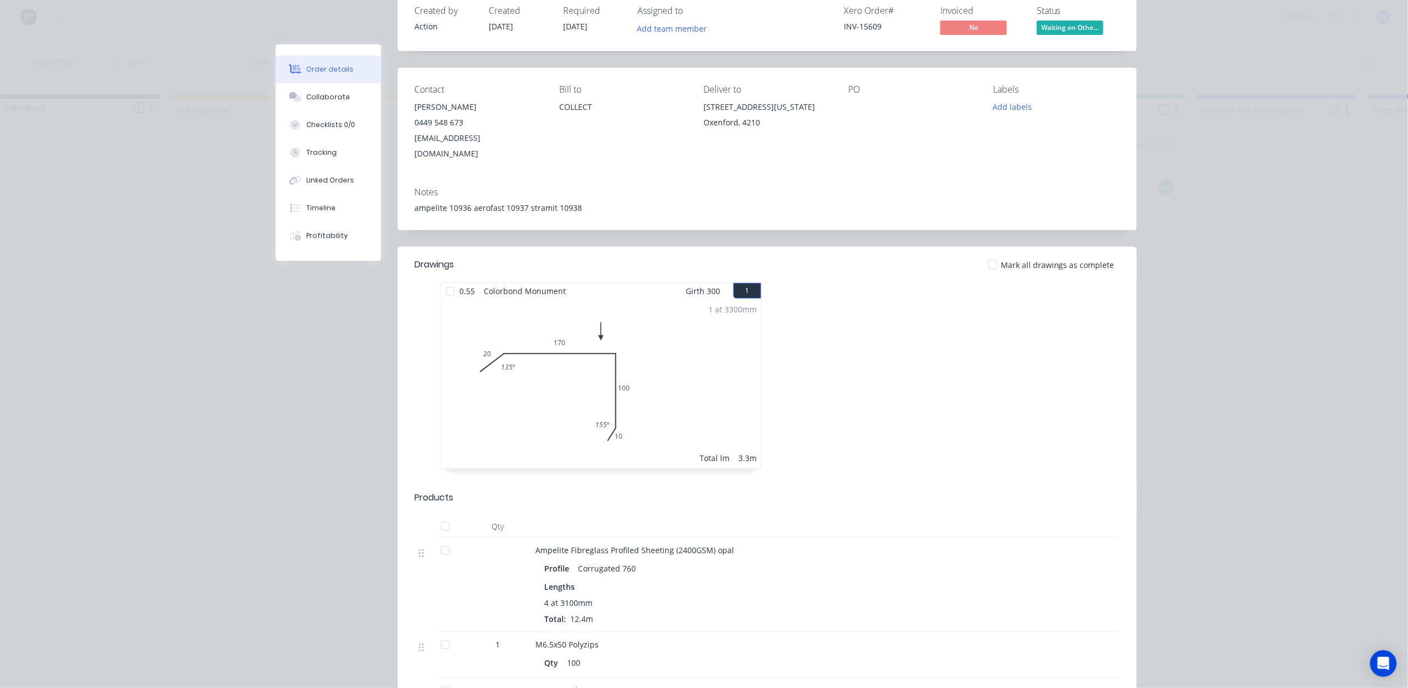
scroll to position [0, 0]
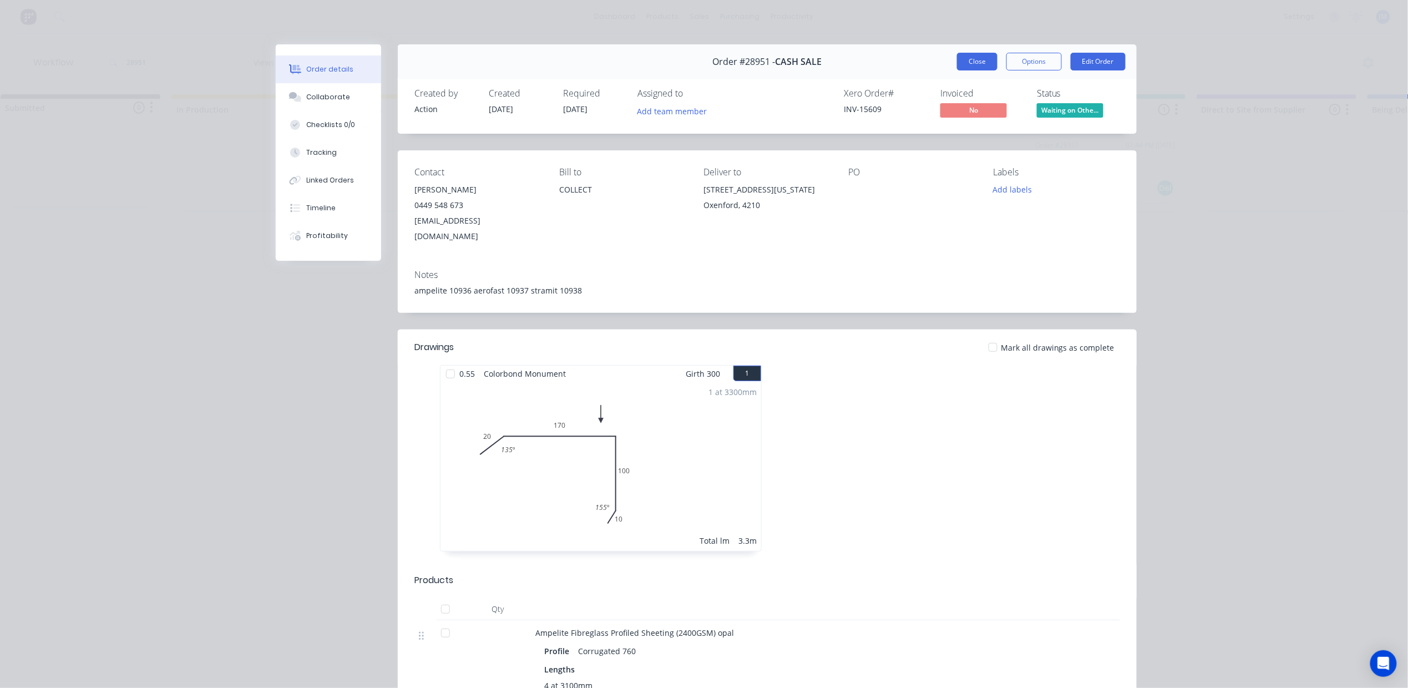
click at [957, 62] on button "Close" at bounding box center [977, 62] width 40 height 18
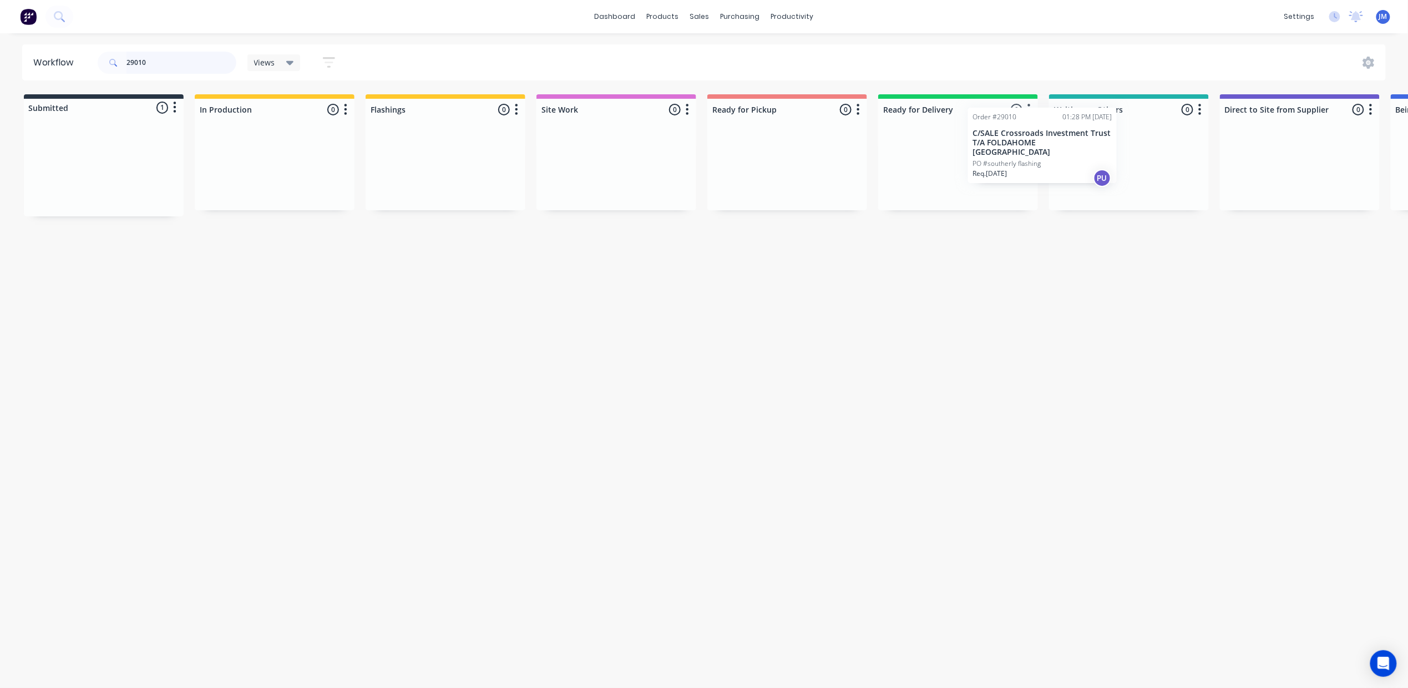
drag, startPoint x: 424, startPoint y: 220, endPoint x: 1068, endPoint y: 138, distance: 649.2
click at [1069, 139] on div "Submitted 1 Status colour #273444 hex #273444 Save Cancel Summaries Total order…" at bounding box center [997, 155] width 2011 height 122
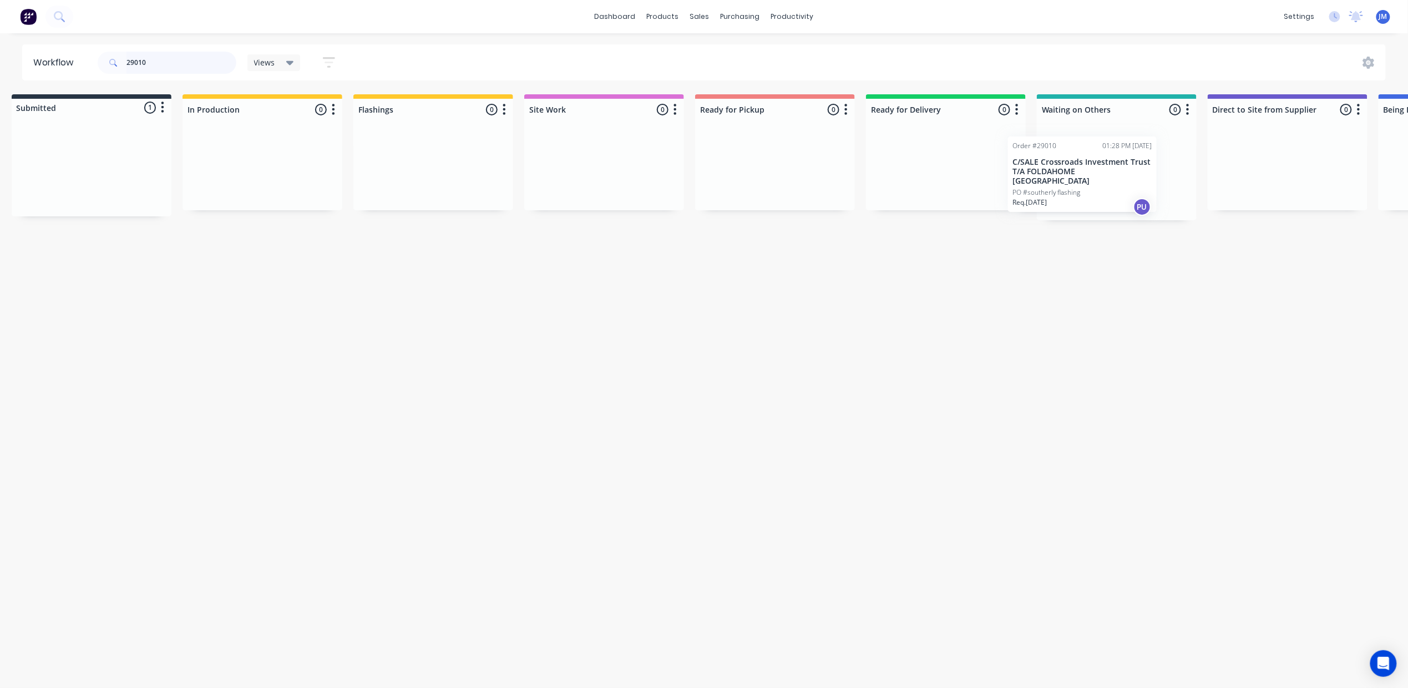
drag, startPoint x: 105, startPoint y: 177, endPoint x: 1126, endPoint y: 138, distance: 1021.3
click at [1126, 138] on div "Submitted 1 Status colour #273444 hex #273444 Save Cancel Summaries Total order…" at bounding box center [984, 157] width 2011 height 126
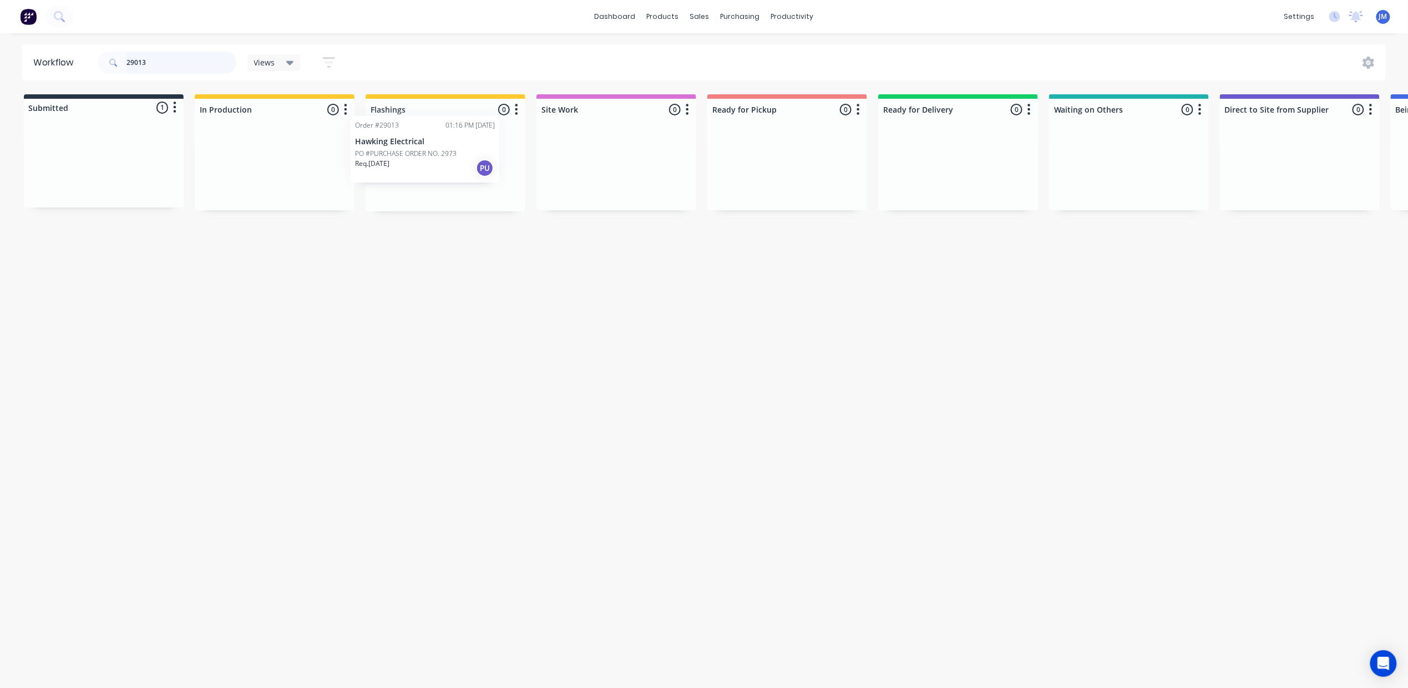
drag, startPoint x: 149, startPoint y: 176, endPoint x: 476, endPoint y: 159, distance: 327.2
click at [476, 159] on div "Submitted 1 Status colour #273444 hex #273444 Save Cancel Summaries Total order…" at bounding box center [997, 152] width 2011 height 117
type input "2"
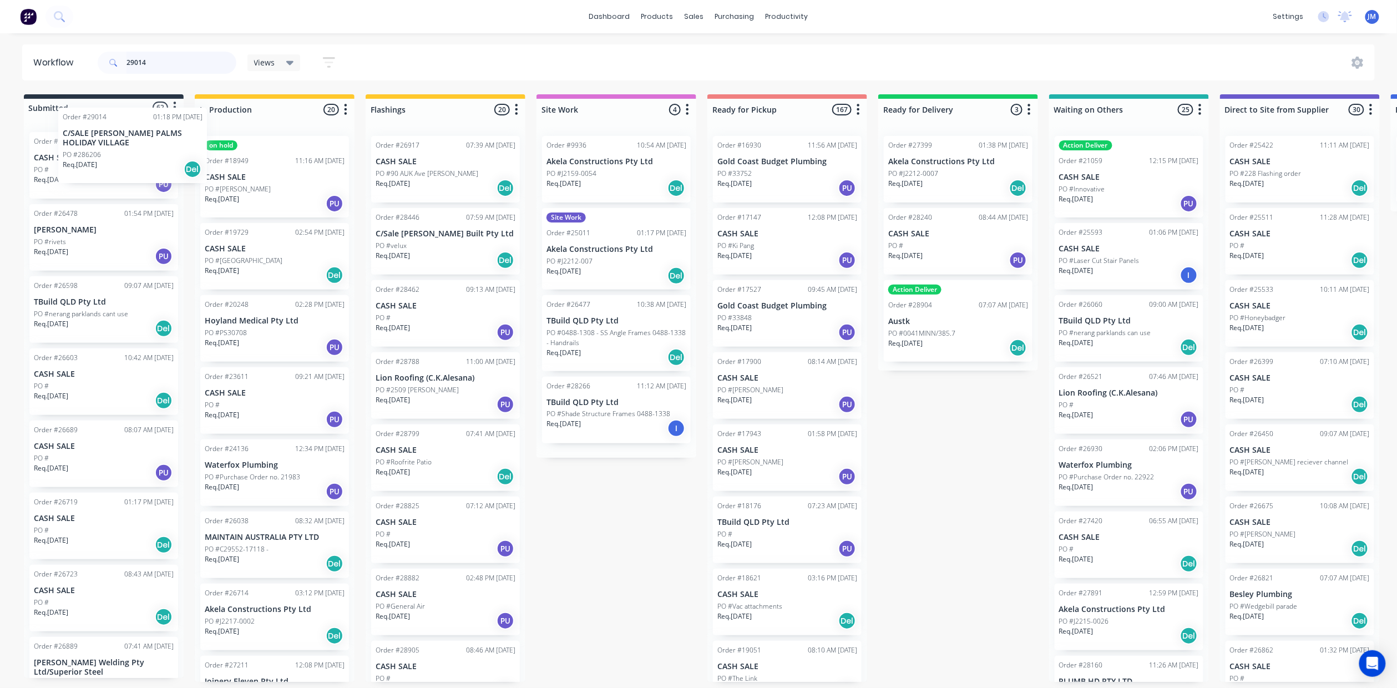
drag, startPoint x: 134, startPoint y: 165, endPoint x: 36, endPoint y: 106, distance: 114.4
click at [92, 176] on div "Order #26296 07:10 AM [DATE] CASH SALE PO # Req. [DATE] PU Order #26478 01:54 P…" at bounding box center [104, 400] width 160 height 555
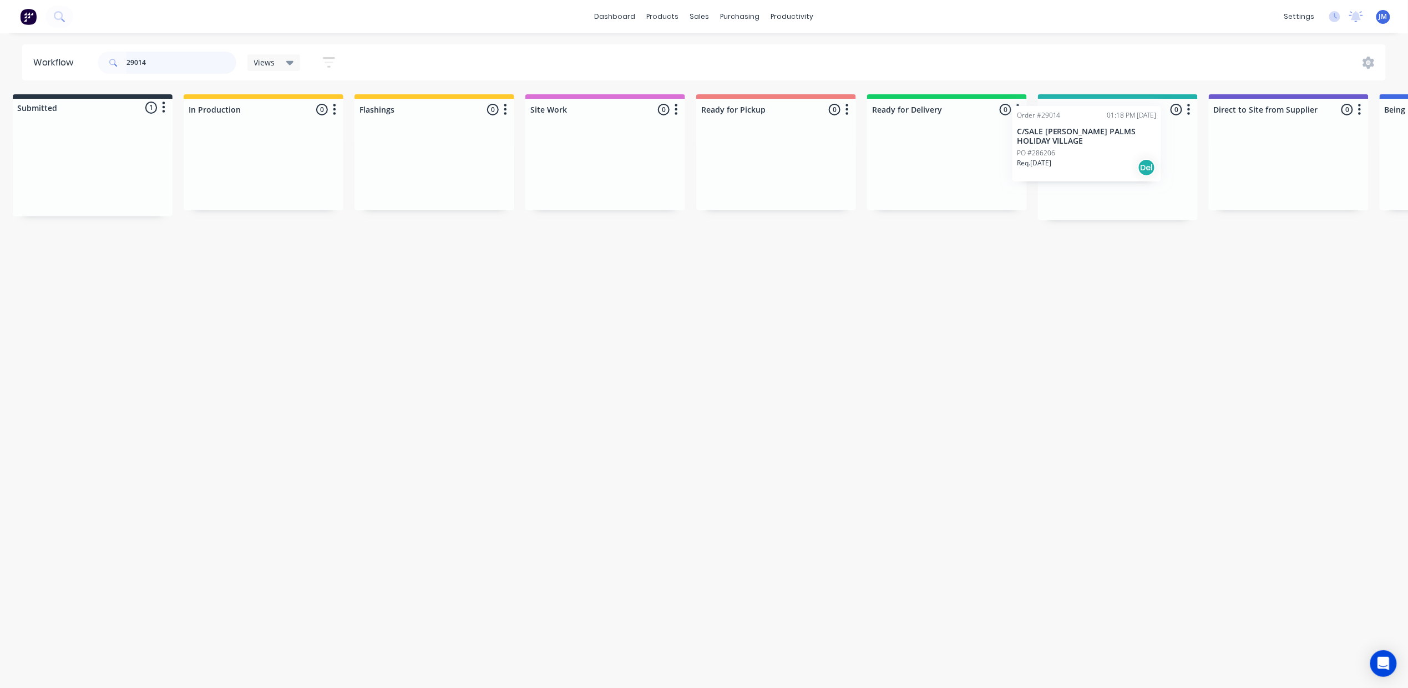
scroll to position [0, 16]
drag, startPoint x: 123, startPoint y: 163, endPoint x: 1053, endPoint y: 98, distance: 932.4
click at [1114, 133] on div "Submitted 1 Status colour #273444 hex #273444 Save Cancel Summaries Total order…" at bounding box center [982, 157] width 2011 height 126
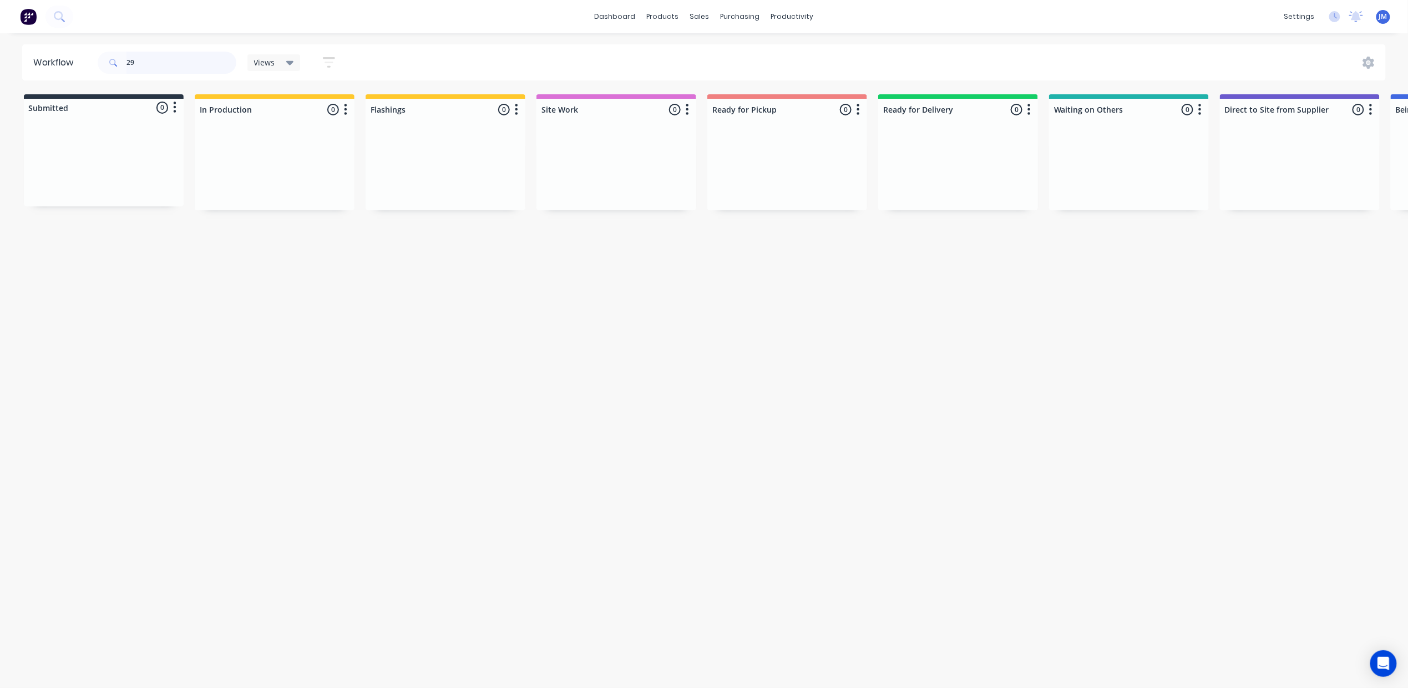
type input "2"
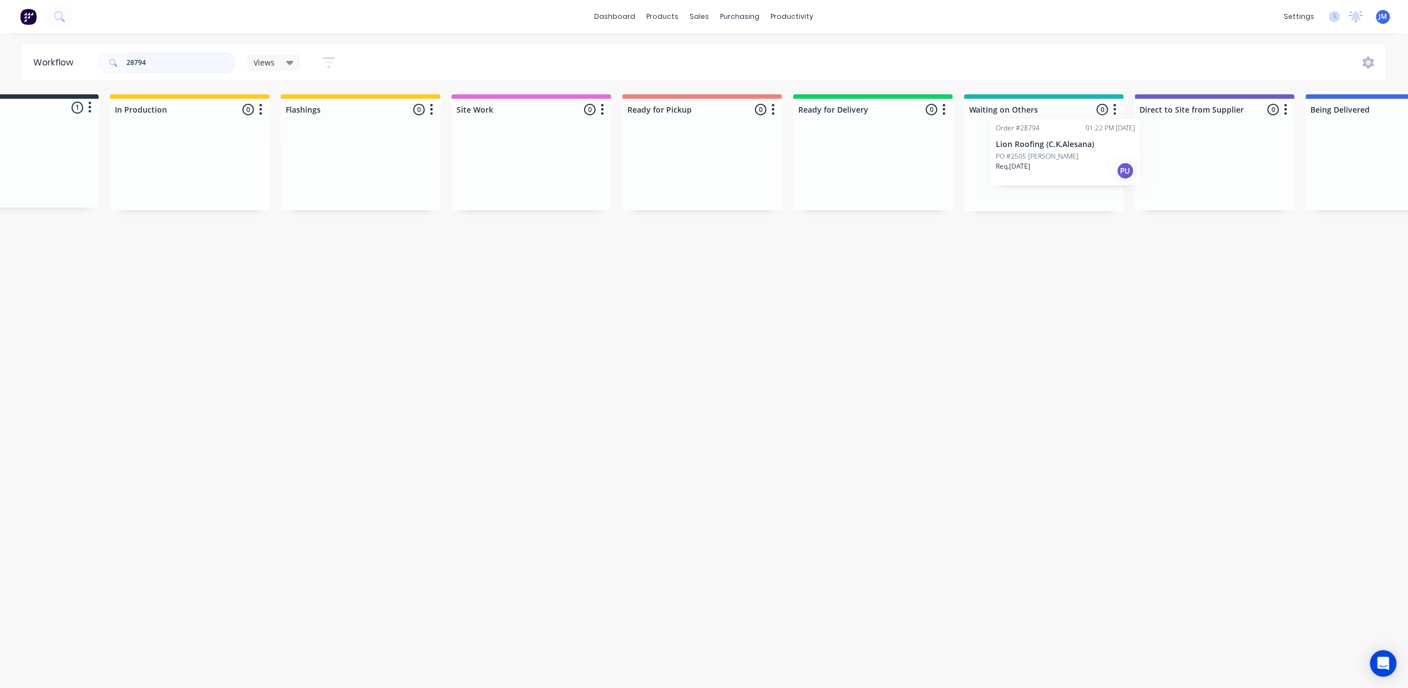
scroll to position [0, 90]
drag, startPoint x: 291, startPoint y: 200, endPoint x: 1028, endPoint y: 173, distance: 738.2
click at [1047, 178] on div "Submitted 1 Status colour #273444 hex #273444 Save Cancel Summaries Total order…" at bounding box center [907, 152] width 2011 height 117
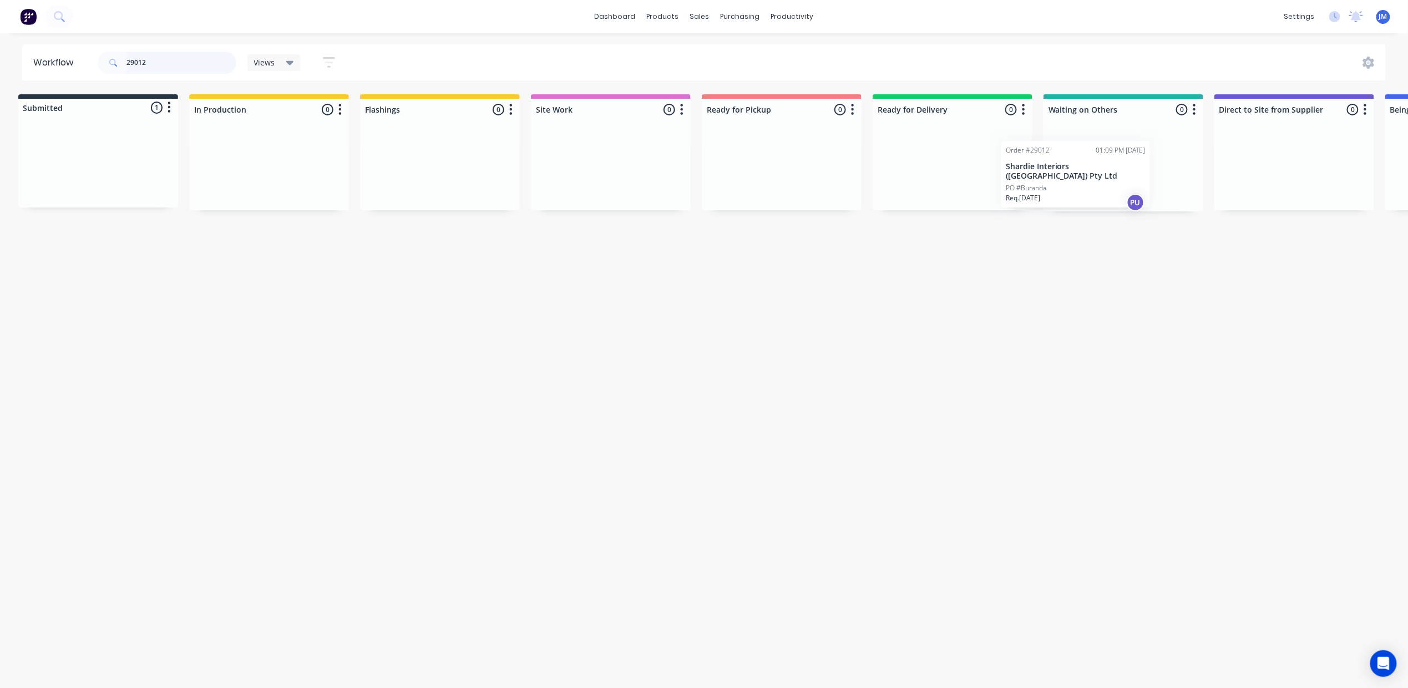
drag, startPoint x: 557, startPoint y: 217, endPoint x: 1118, endPoint y: 165, distance: 563.2
click at [1115, 173] on div "Submitted 1 Status colour #273444 hex #273444 Save Cancel Summaries Total order…" at bounding box center [991, 152] width 2011 height 117
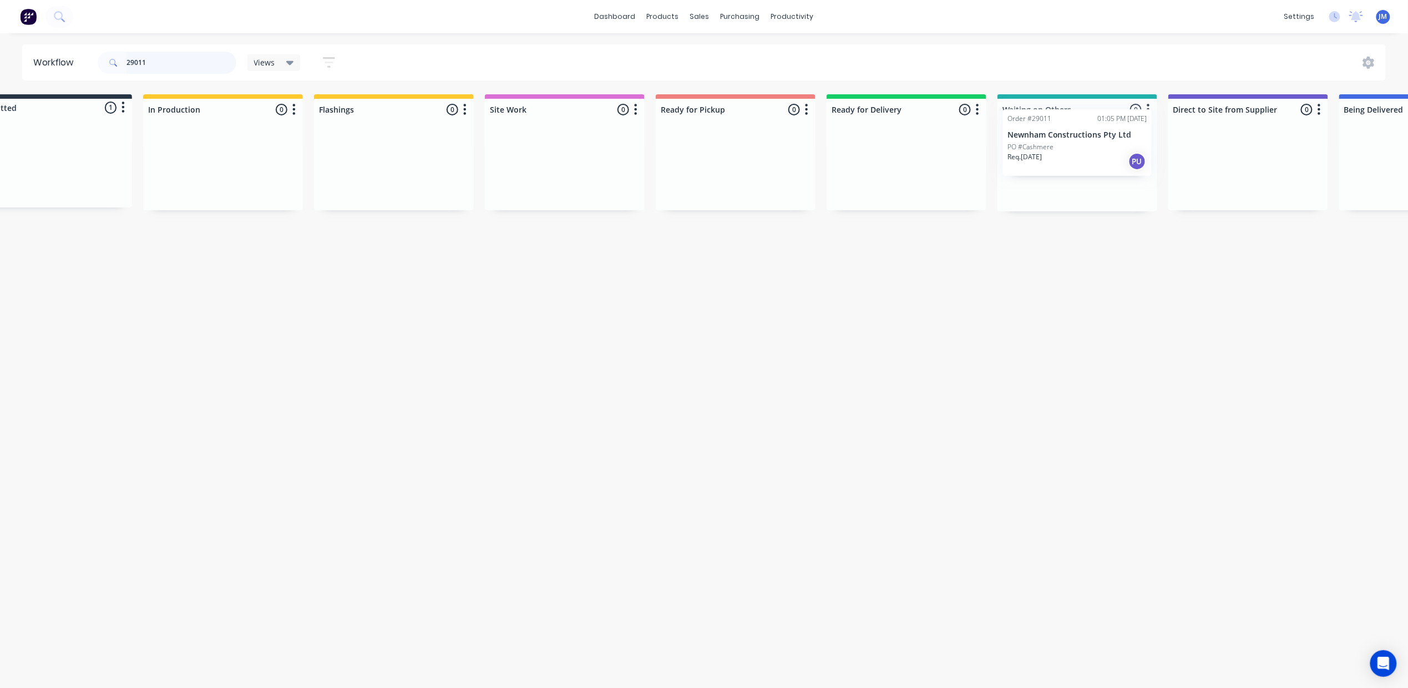
scroll to position [0, 57]
drag, startPoint x: 93, startPoint y: 160, endPoint x: 1067, endPoint y: 140, distance: 974.2
click at [1068, 140] on div "Submitted 1 Status colour #273444 hex #273444 Save Cancel Summaries Total order…" at bounding box center [941, 152] width 2011 height 117
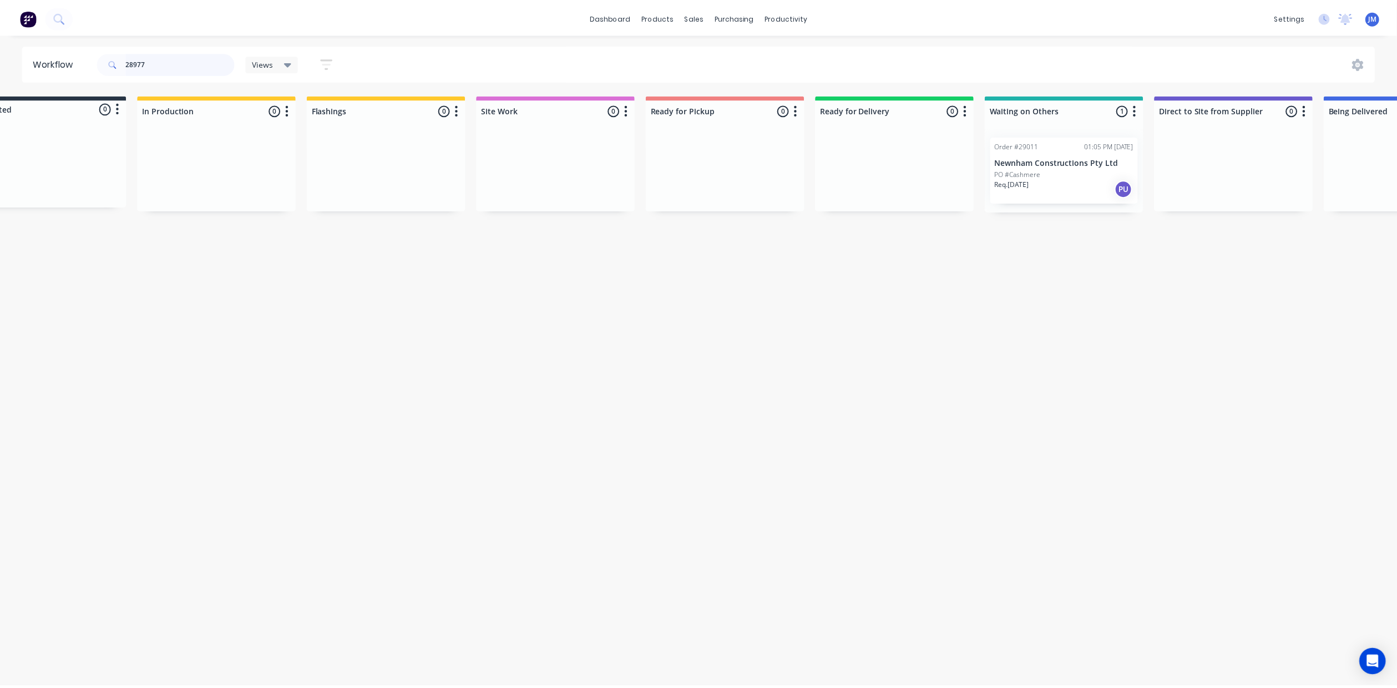
scroll to position [0, 0]
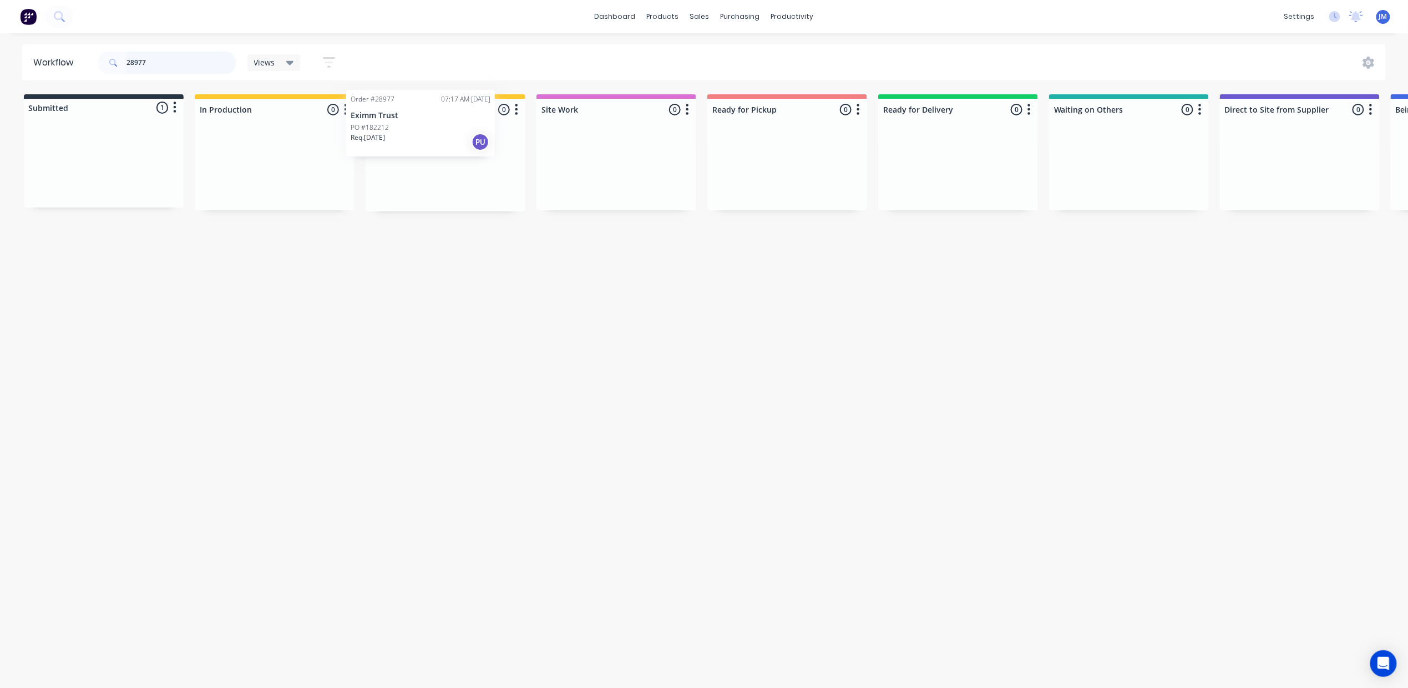
drag, startPoint x: 94, startPoint y: 192, endPoint x: 415, endPoint y: 150, distance: 324.4
click at [415, 150] on div "Submitted 1 Status colour #273444 hex #273444 Save Cancel Summaries Total order…" at bounding box center [997, 152] width 2011 height 117
click at [478, 193] on div "Req. [DATE] PU" at bounding box center [445, 188] width 140 height 19
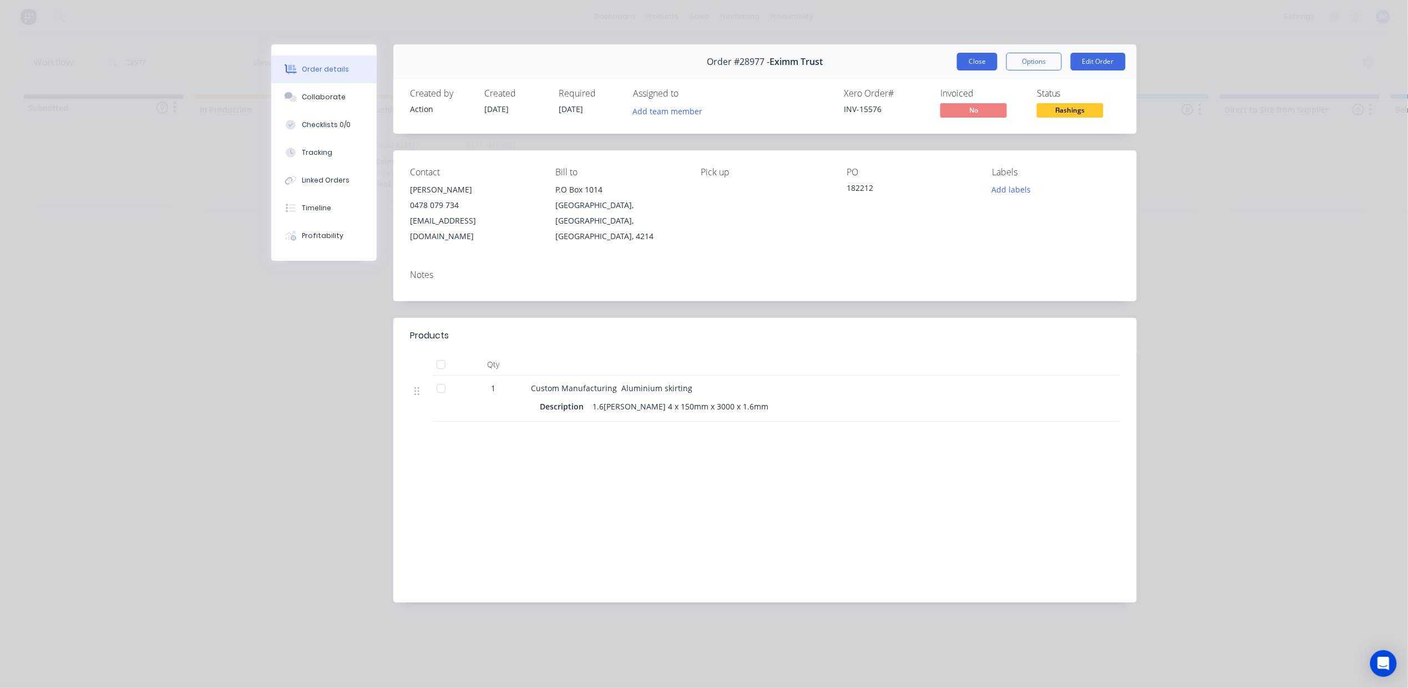
click at [958, 58] on button "Close" at bounding box center [977, 62] width 40 height 18
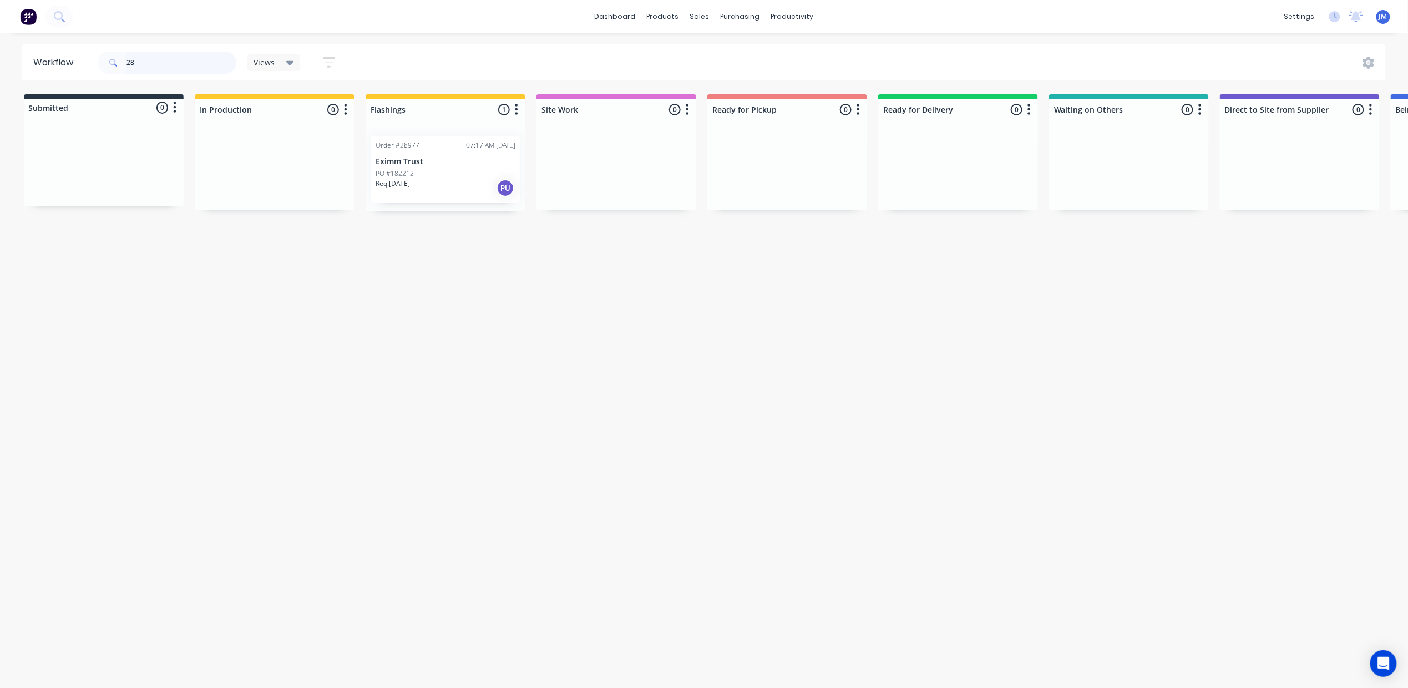
type input "2"
drag, startPoint x: 145, startPoint y: 181, endPoint x: 475, endPoint y: 155, distance: 331.0
click at [471, 177] on div "Submitted 1 Status colour #273444 hex #273444 Save Cancel Summaries Total order…" at bounding box center [997, 152] width 2011 height 117
type input "2"
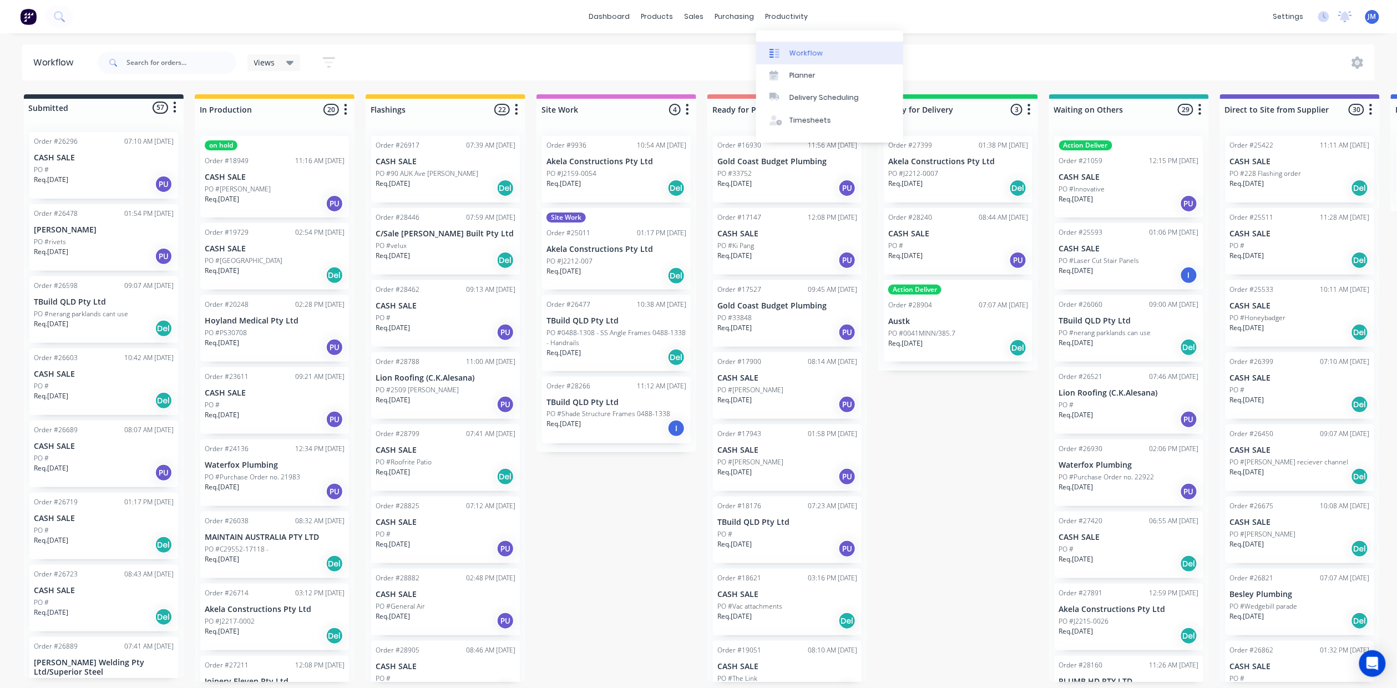
click at [795, 48] on div "Workflow" at bounding box center [805, 53] width 33 height 10
drag, startPoint x: 187, startPoint y: 57, endPoint x: 197, endPoint y: 60, distance: 10.7
click at [187, 58] on input "text" at bounding box center [181, 63] width 110 height 22
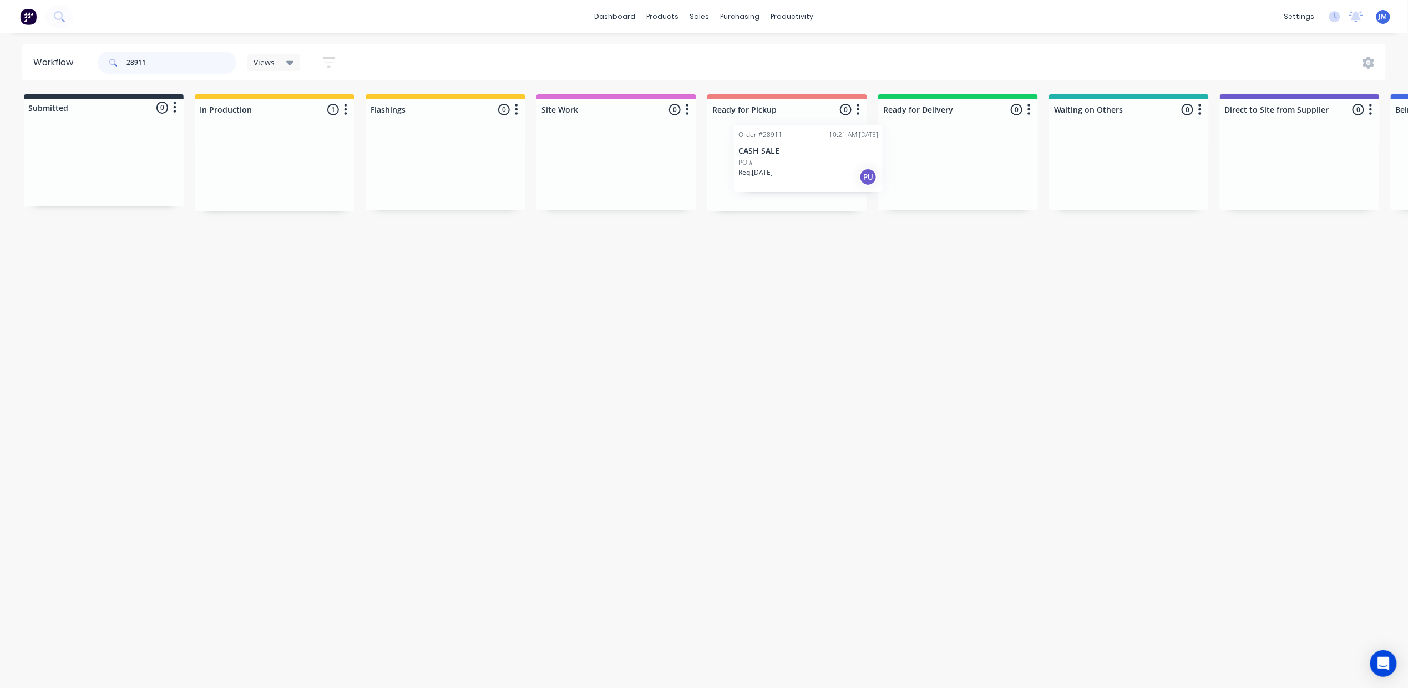
drag, startPoint x: 268, startPoint y: 184, endPoint x: 805, endPoint y: 174, distance: 537.0
click at [806, 174] on div "Submitted 0 Status colour #273444 hex #273444 Save Cancel Summaries Total order…" at bounding box center [997, 152] width 2011 height 117
type input "2"
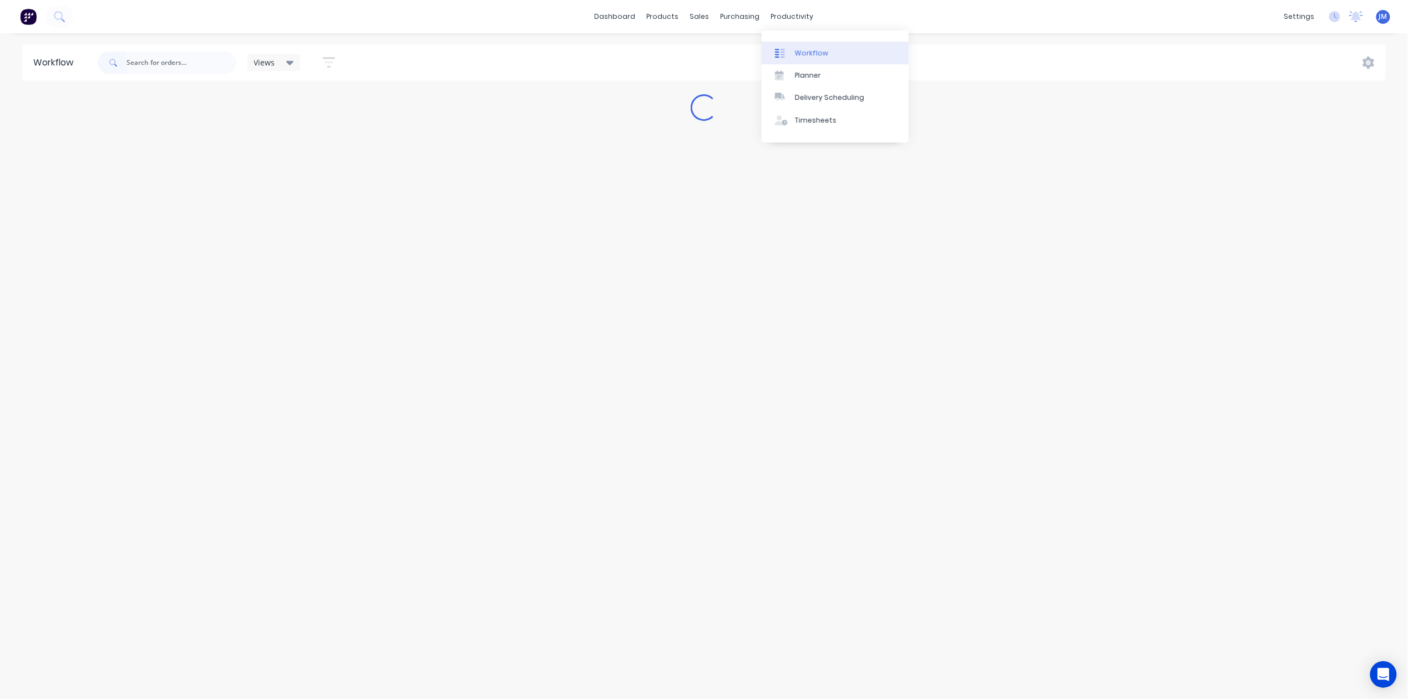
click at [810, 52] on div "Workflow" at bounding box center [811, 53] width 33 height 10
click at [160, 65] on input "text" at bounding box center [181, 63] width 110 height 22
